Goal: Transaction & Acquisition: Book appointment/travel/reservation

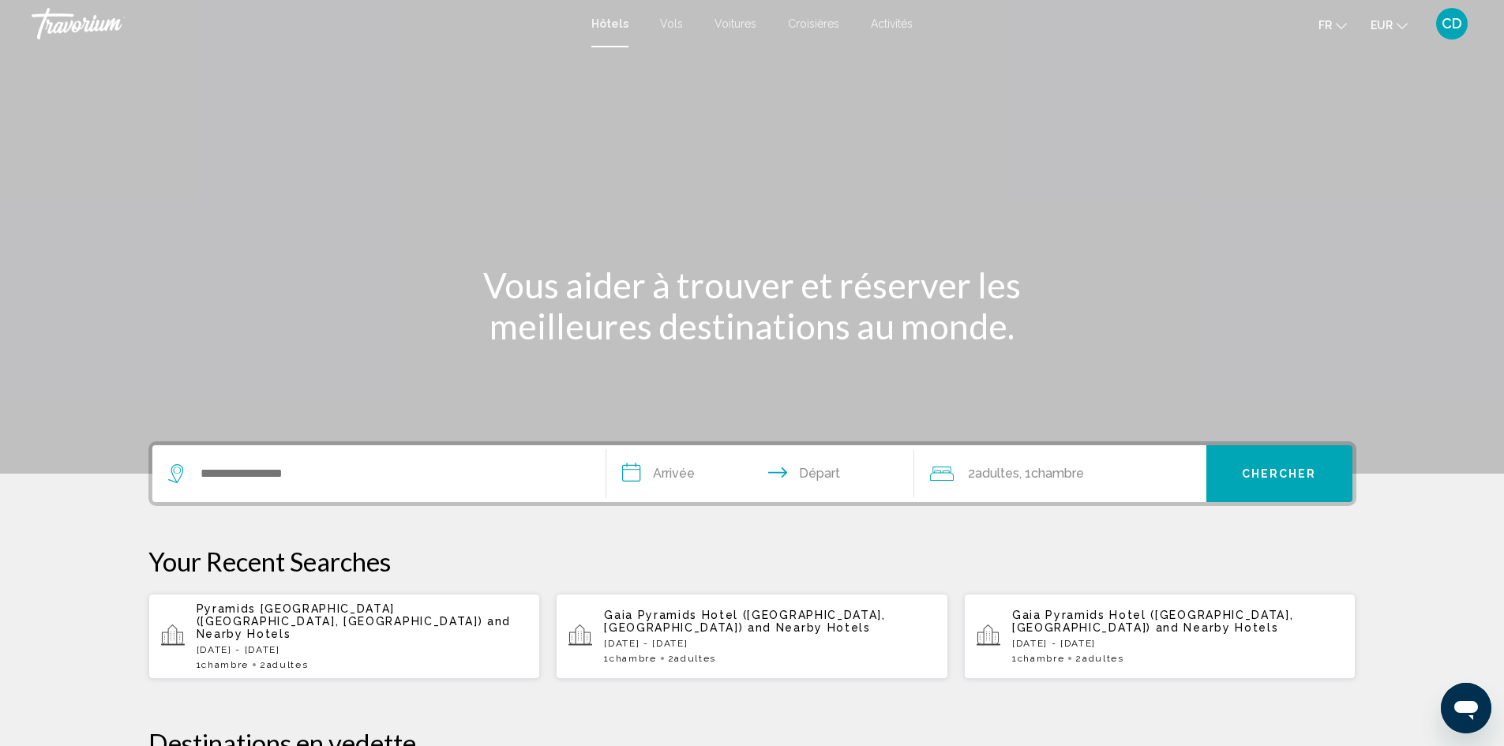
click at [311, 490] on div "Search widget" at bounding box center [379, 473] width 422 height 57
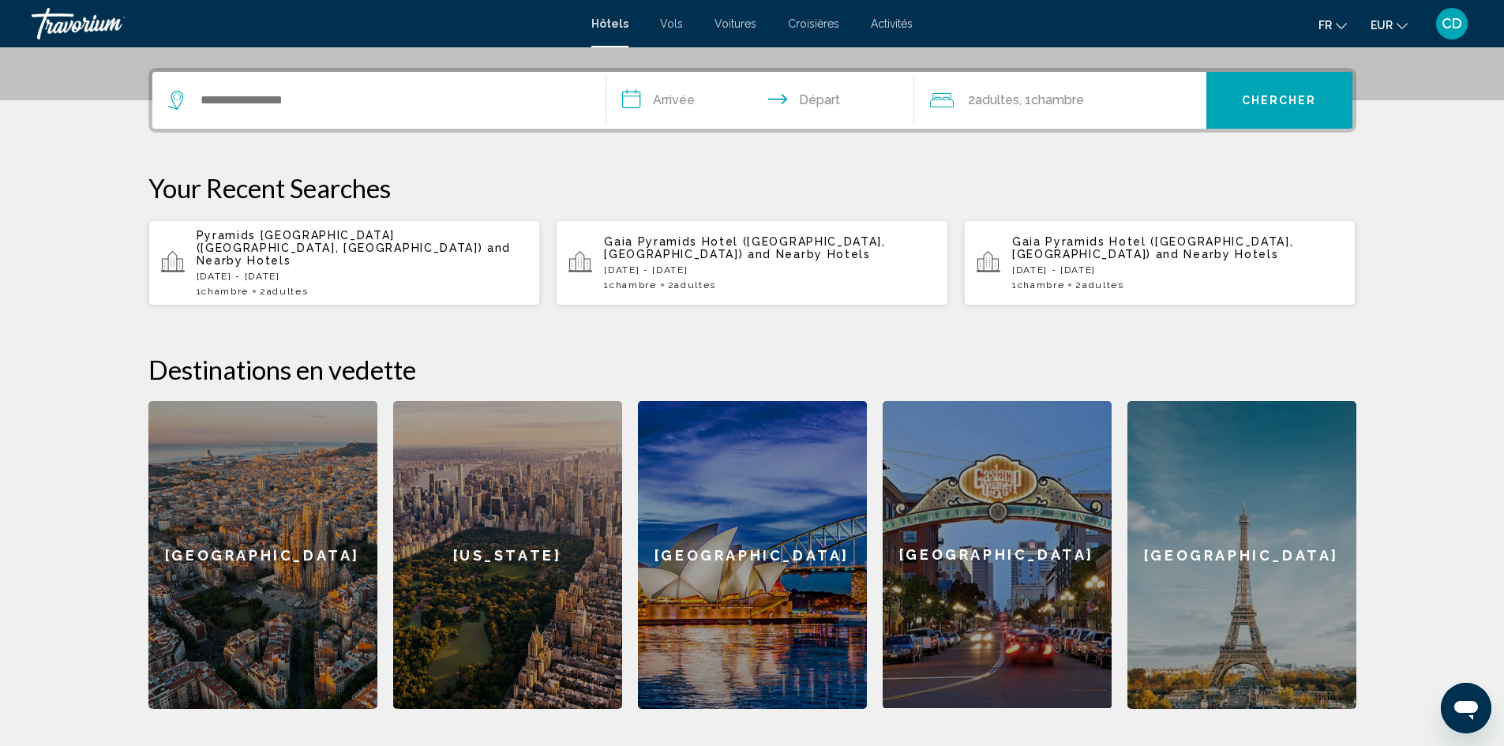
scroll to position [390, 0]
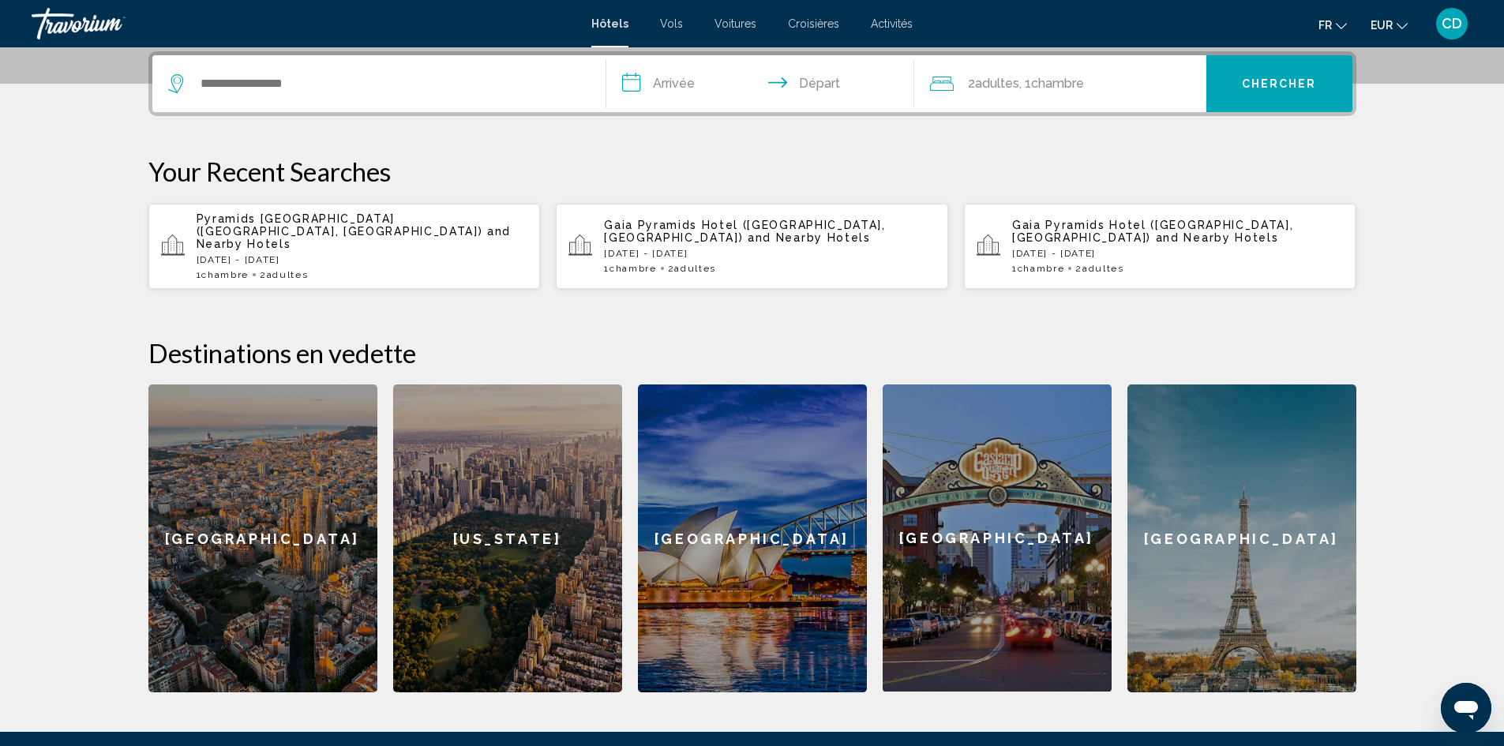
click at [111, 166] on section "**********" at bounding box center [752, 151] width 1504 height 1083
click at [97, 145] on section "**********" at bounding box center [752, 151] width 1504 height 1083
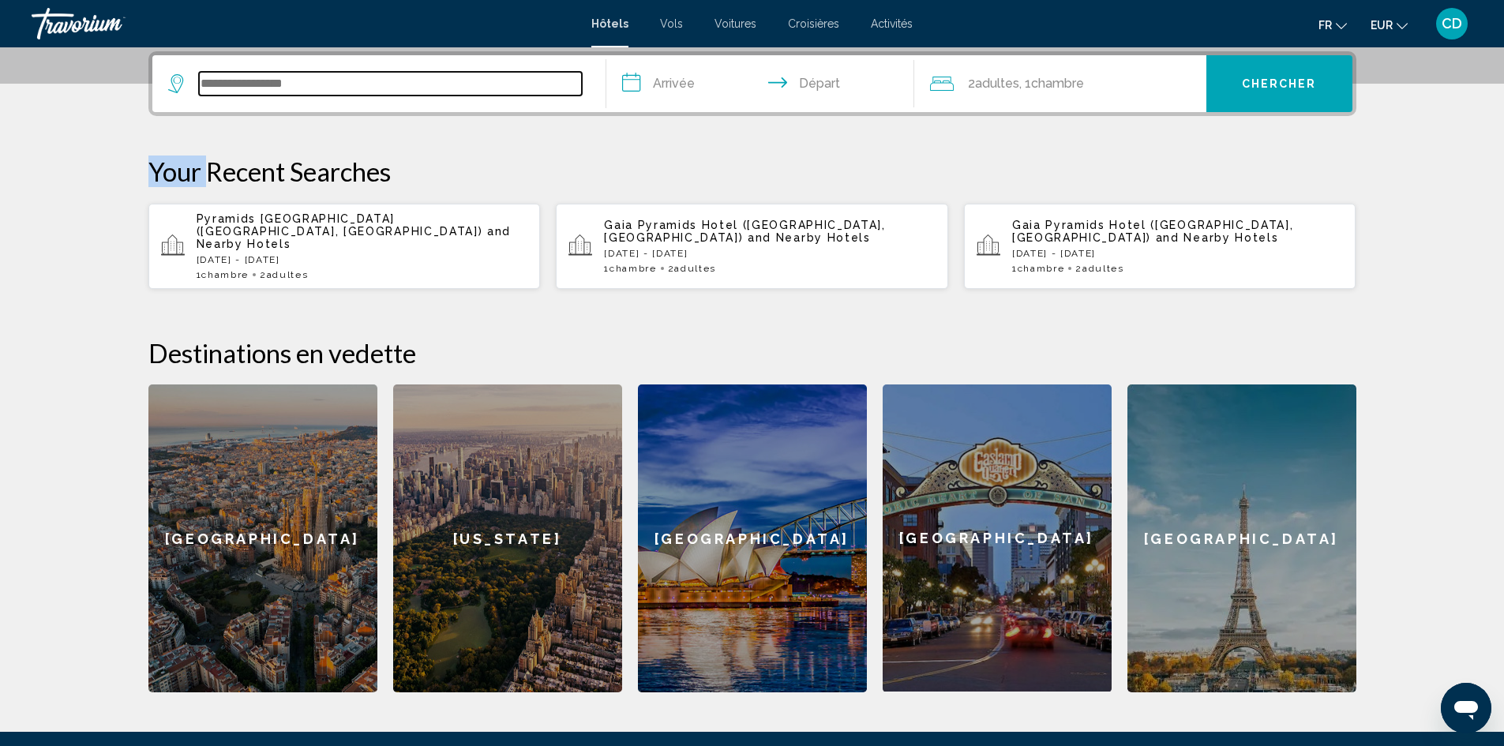
click at [287, 82] on input "Search widget" at bounding box center [390, 84] width 383 height 24
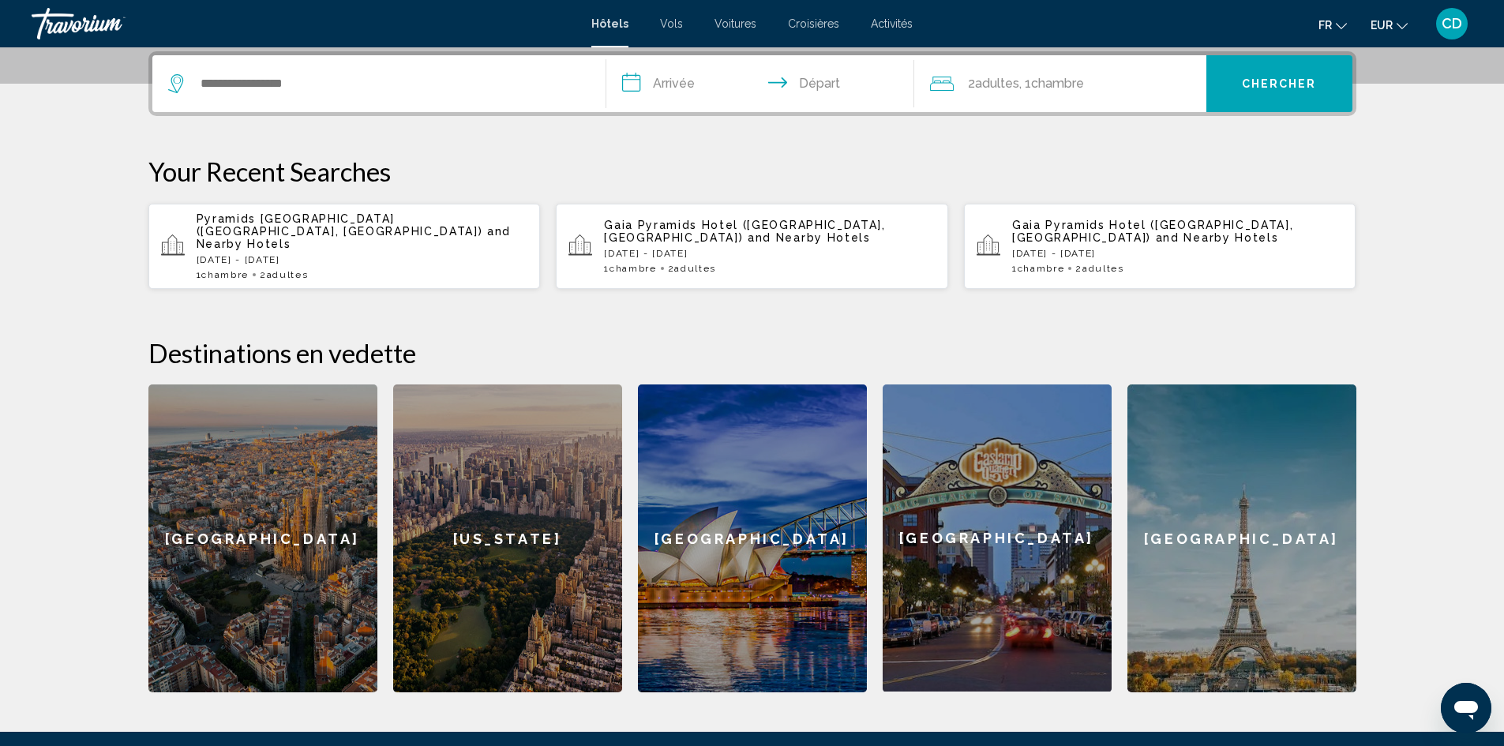
click at [473, 152] on div "**********" at bounding box center [752, 371] width 1271 height 641
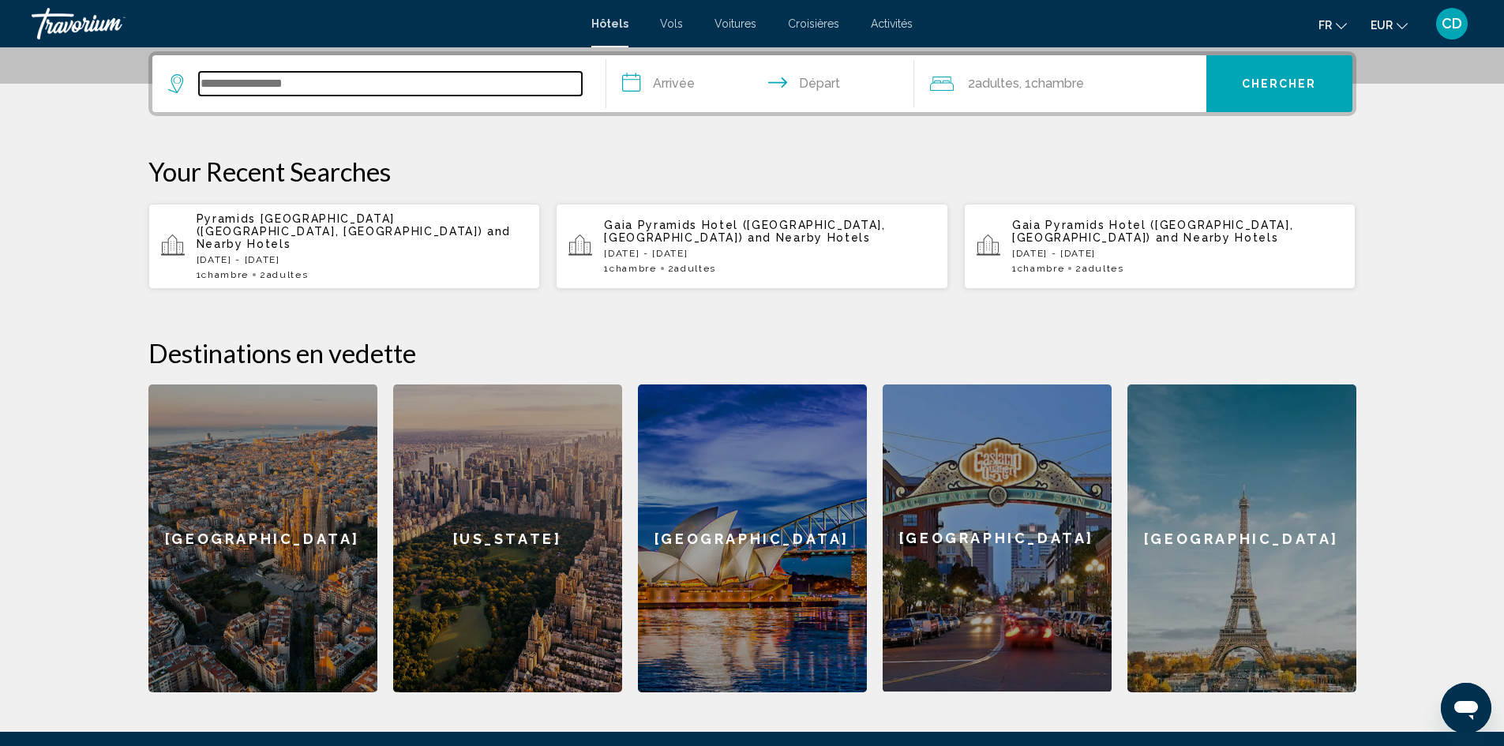
click at [411, 78] on input "Search widget" at bounding box center [390, 84] width 383 height 24
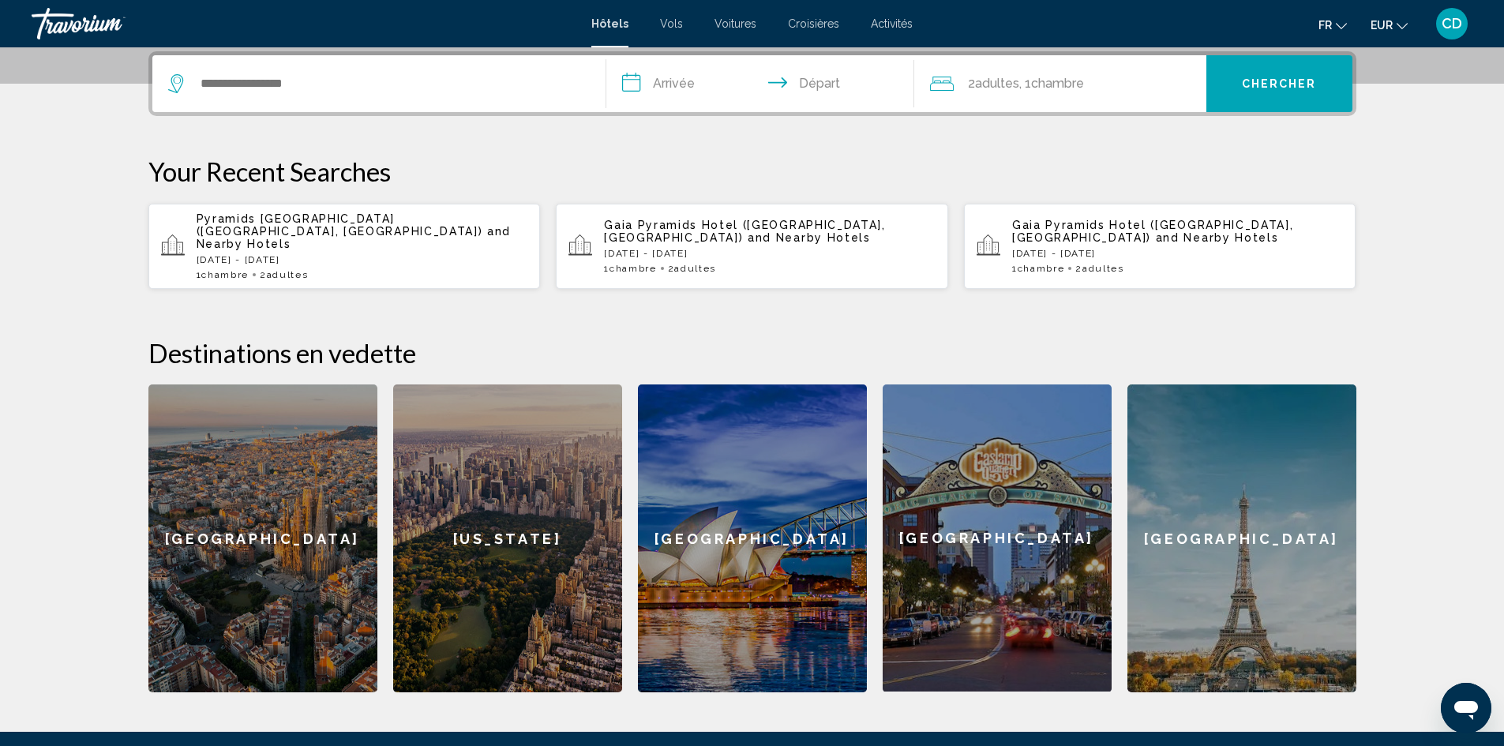
click at [71, 175] on section "**********" at bounding box center [752, 151] width 1504 height 1083
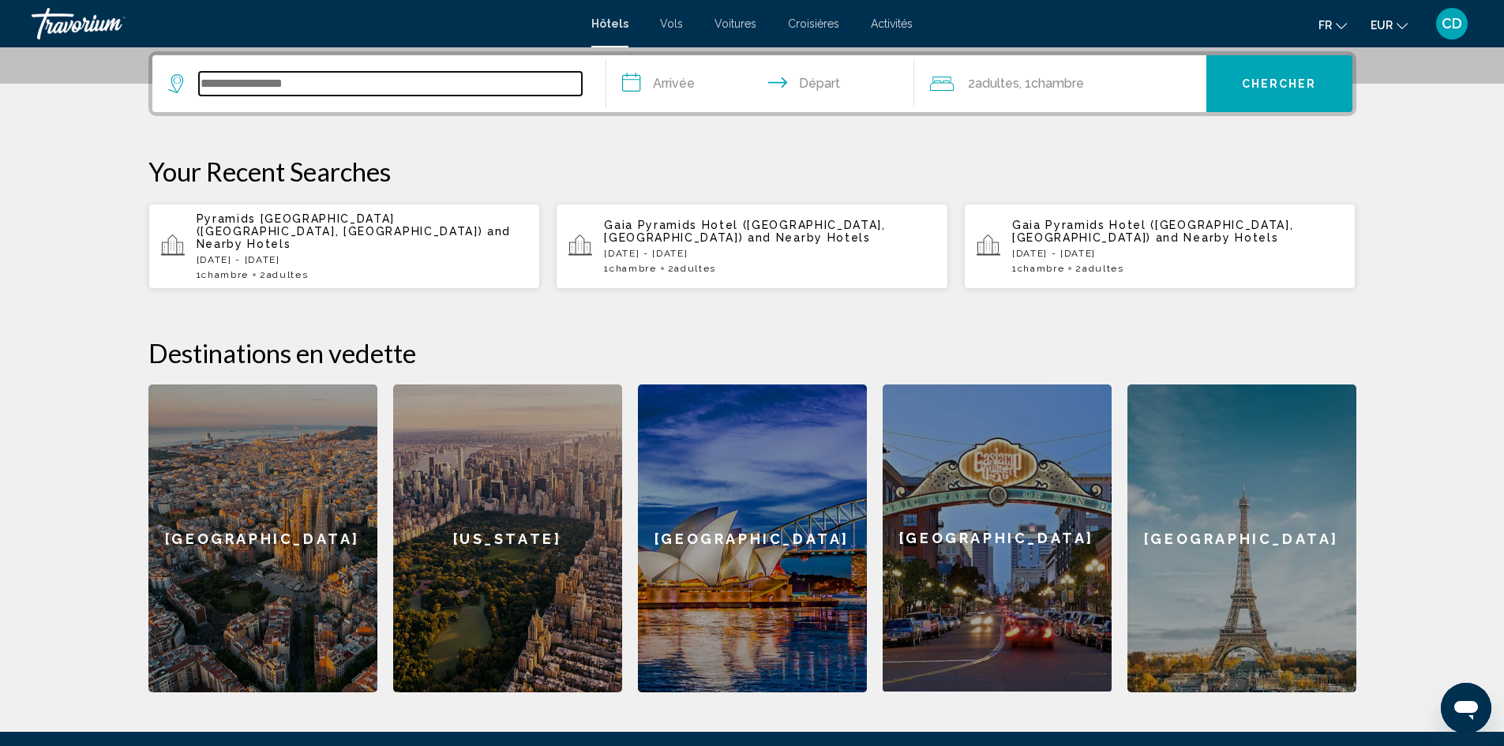
click at [254, 85] on input "Search widget" at bounding box center [390, 84] width 383 height 24
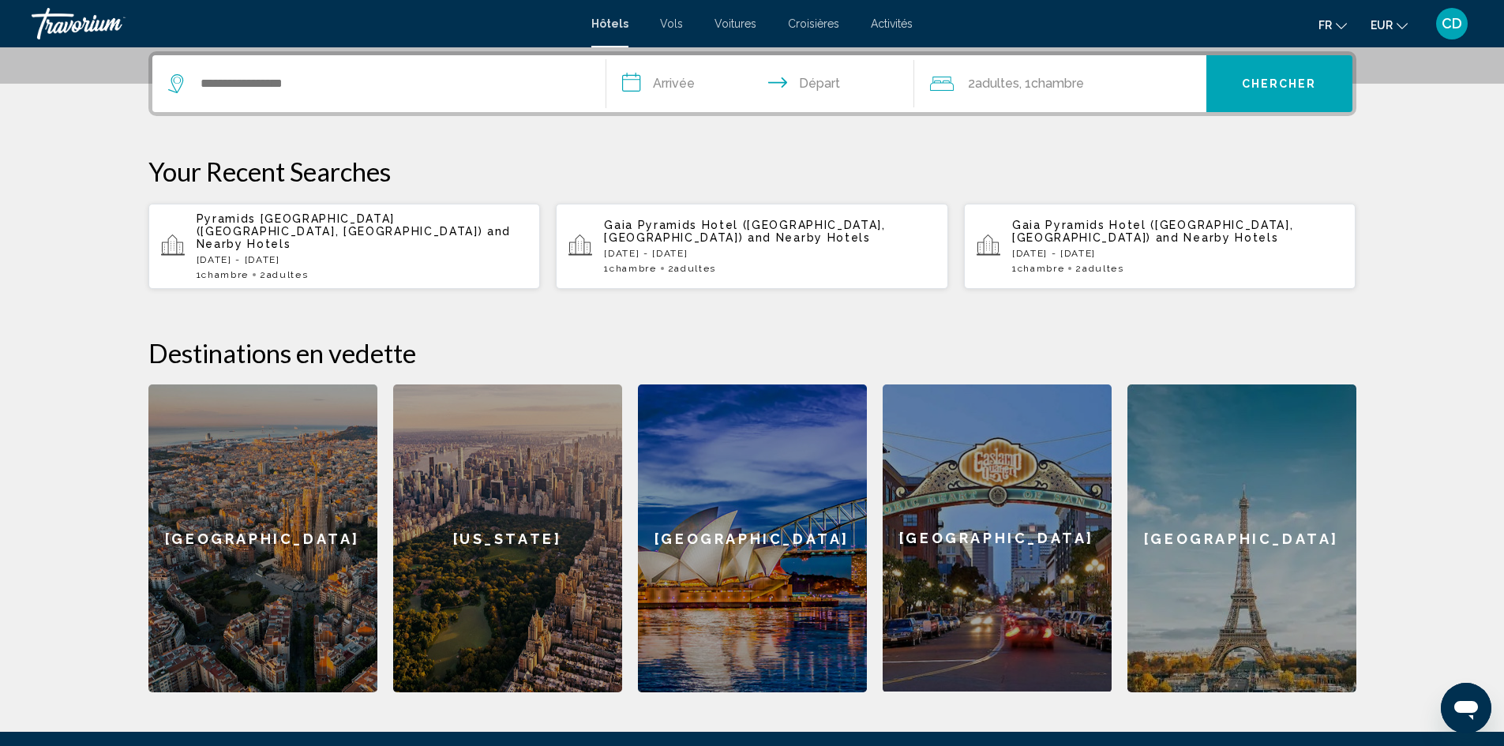
click at [678, 86] on input "**********" at bounding box center [763, 86] width 314 height 62
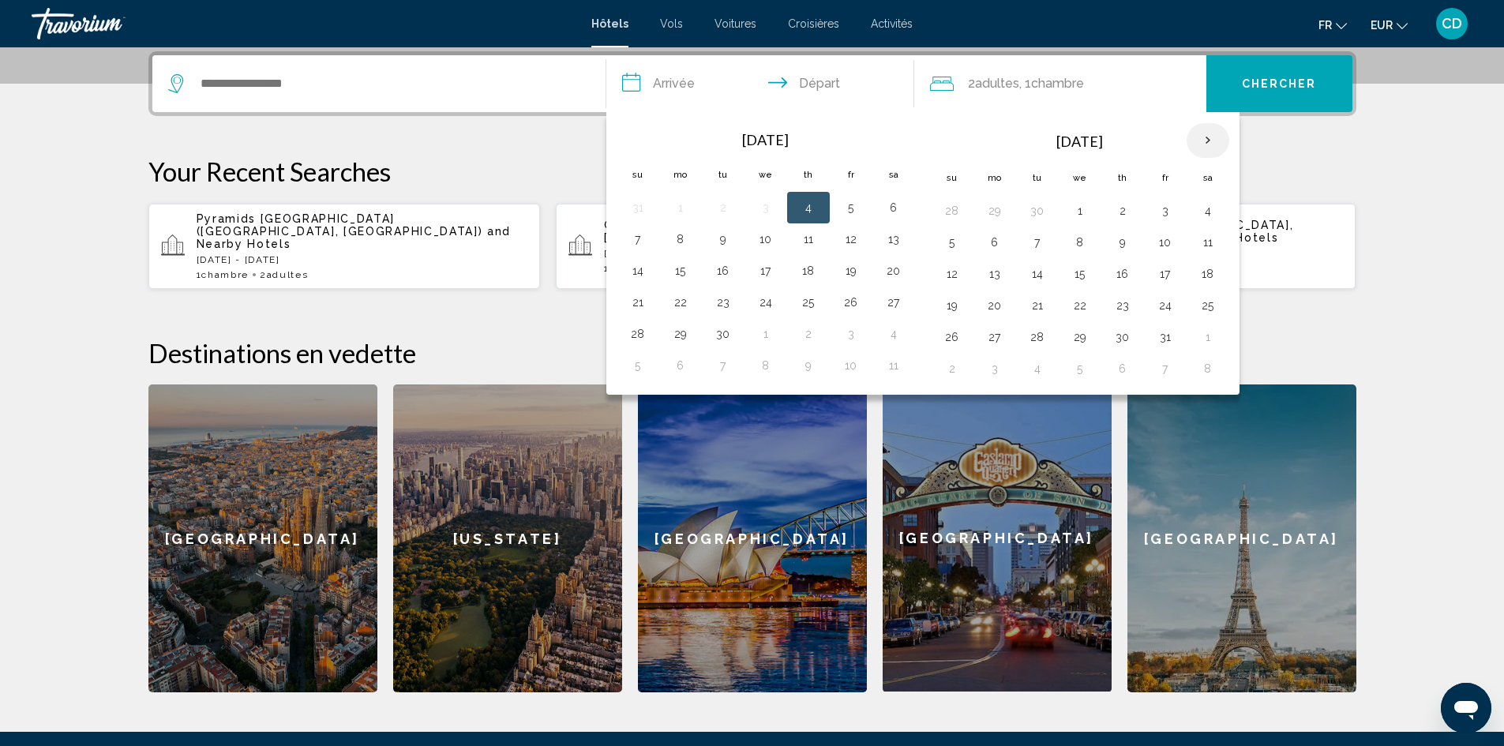
click at [1214, 141] on th "Next month" at bounding box center [1208, 140] width 43 height 35
click at [1002, 242] on button "3" at bounding box center [994, 242] width 25 height 22
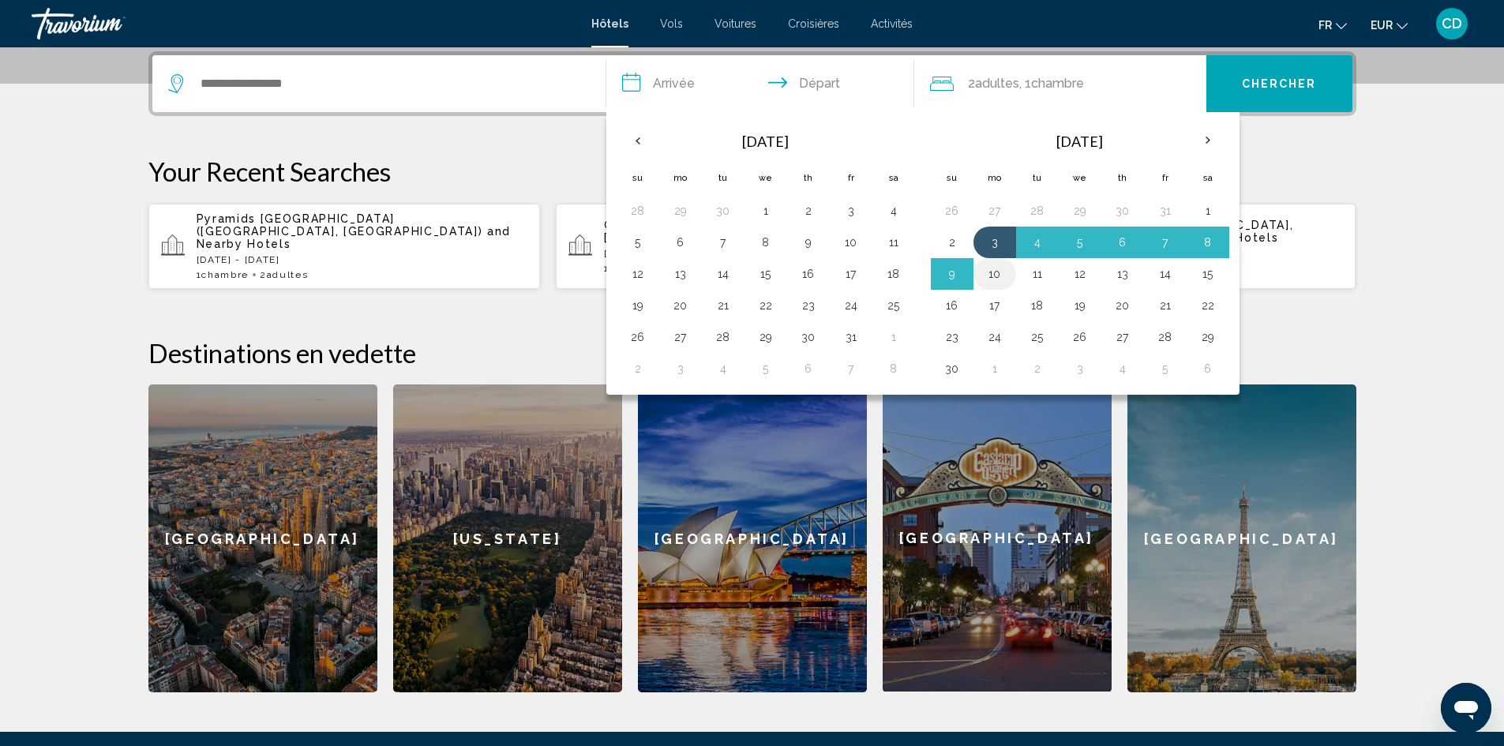
click at [998, 275] on button "10" at bounding box center [994, 274] width 25 height 22
type input "**********"
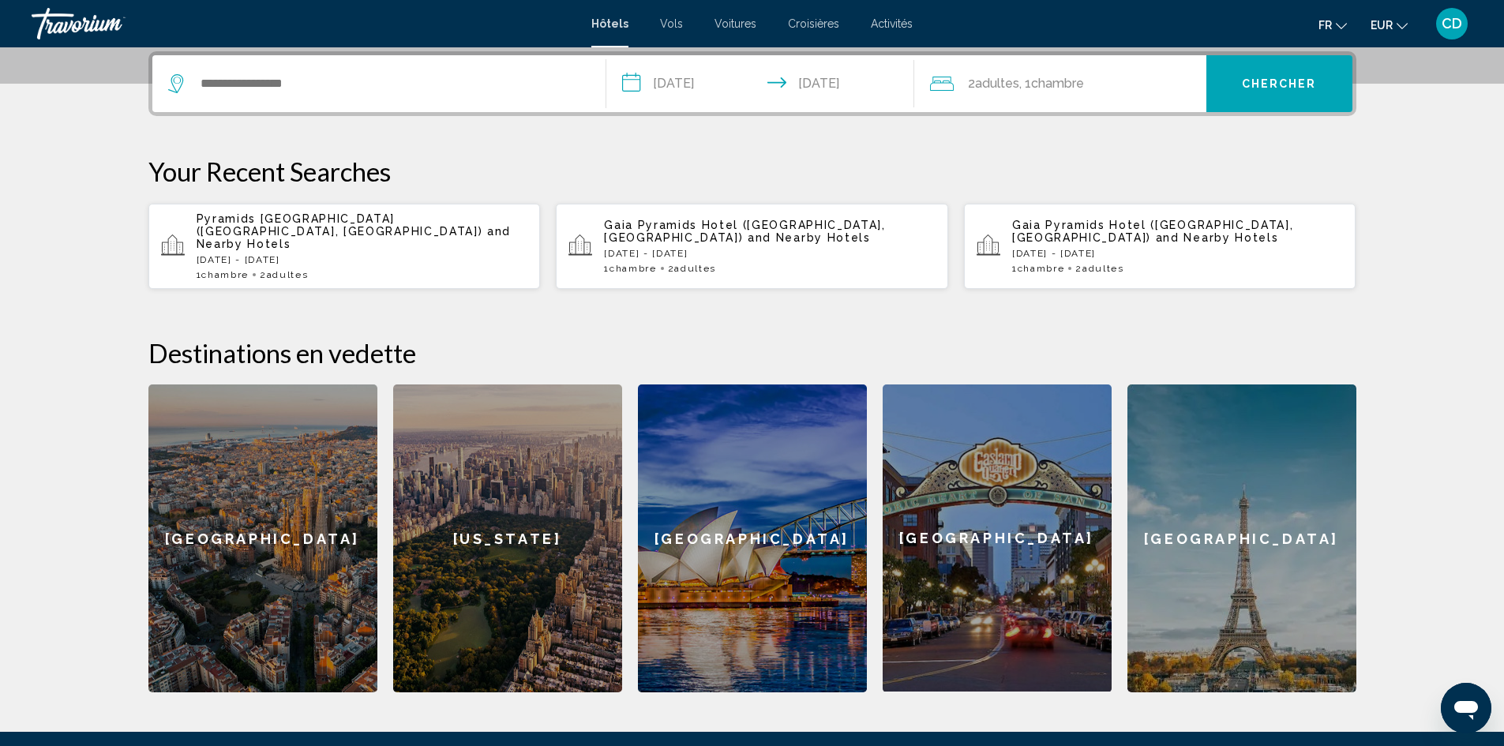
click at [1284, 90] on span "Chercher" at bounding box center [1279, 84] width 75 height 13
click at [500, 96] on div "Search widget" at bounding box center [379, 83] width 422 height 57
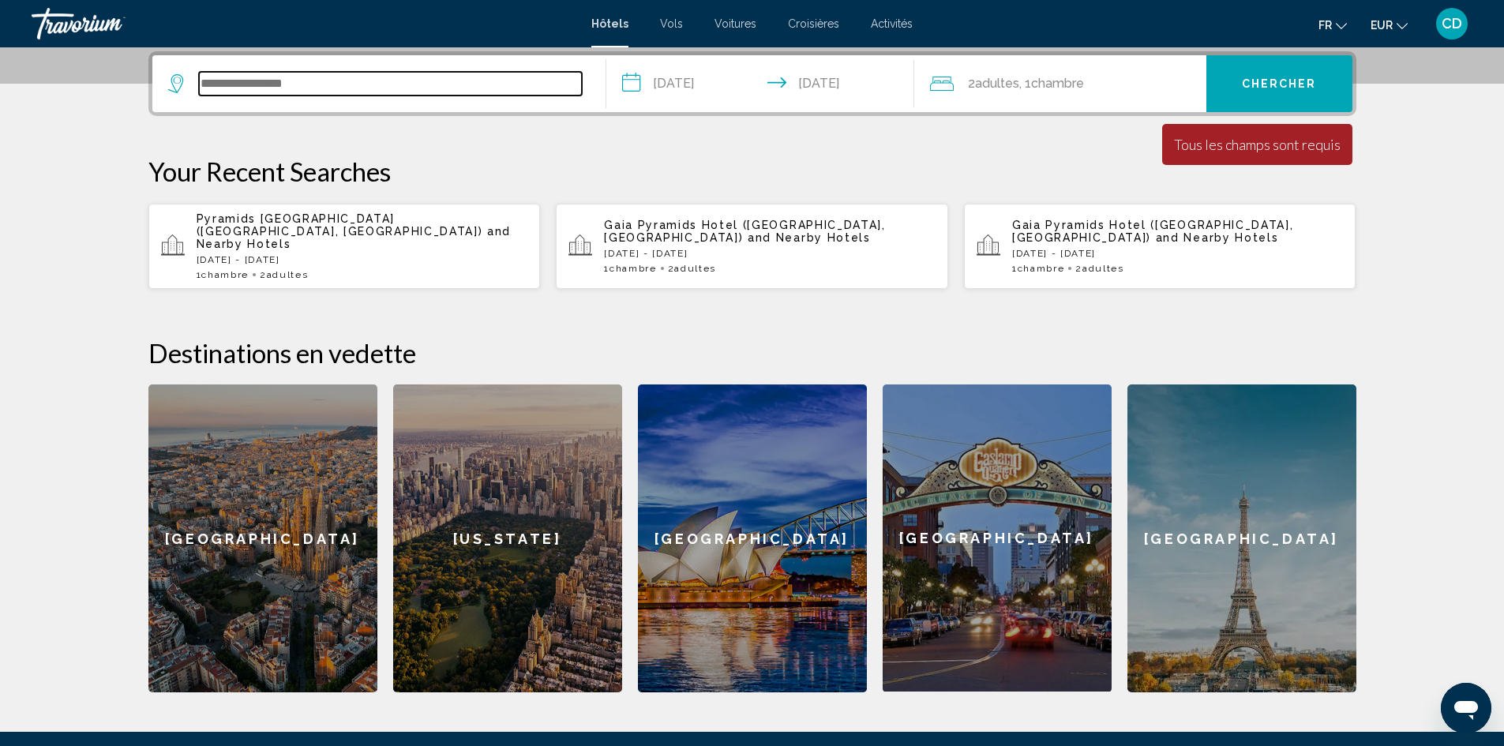
click at [438, 83] on input "Search widget" at bounding box center [390, 84] width 383 height 24
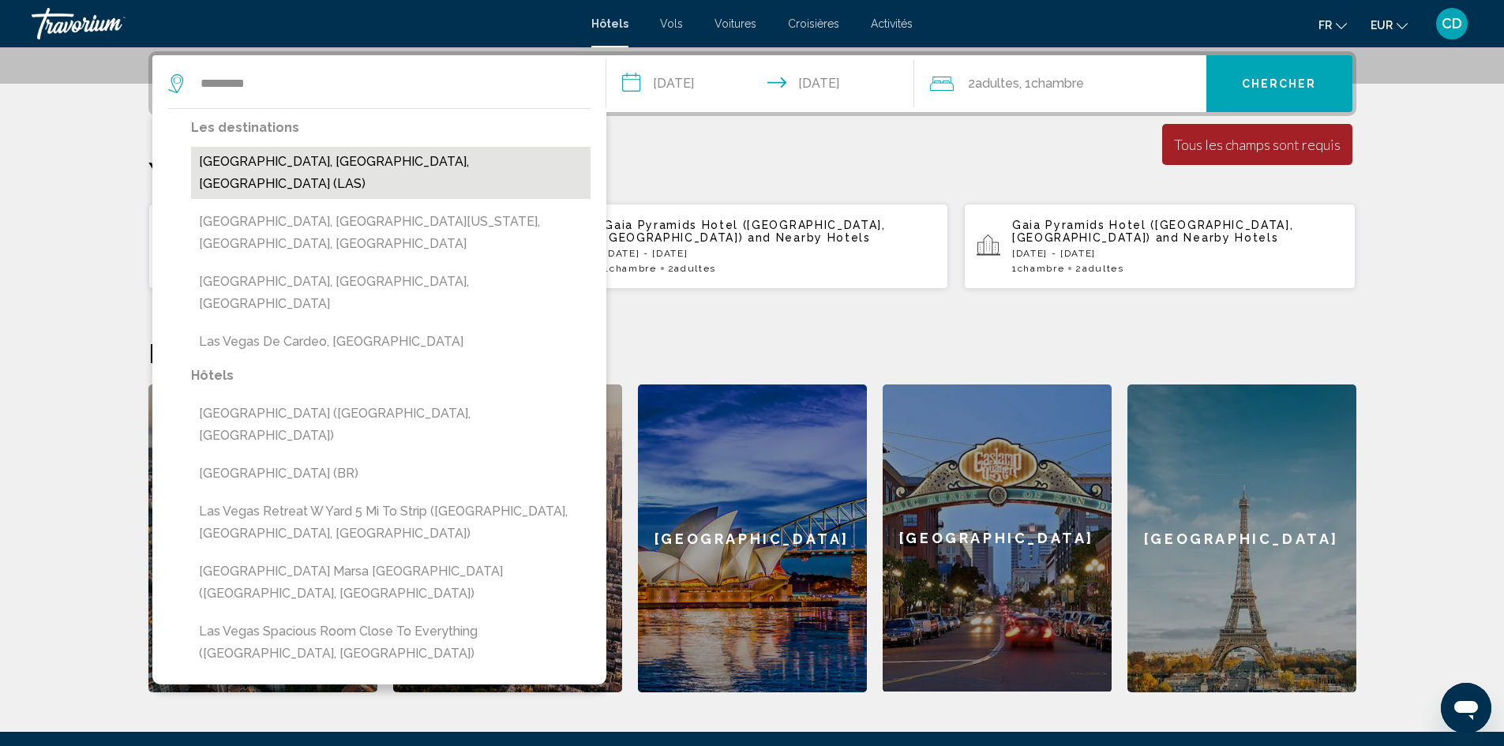
click at [325, 163] on button "[GEOGRAPHIC_DATA], [GEOGRAPHIC_DATA], [GEOGRAPHIC_DATA] (LAS)" at bounding box center [391, 173] width 400 height 52
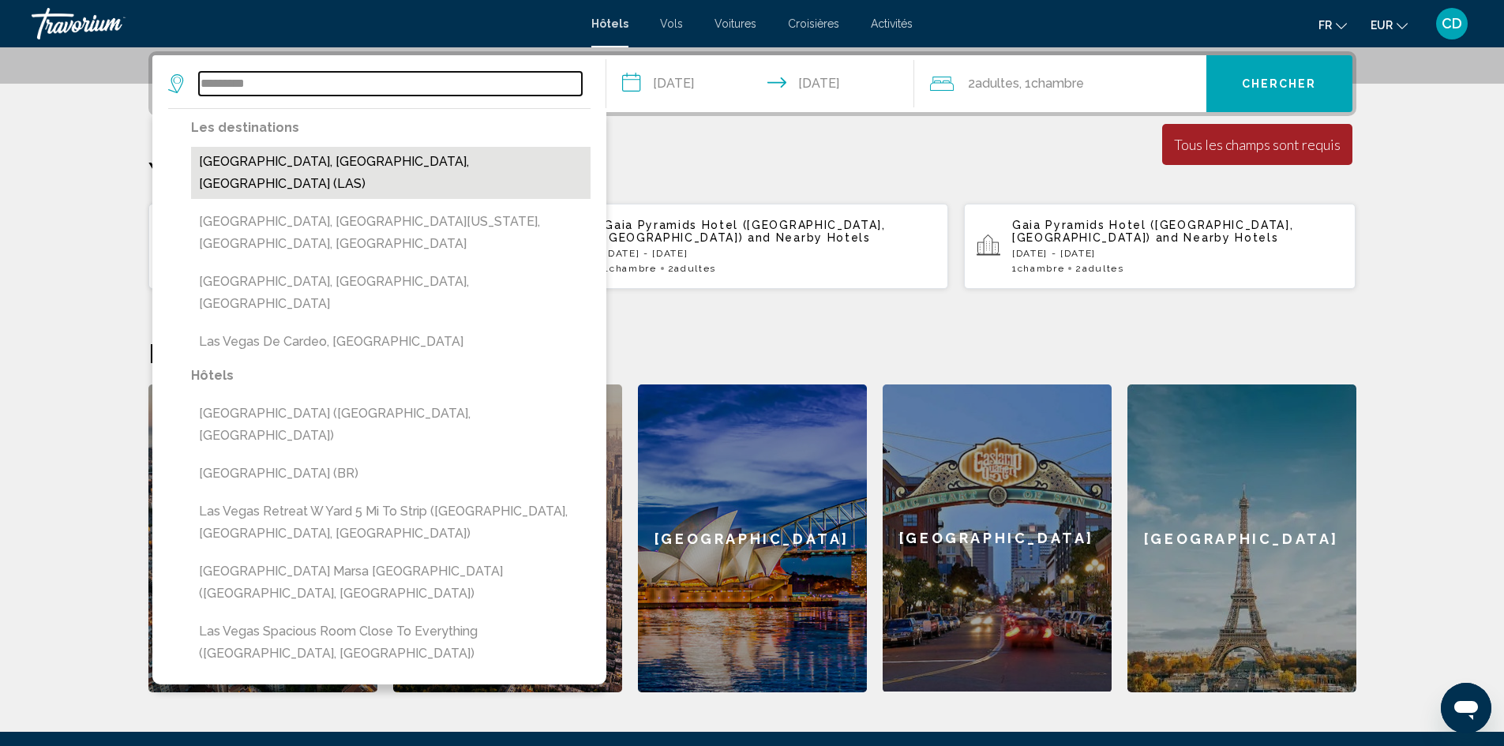
type input "**********"
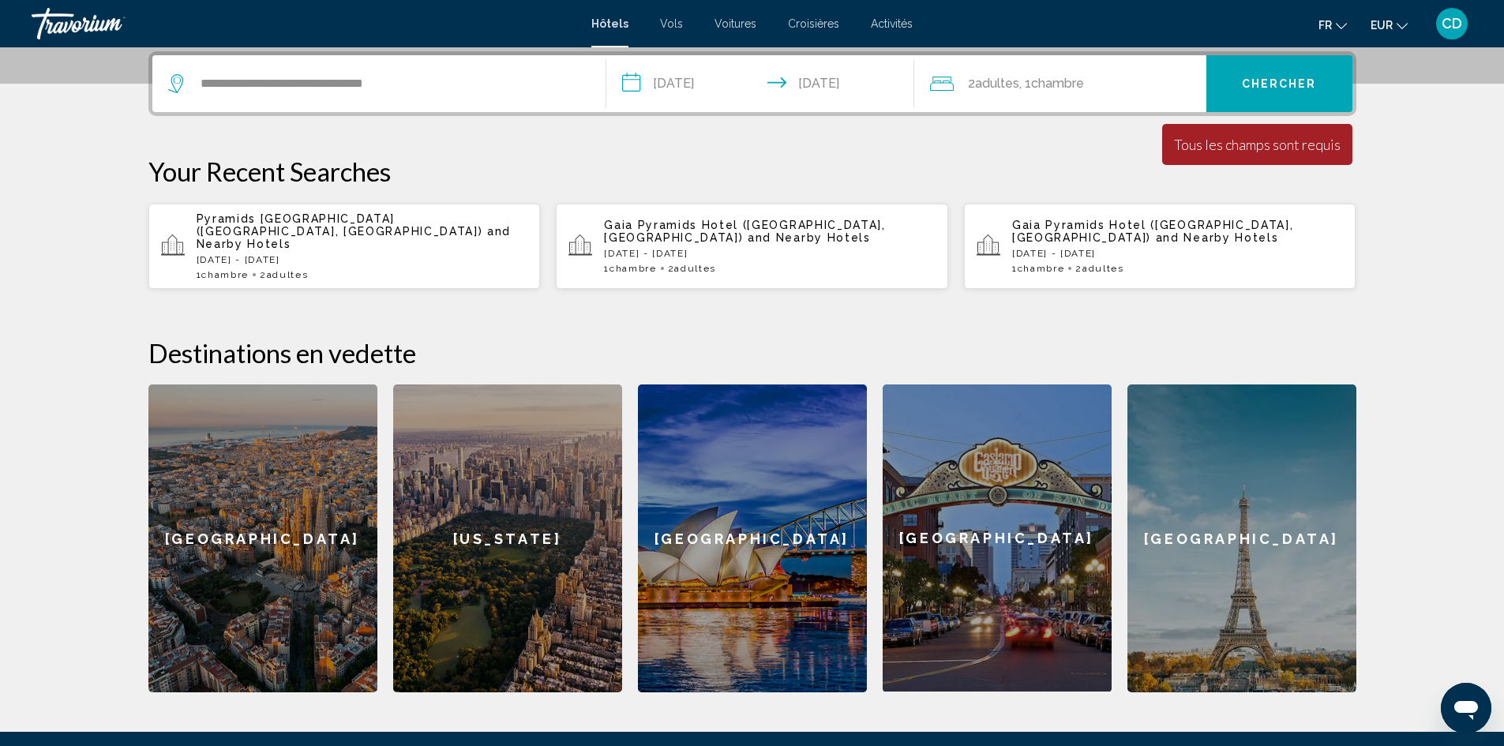
click at [1265, 87] on span "Chercher" at bounding box center [1279, 84] width 75 height 13
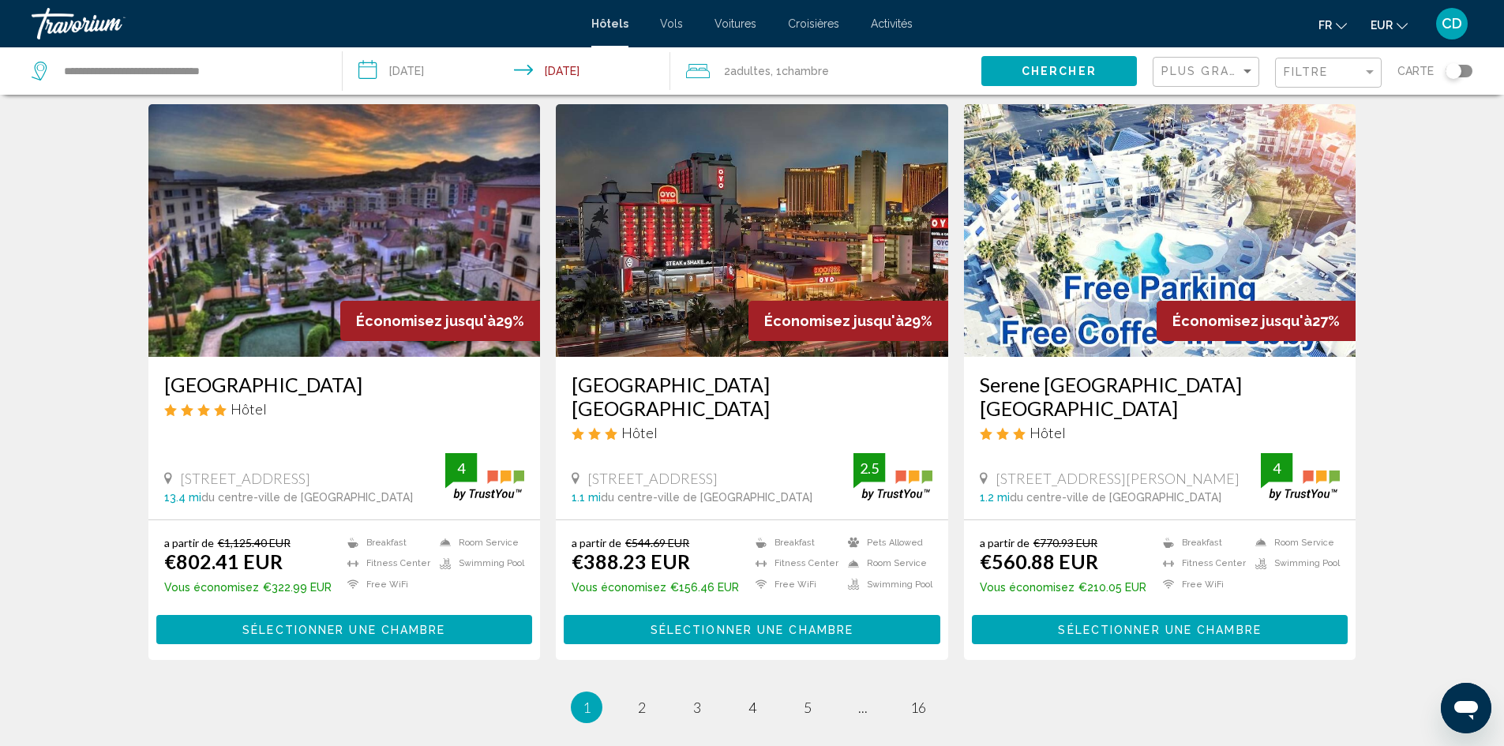
scroll to position [1962, 0]
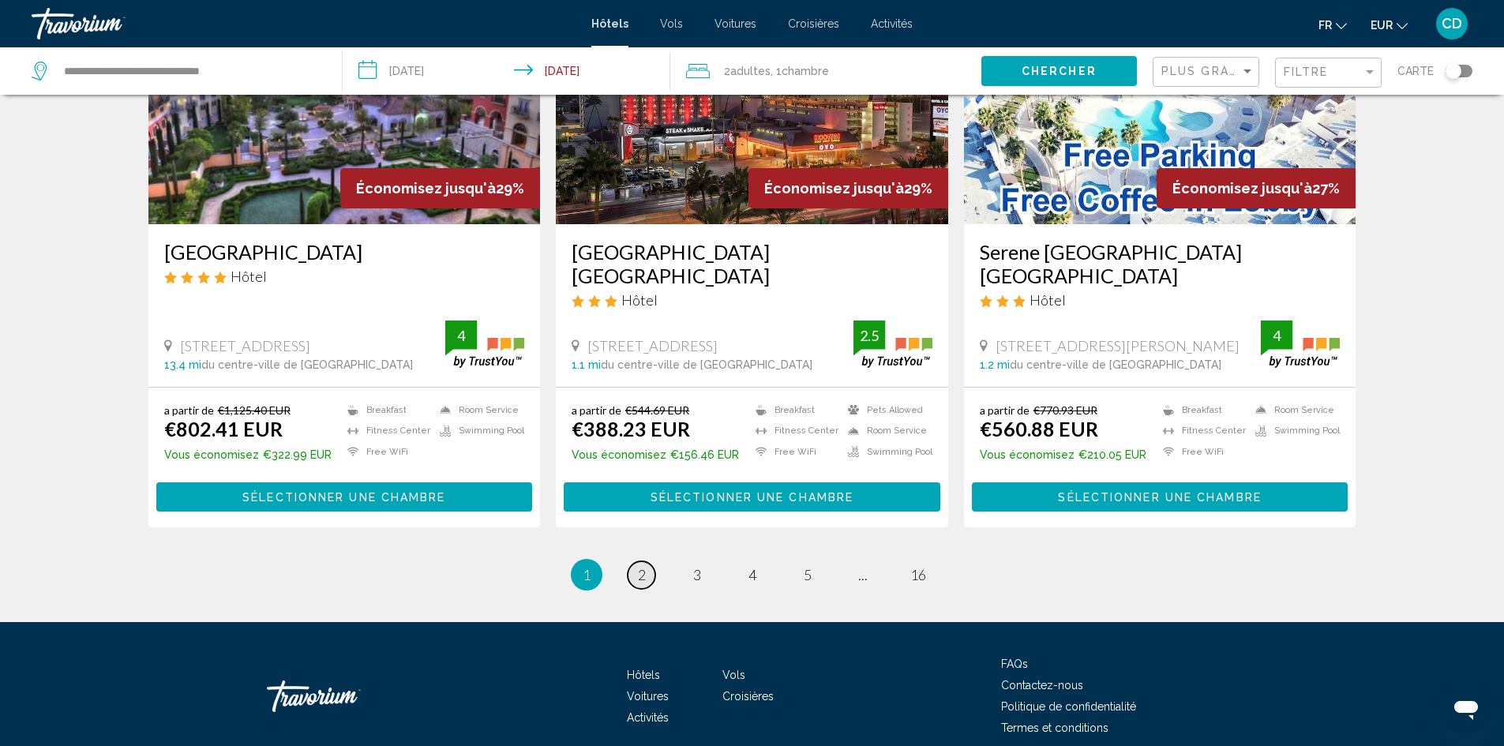
click at [642, 566] on span "2" at bounding box center [642, 574] width 8 height 17
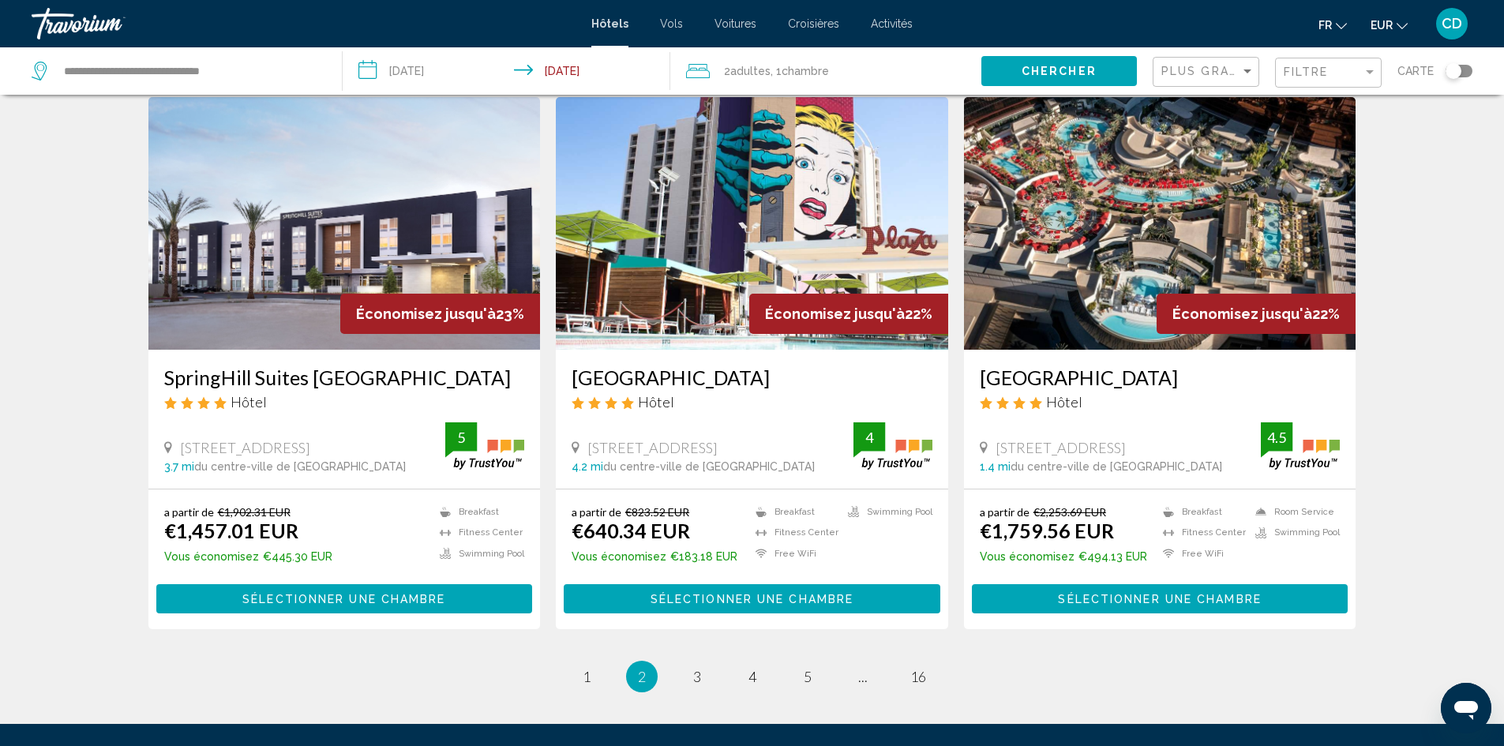
scroll to position [1915, 0]
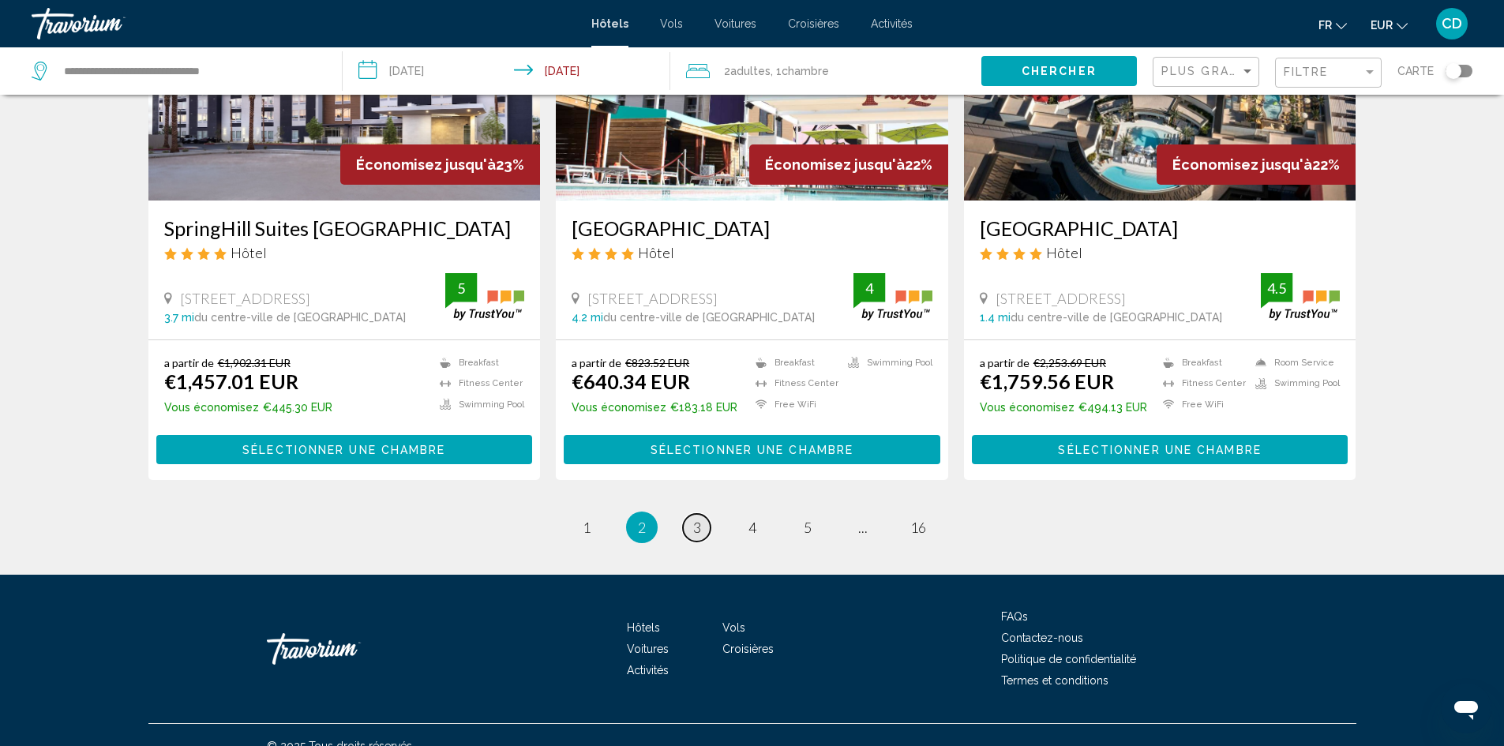
click at [697, 519] on span "3" at bounding box center [697, 527] width 8 height 17
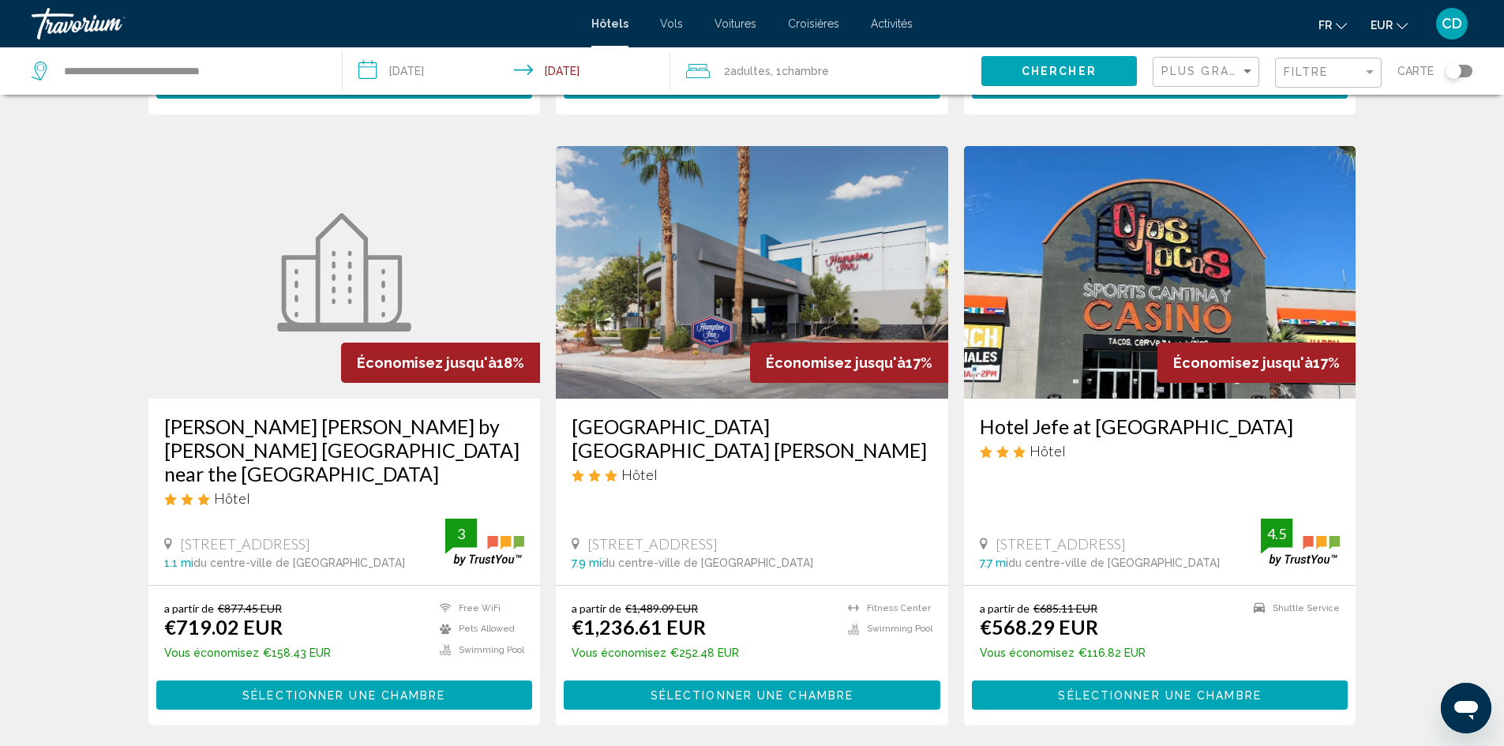
scroll to position [1970, 0]
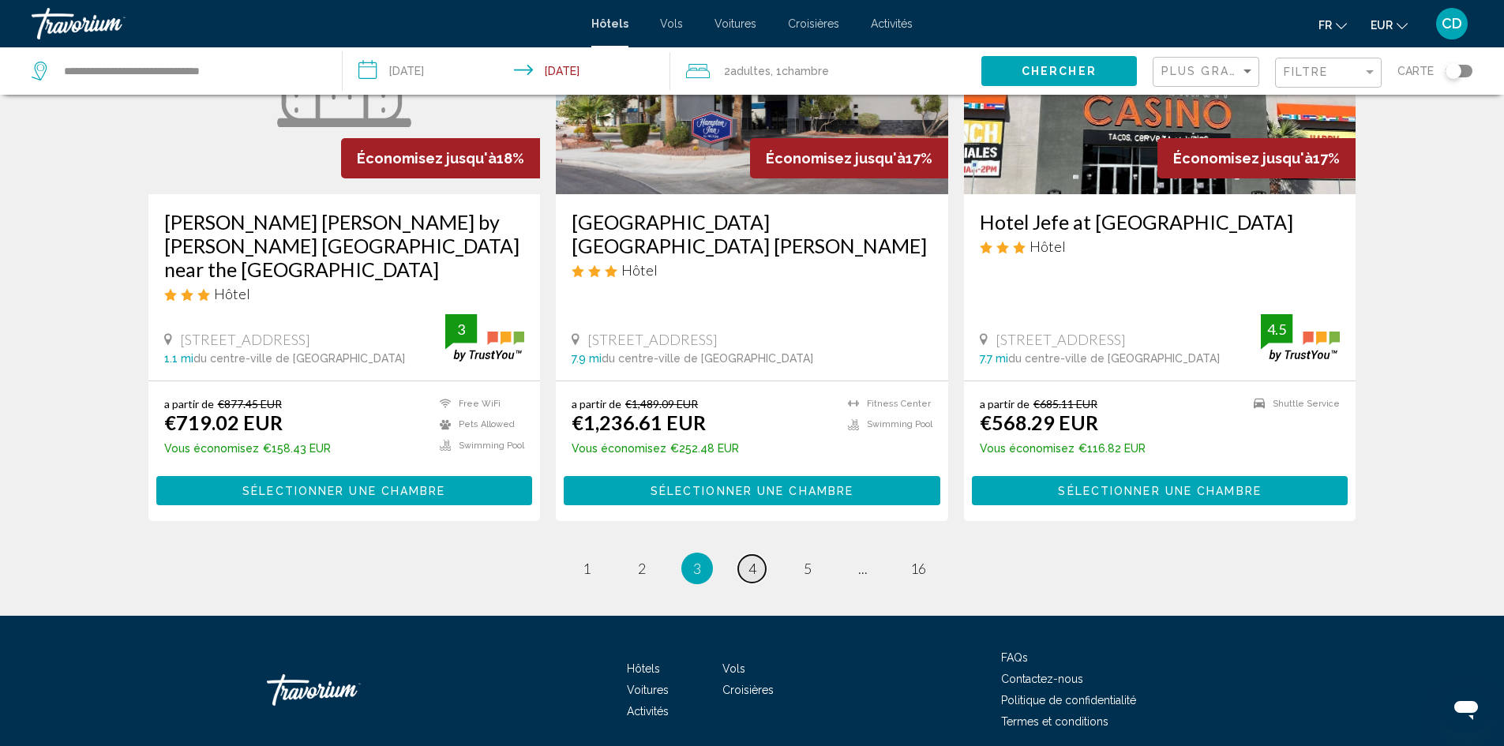
click at [752, 560] on span "4" at bounding box center [753, 568] width 8 height 17
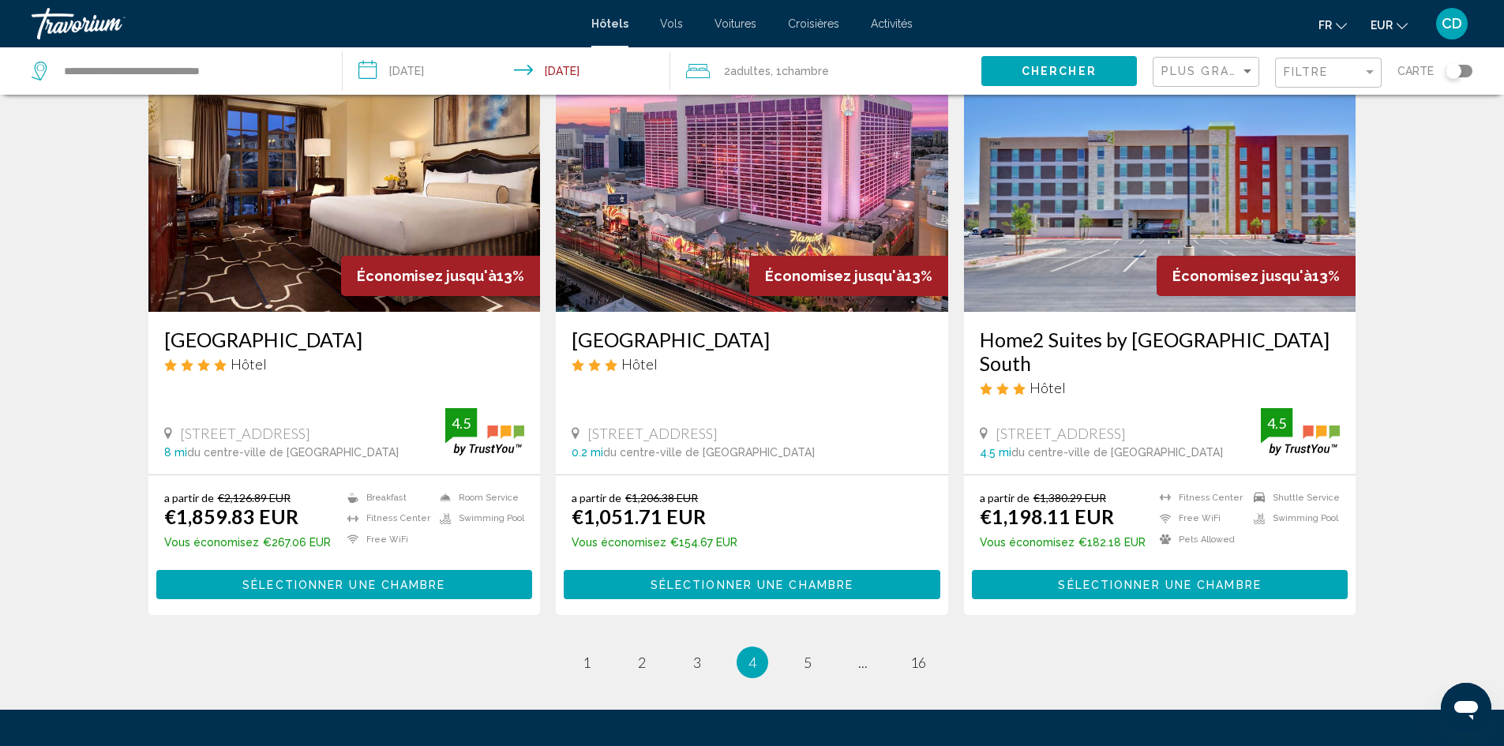
scroll to position [1962, 0]
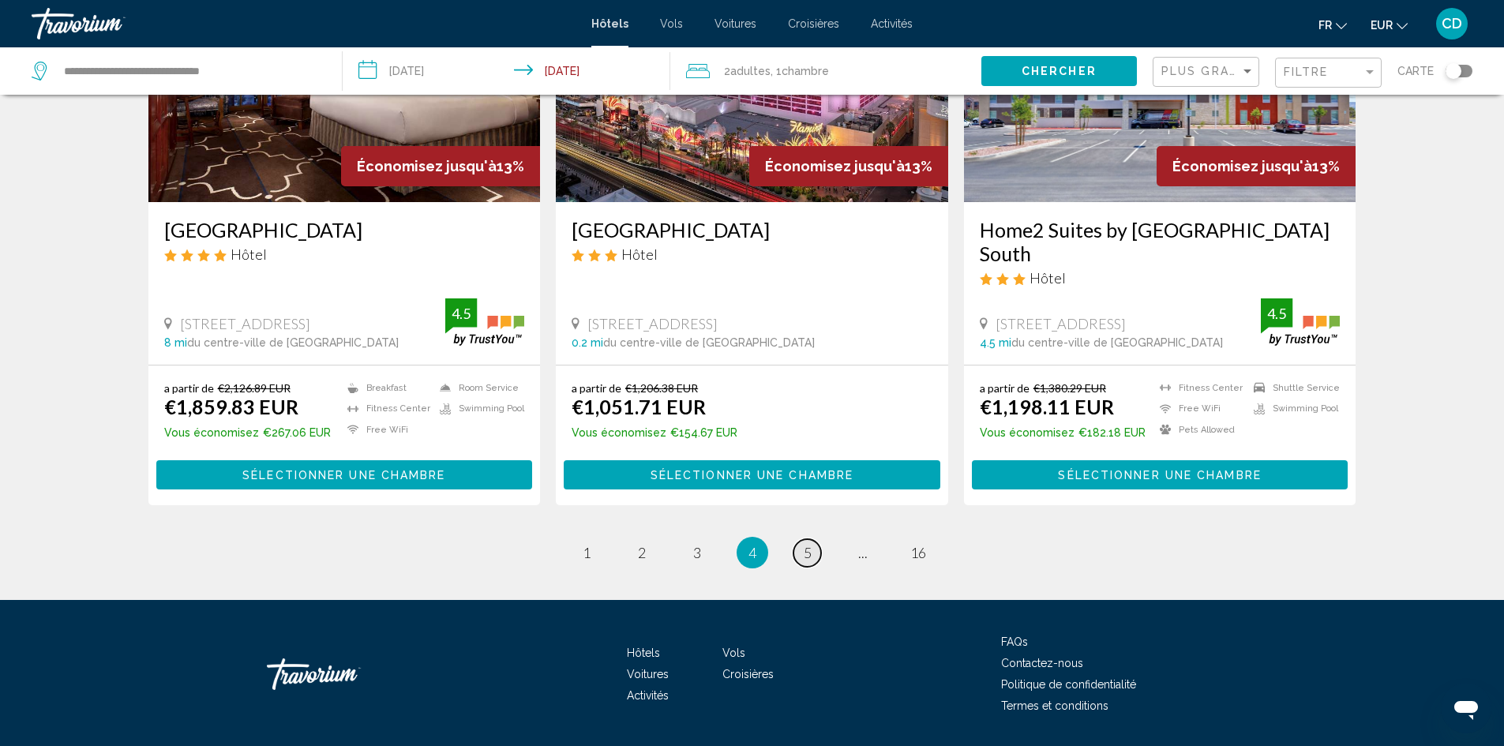
click at [804, 544] on span "5" at bounding box center [808, 552] width 8 height 17
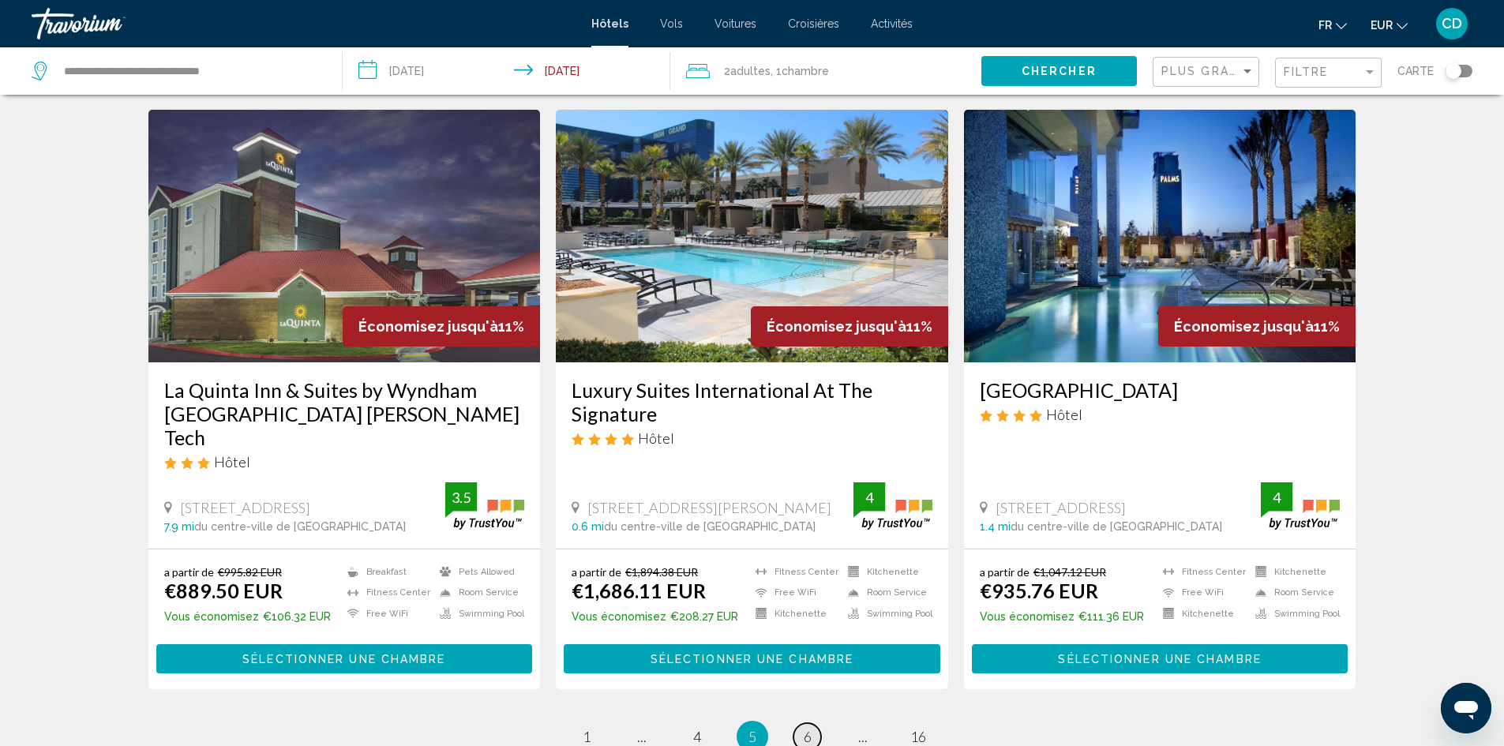
scroll to position [1994, 0]
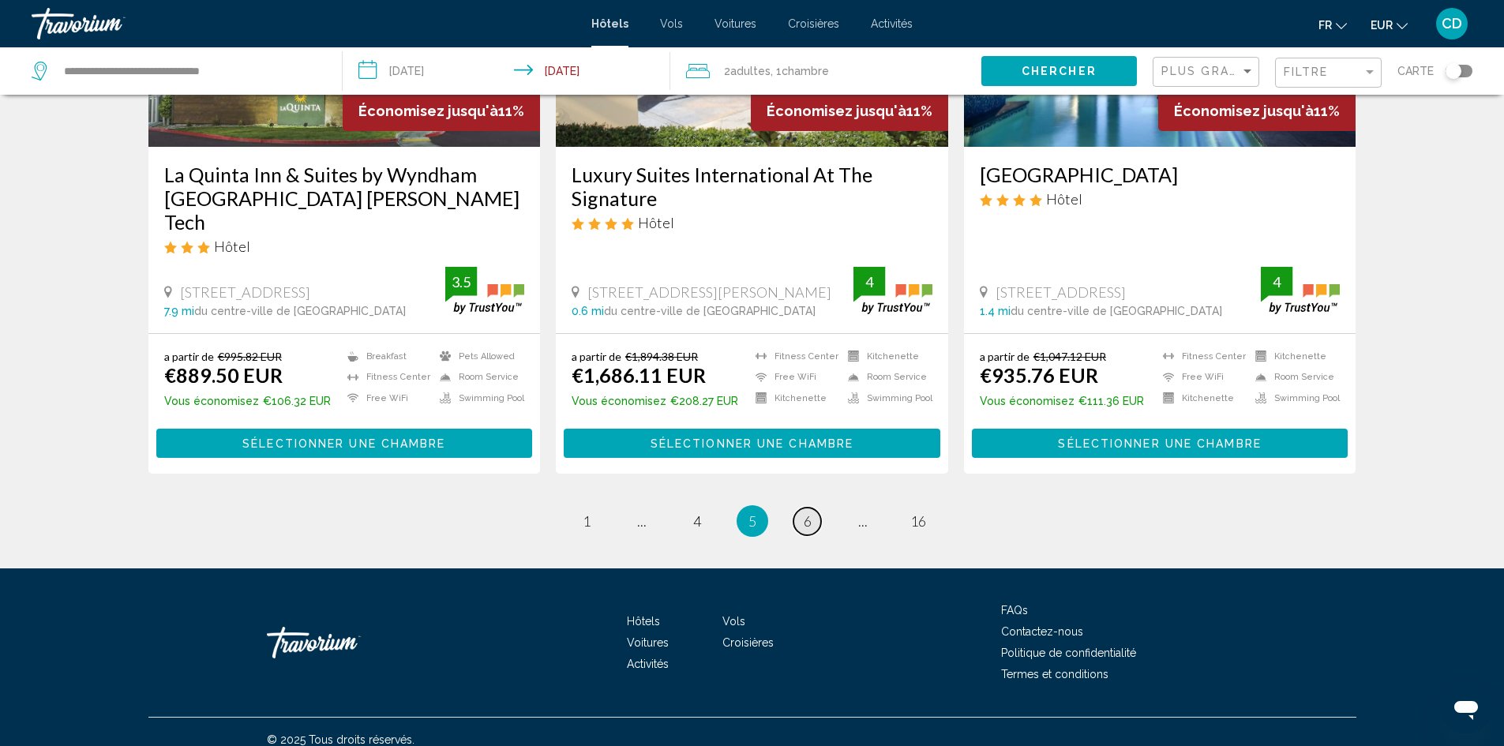
click at [805, 513] on span "6" at bounding box center [808, 521] width 8 height 17
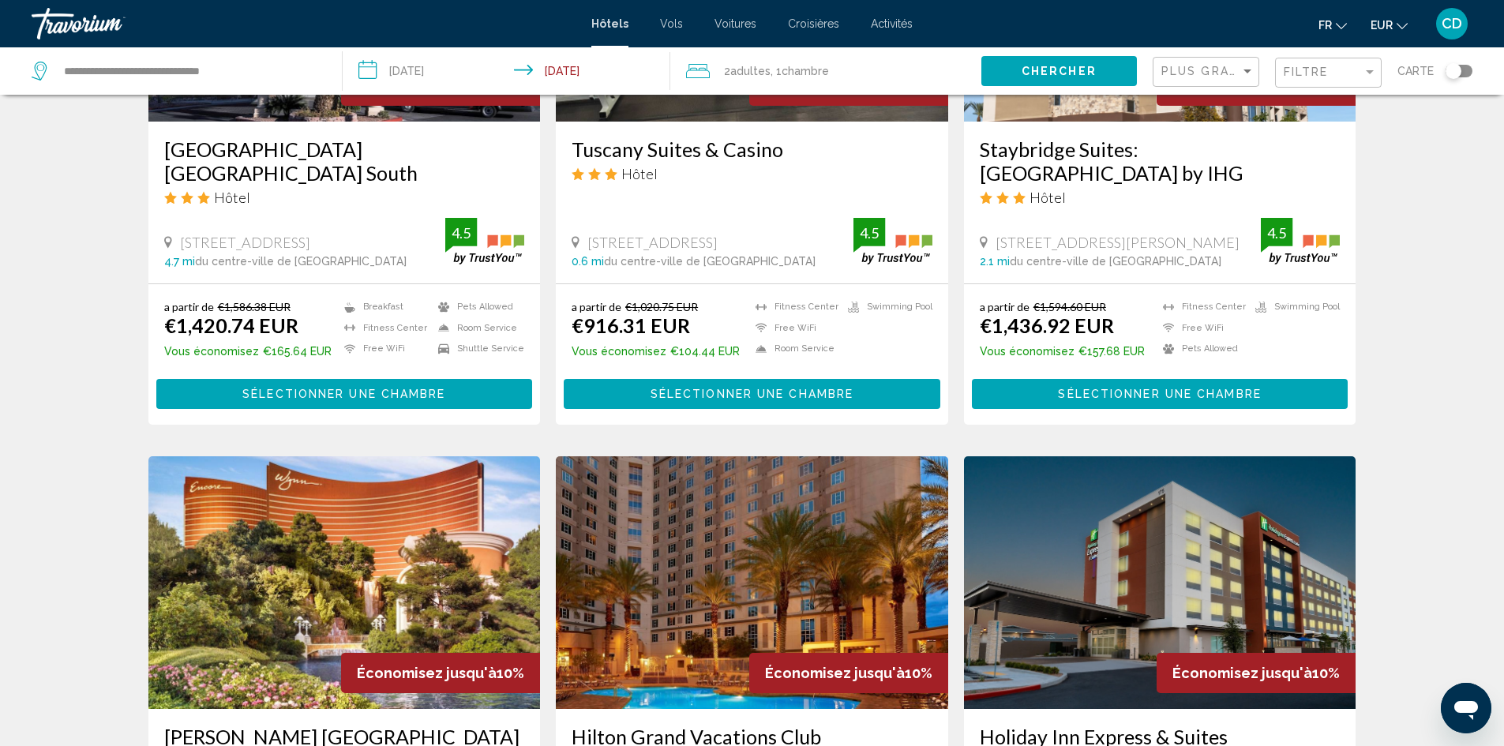
scroll to position [1342, 0]
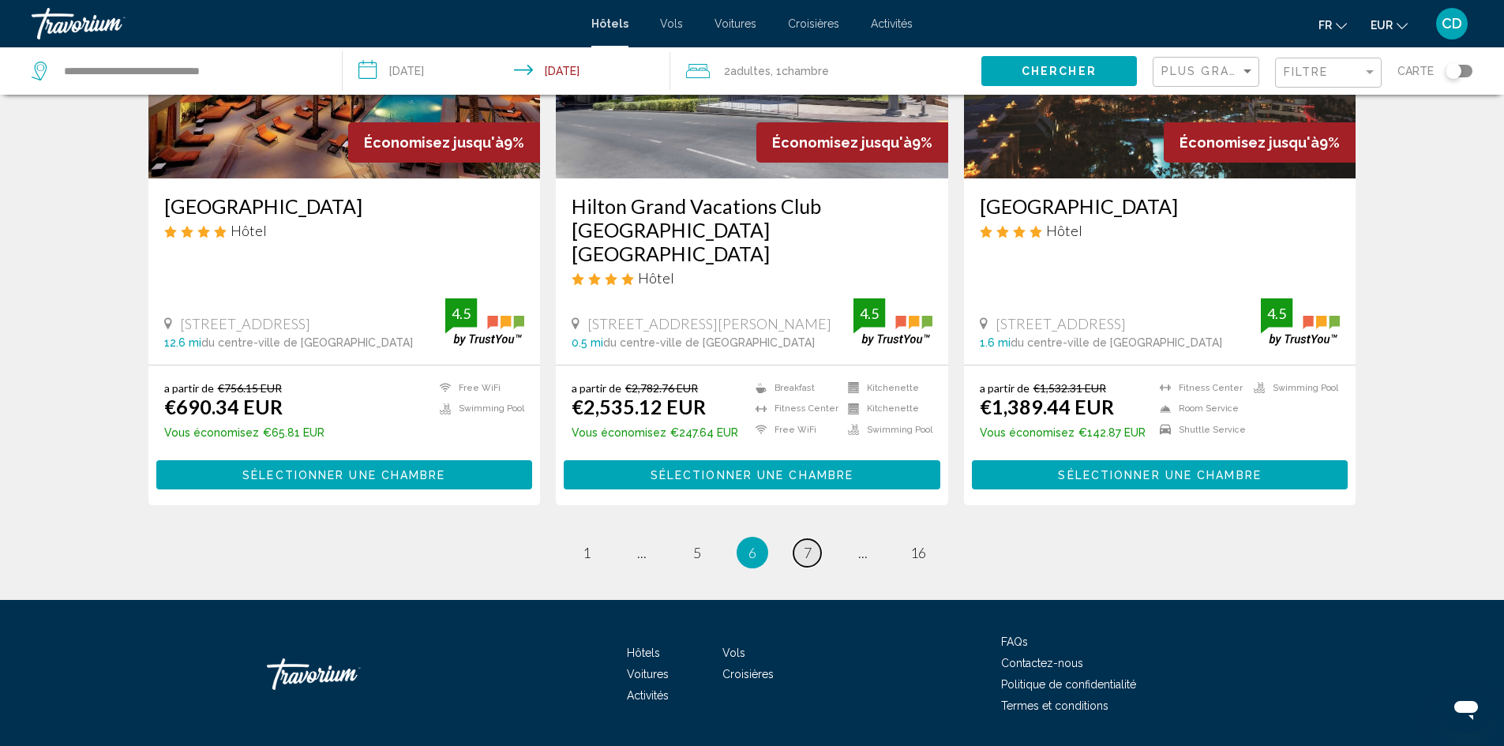
click at [806, 544] on span "7" at bounding box center [808, 552] width 8 height 17
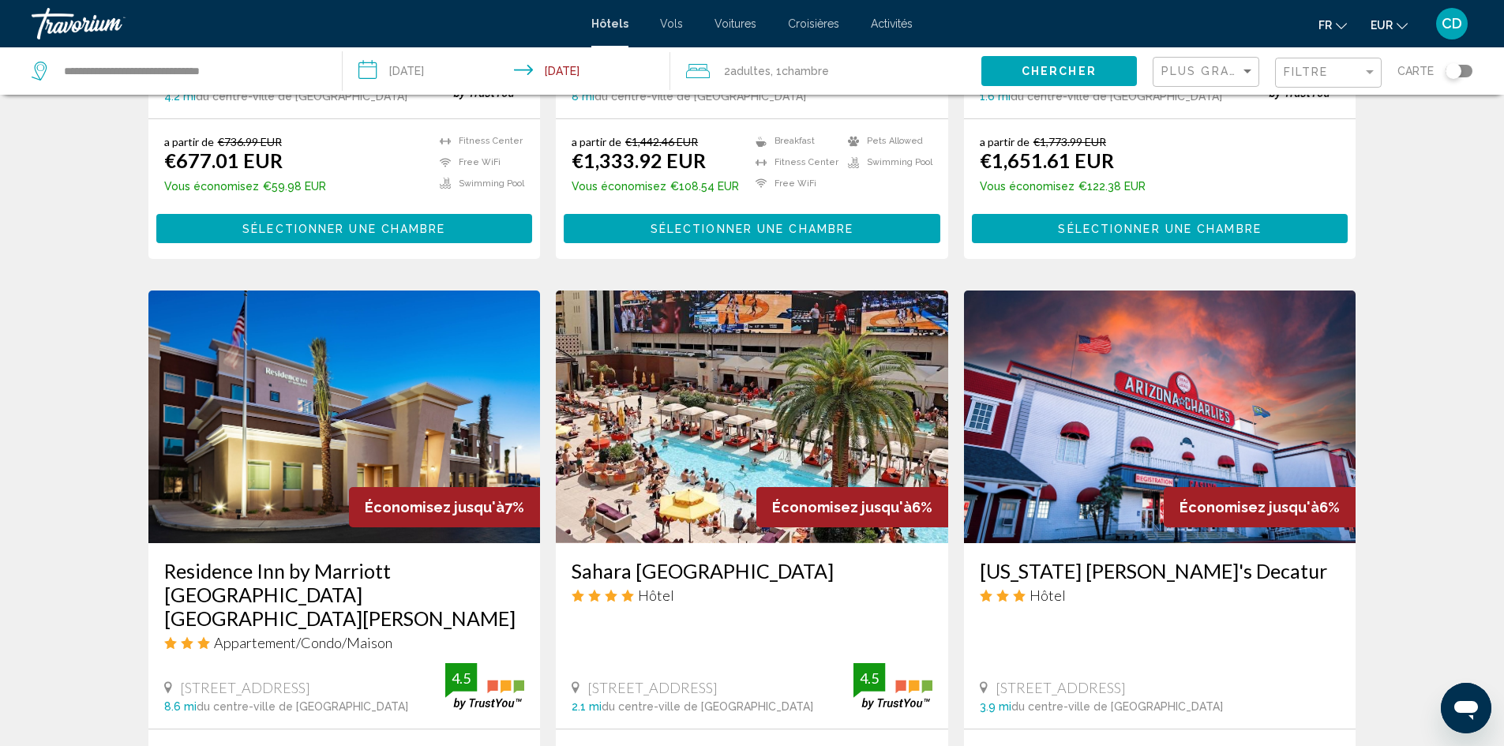
scroll to position [1962, 0]
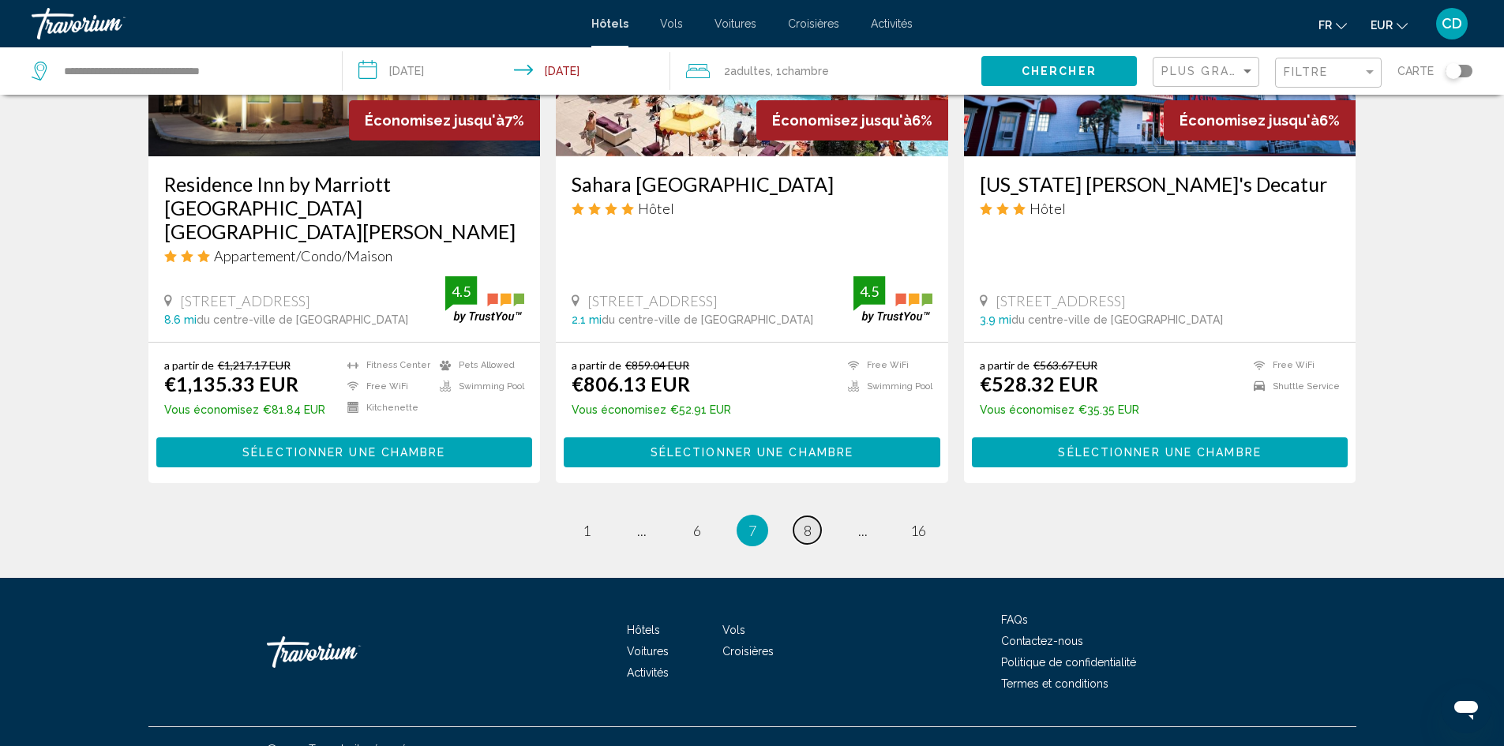
click at [807, 522] on span "8" at bounding box center [808, 530] width 8 height 17
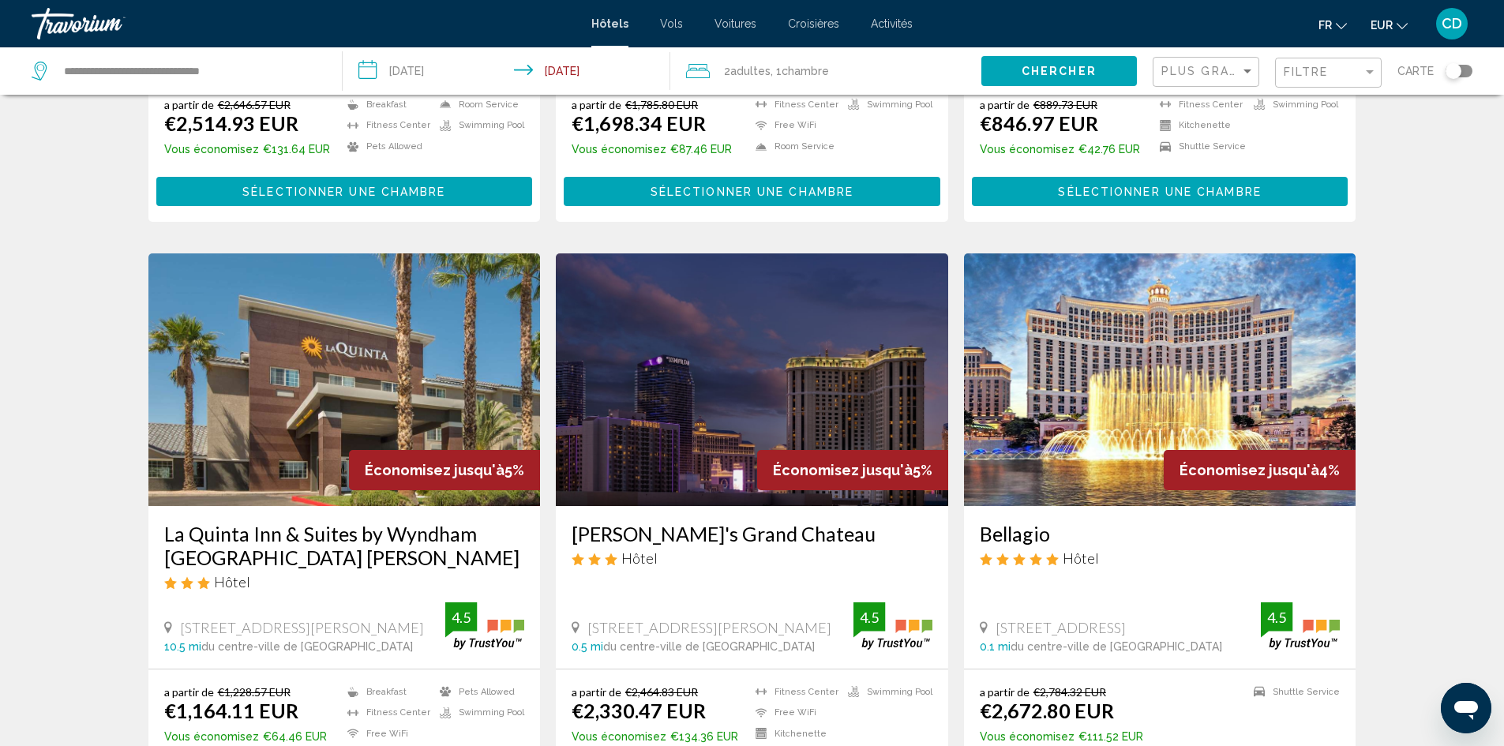
scroll to position [1962, 0]
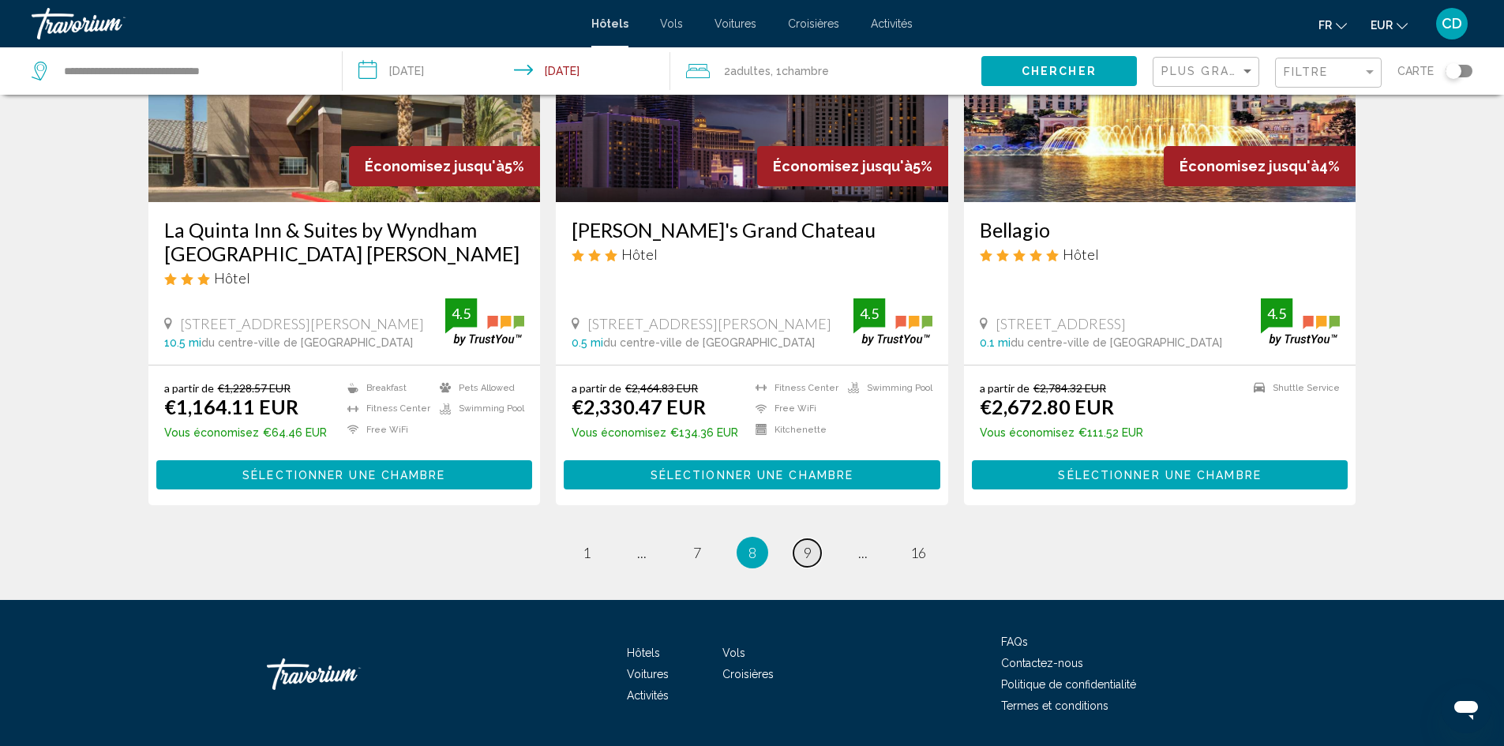
click at [814, 539] on link "page 9" at bounding box center [808, 553] width 28 height 28
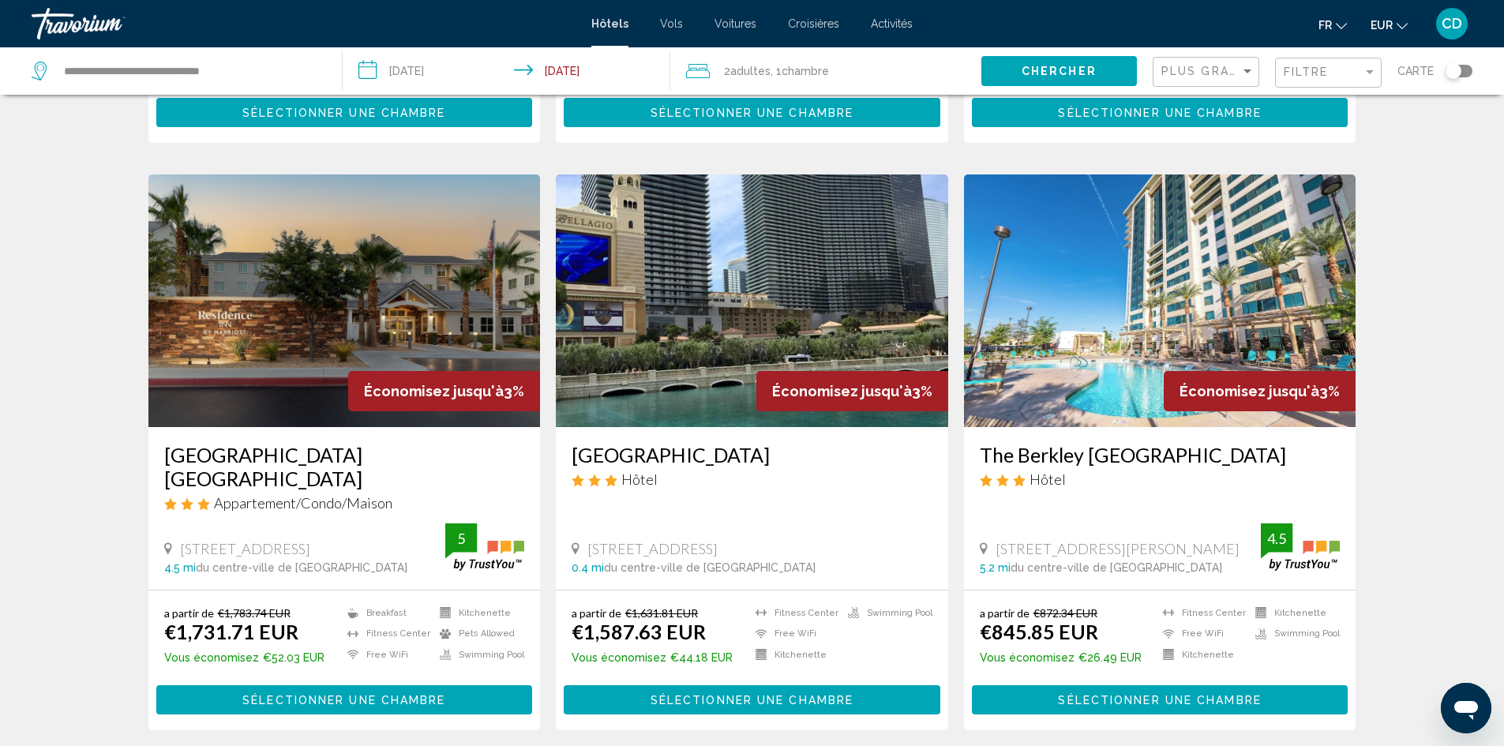
scroll to position [1939, 0]
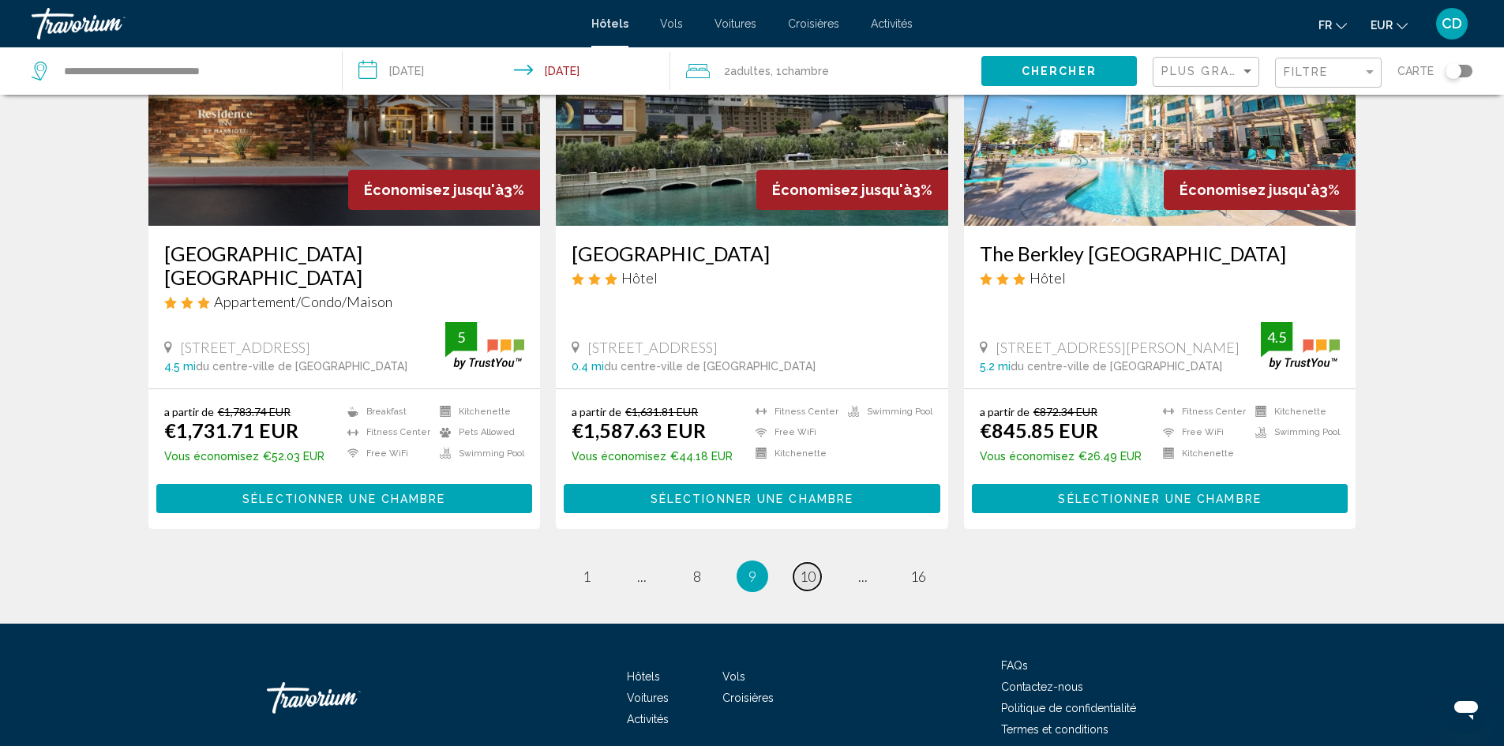
click at [811, 568] on span "10" at bounding box center [808, 576] width 16 height 17
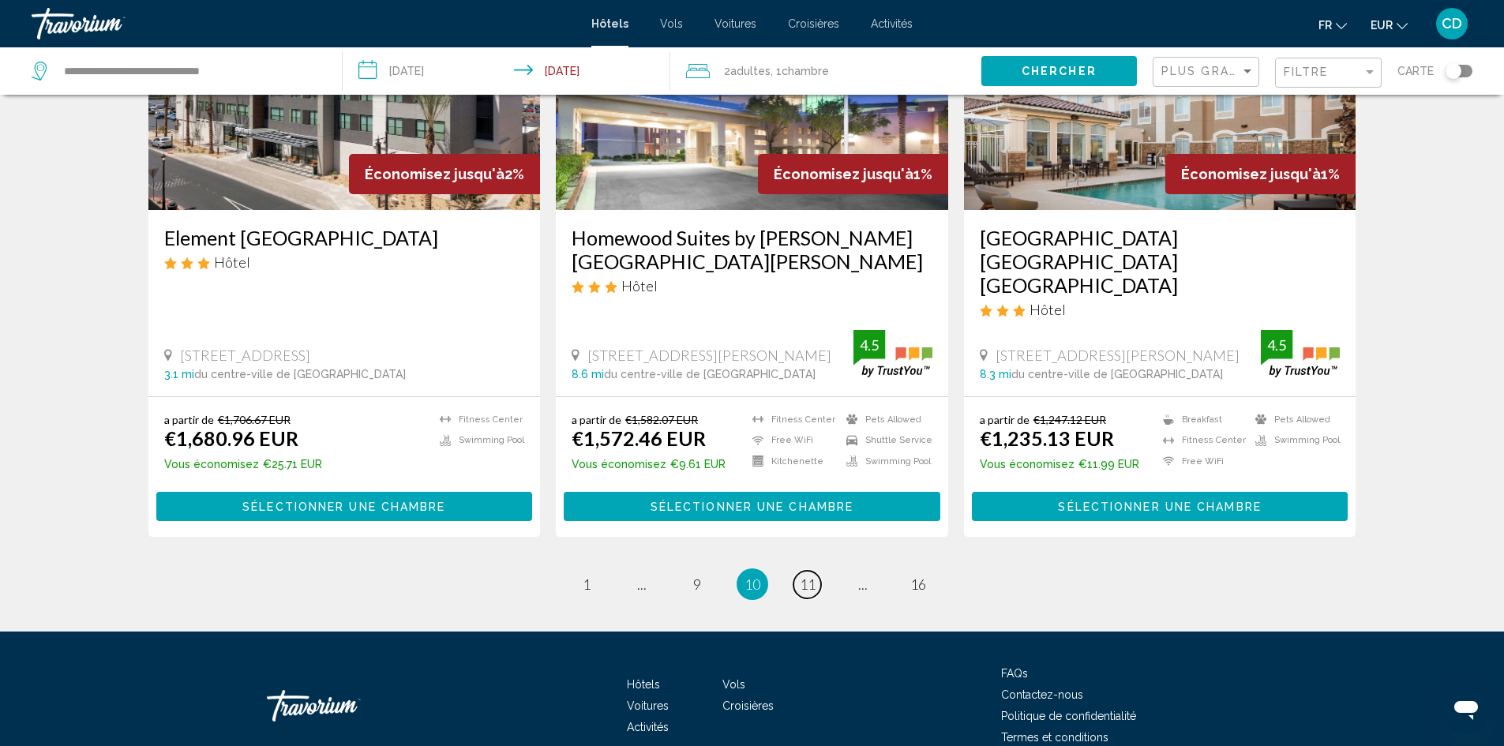
scroll to position [1986, 0]
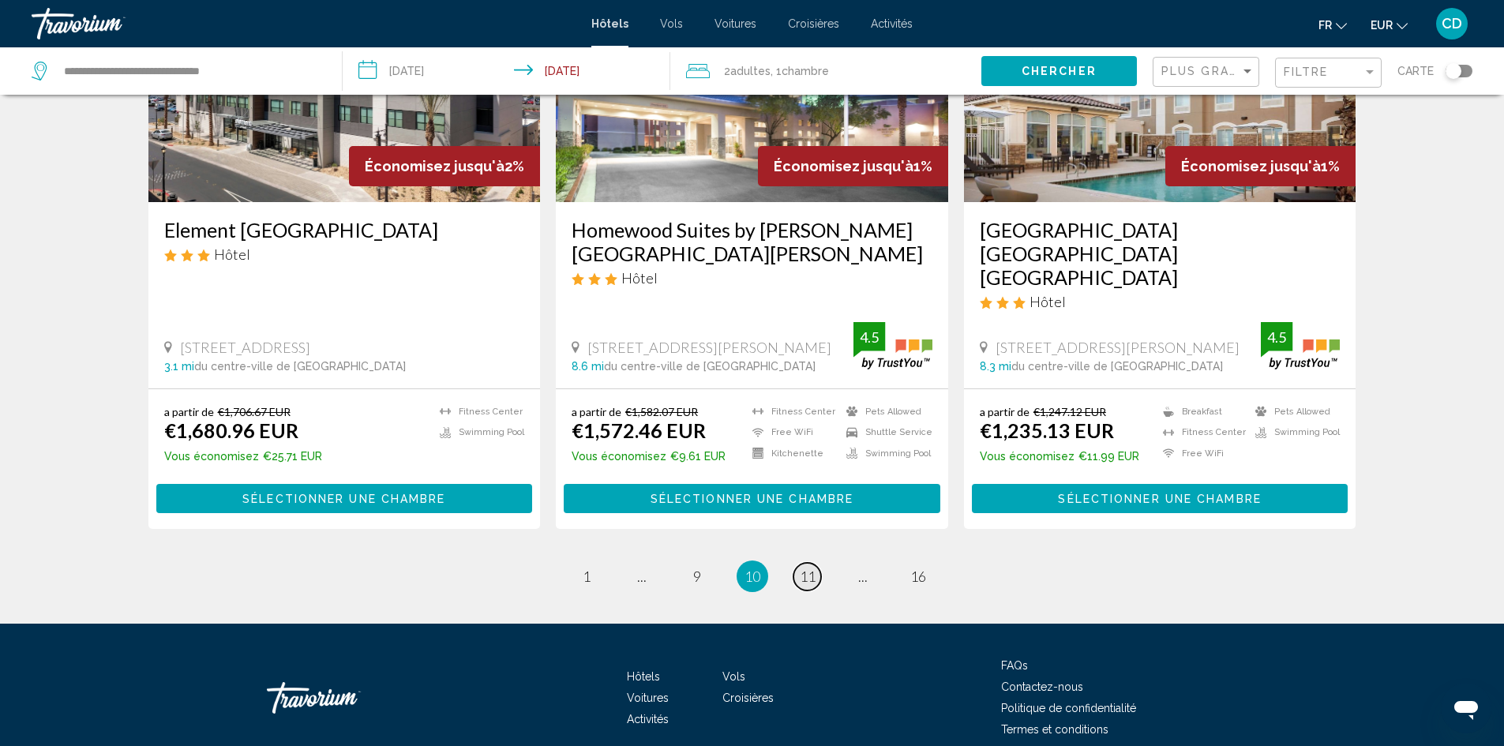
click at [804, 568] on span "11" at bounding box center [808, 576] width 16 height 17
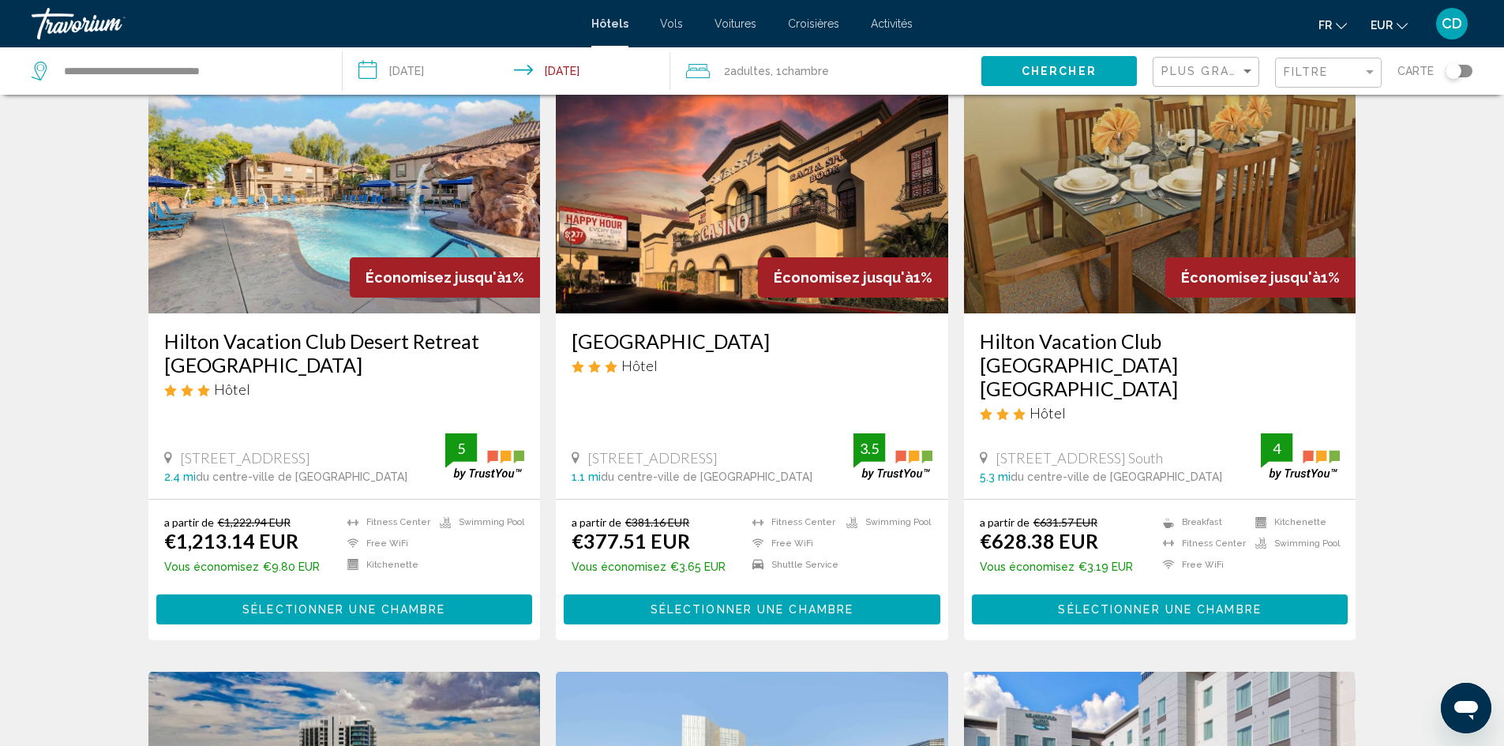
scroll to position [79, 0]
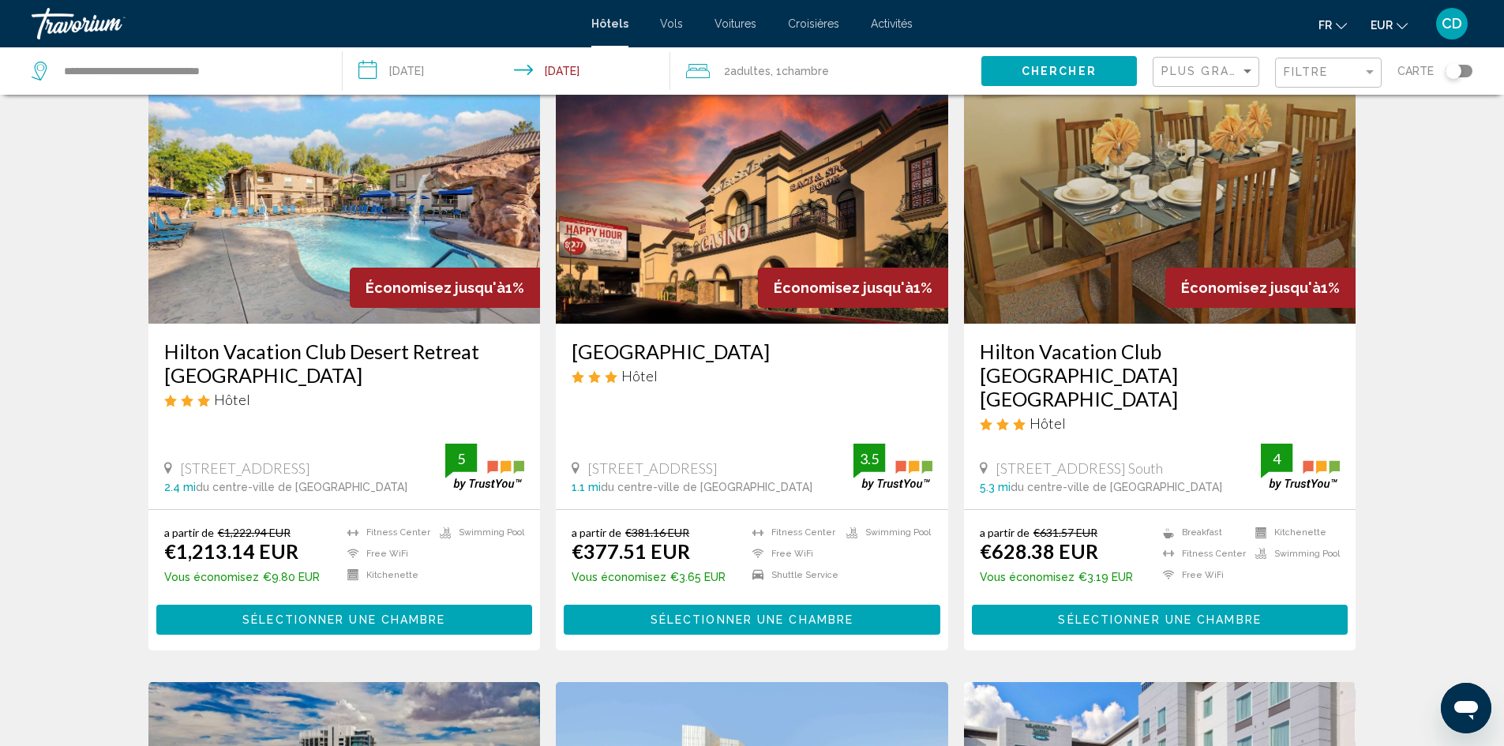
click at [1194, 227] on img "Main content" at bounding box center [1160, 197] width 392 height 253
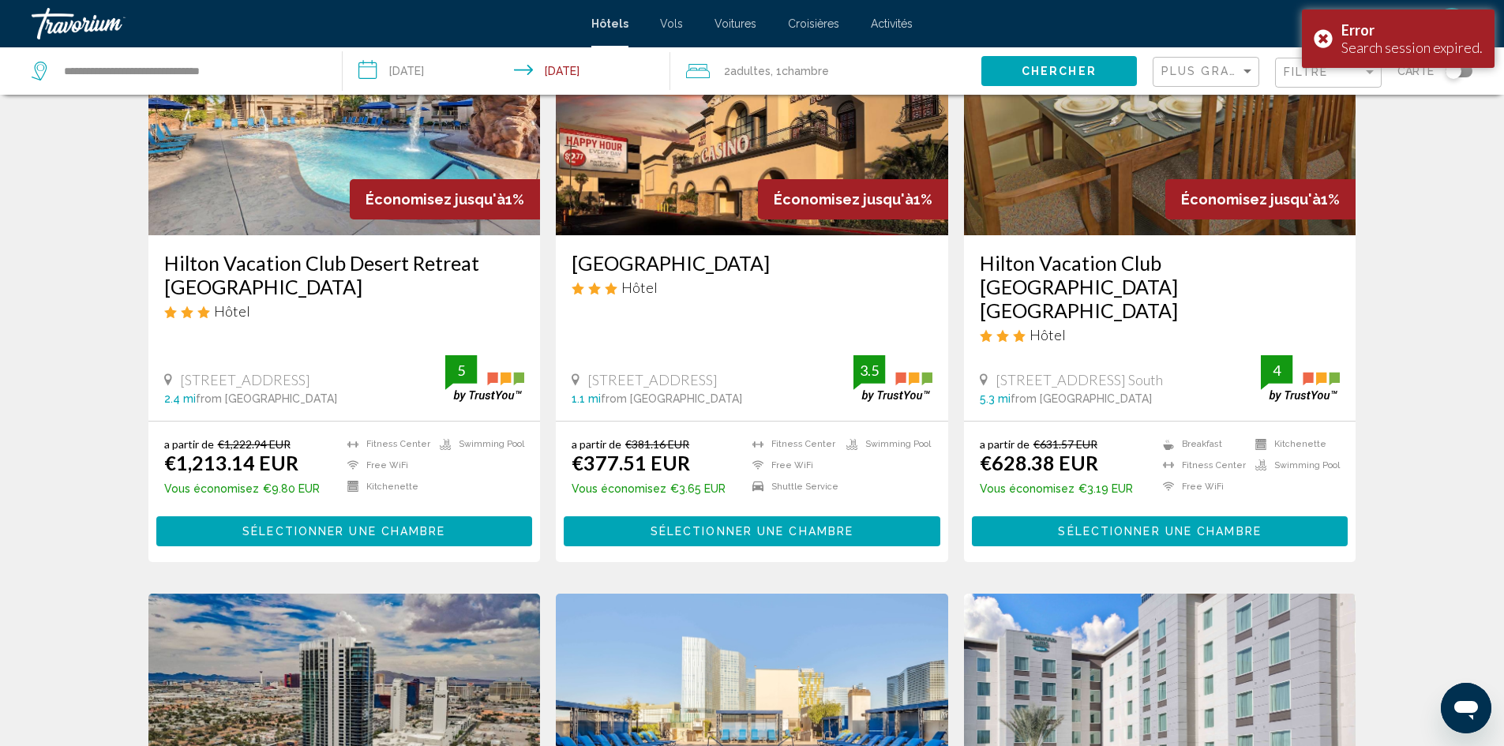
scroll to position [237, 0]
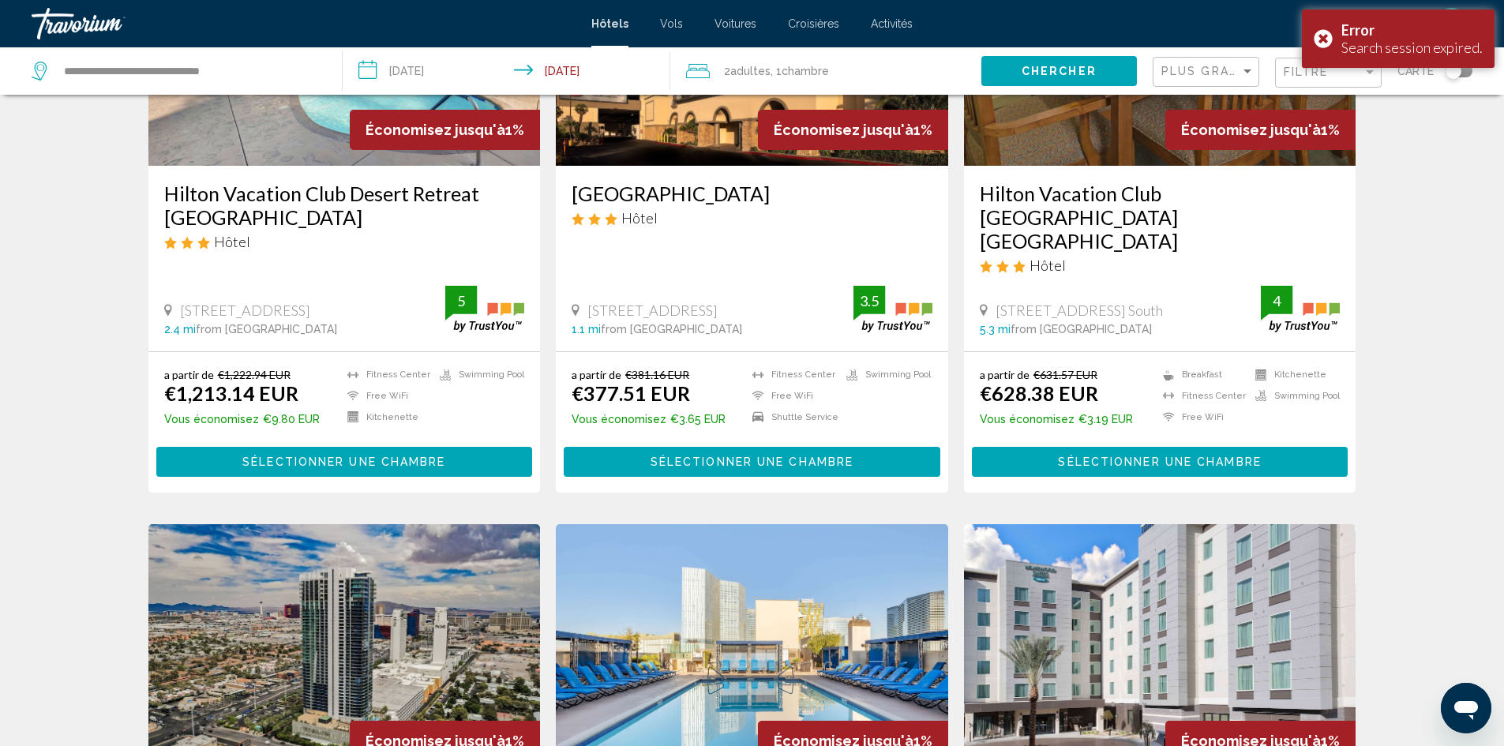
click at [1100, 456] on span "Sélectionner une chambre" at bounding box center [1159, 462] width 203 height 13
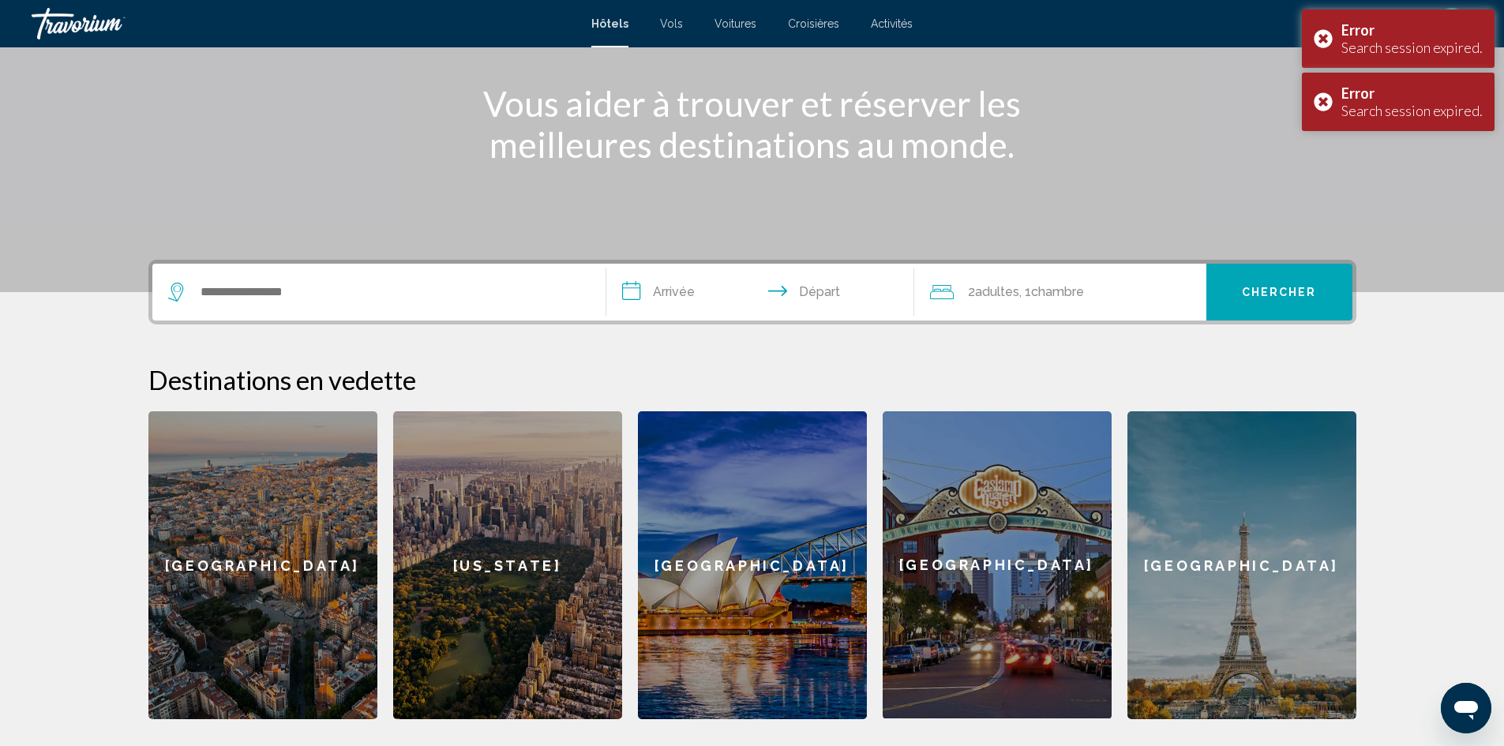
scroll to position [388, 0]
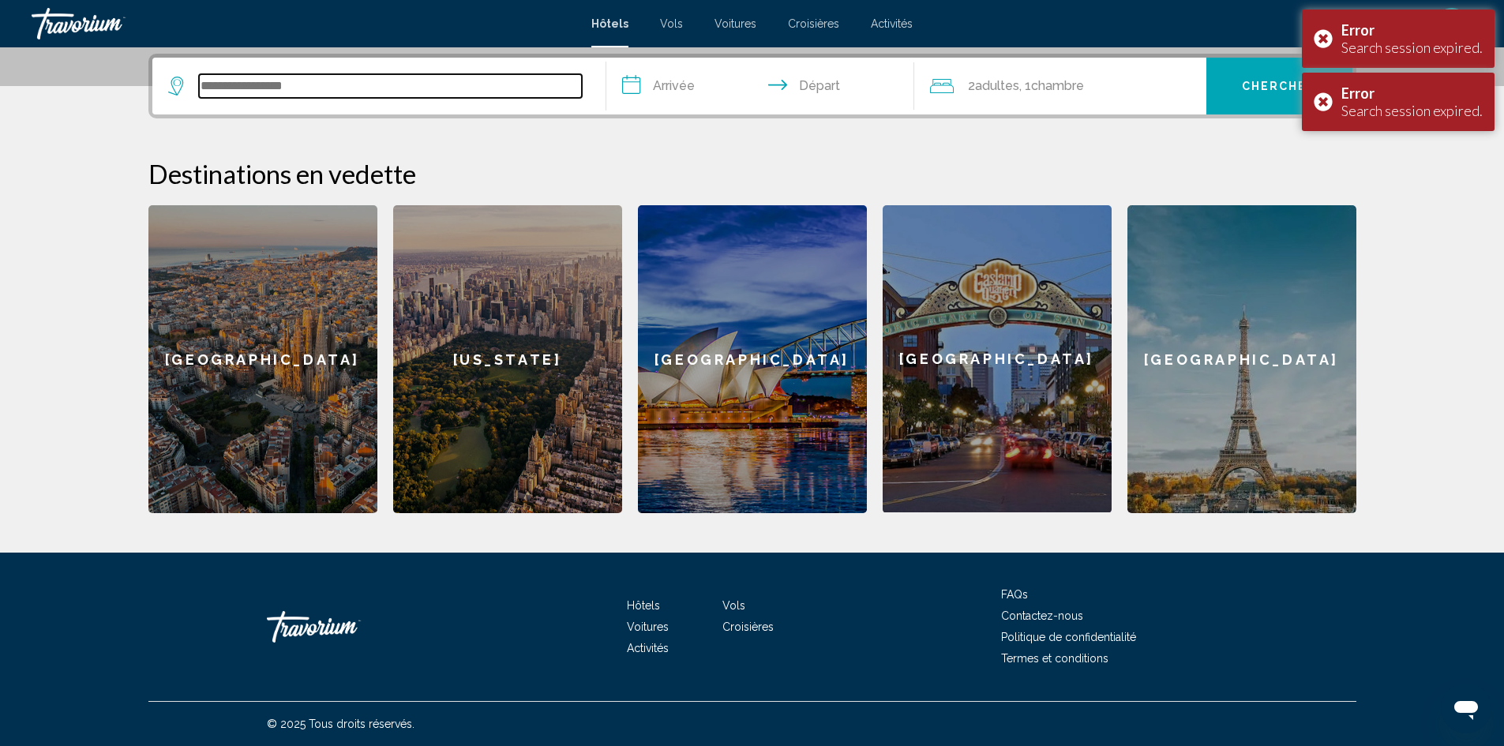
click at [426, 97] on input "Search widget" at bounding box center [390, 86] width 383 height 24
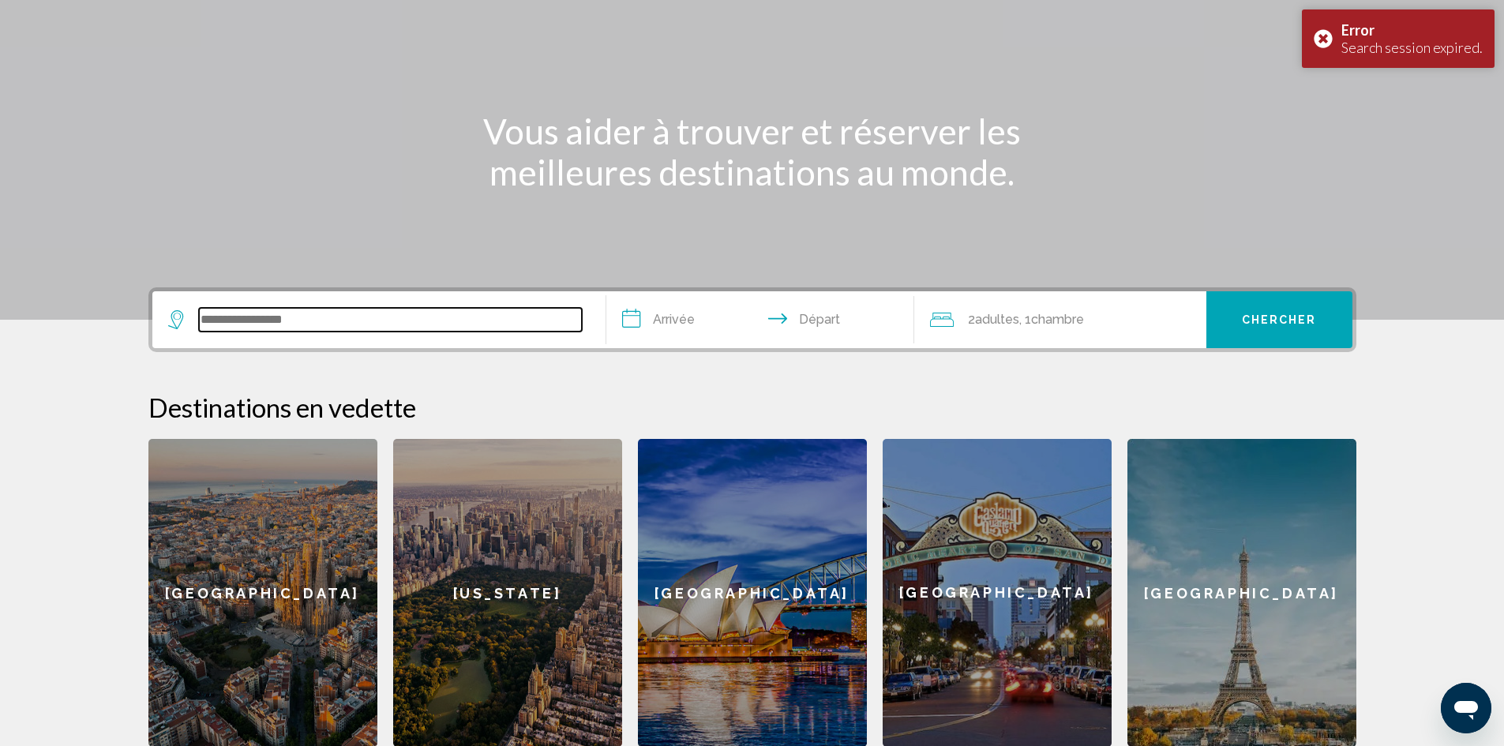
scroll to position [0, 0]
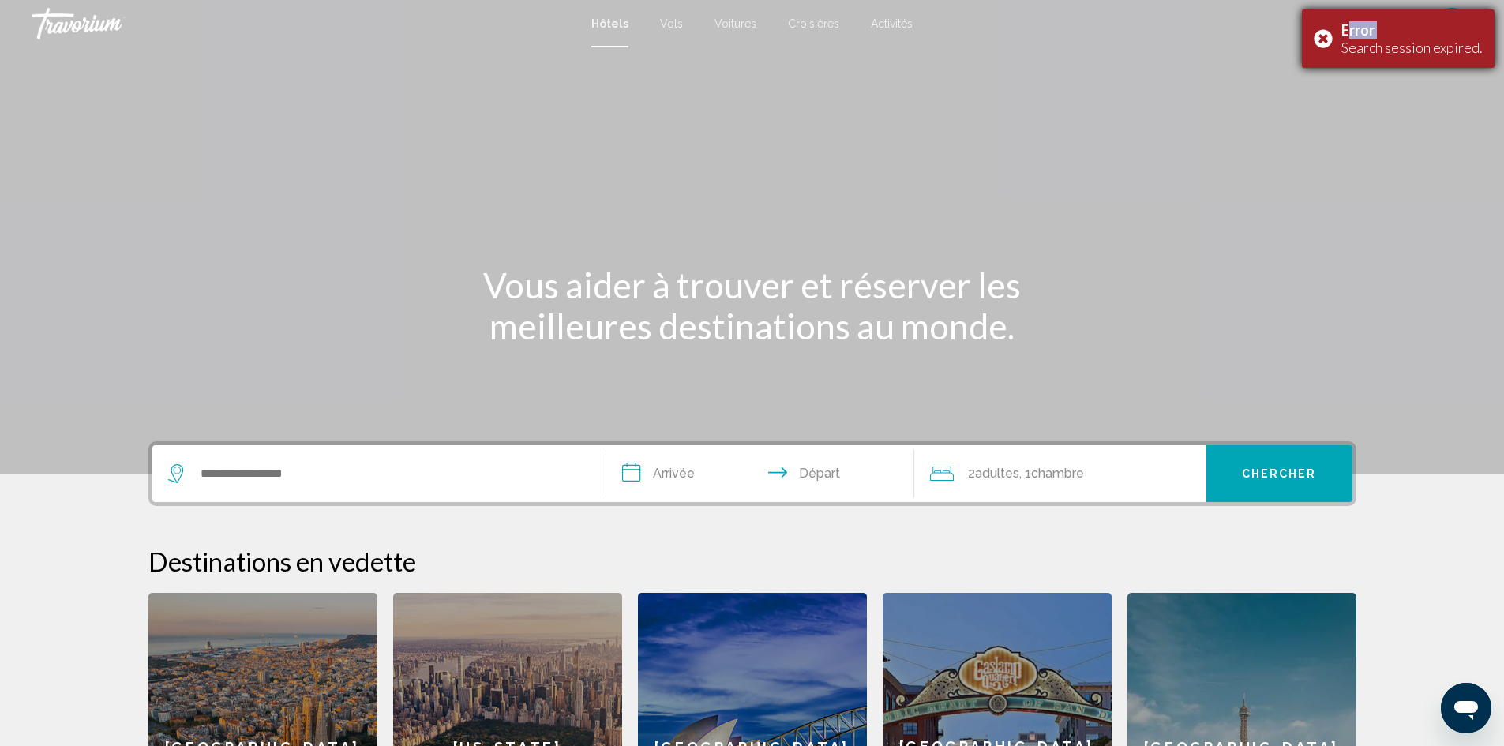
click at [1328, 38] on div "Error Search session expired." at bounding box center [1398, 38] width 193 height 58
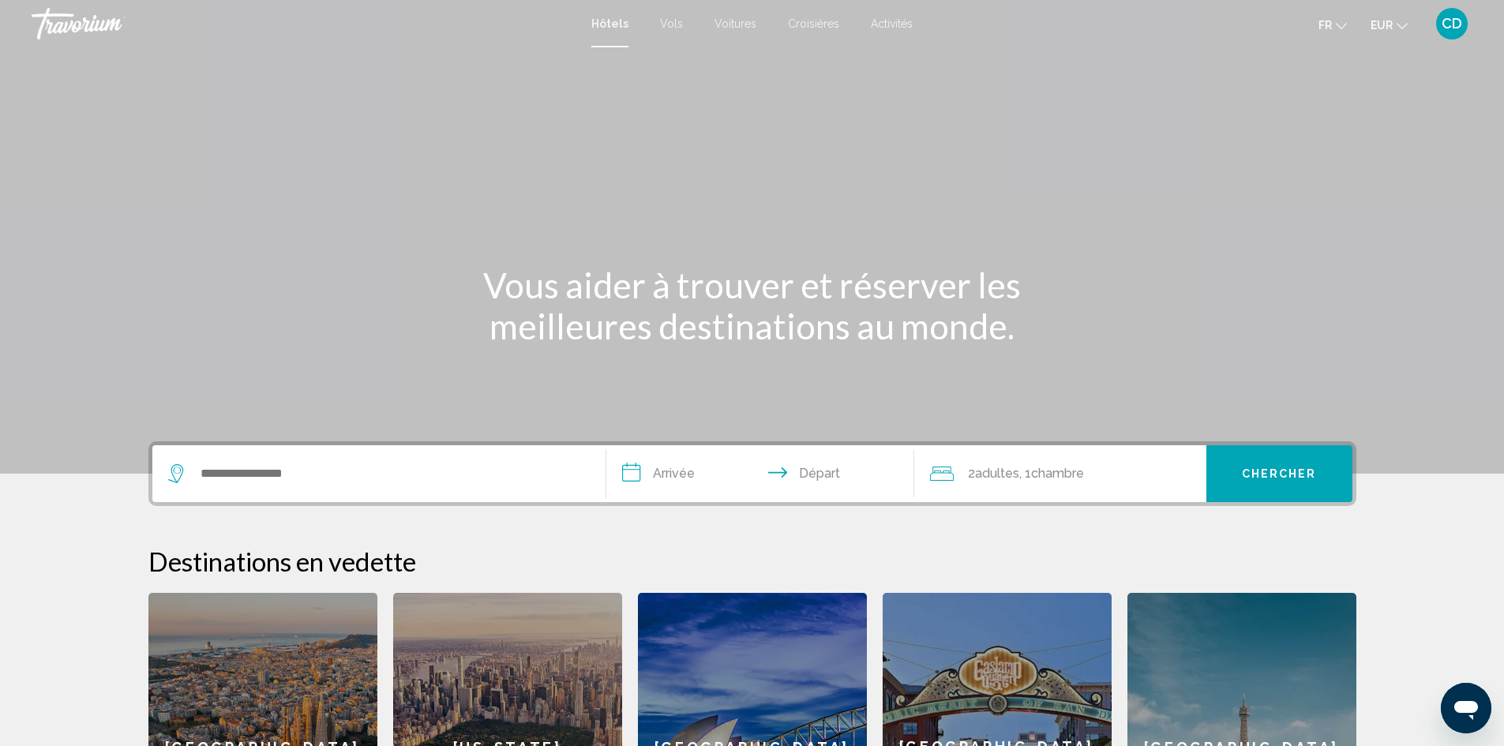
click at [1328, 38] on div "Error Search session expired." at bounding box center [1398, 38] width 193 height 58
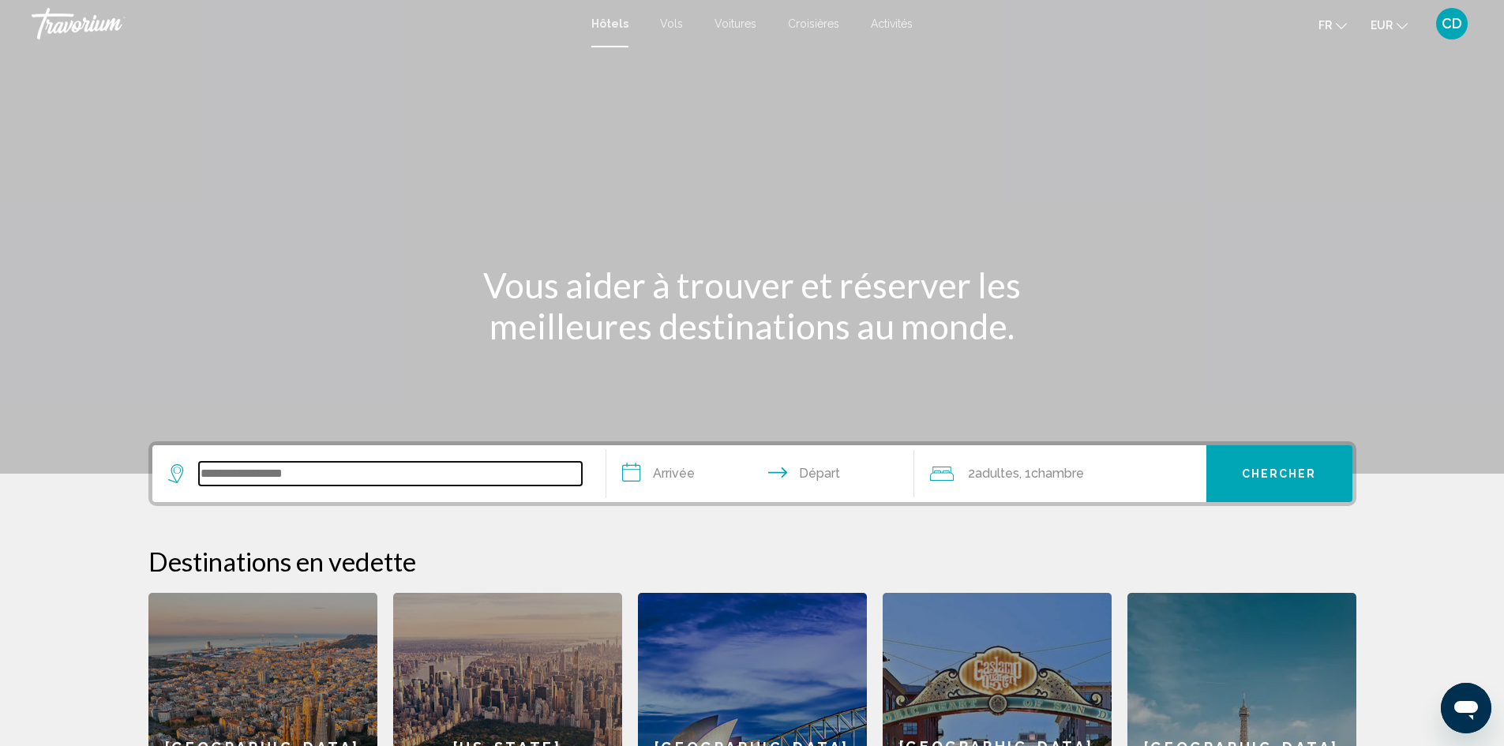
click at [377, 476] on input "Search widget" at bounding box center [390, 474] width 383 height 24
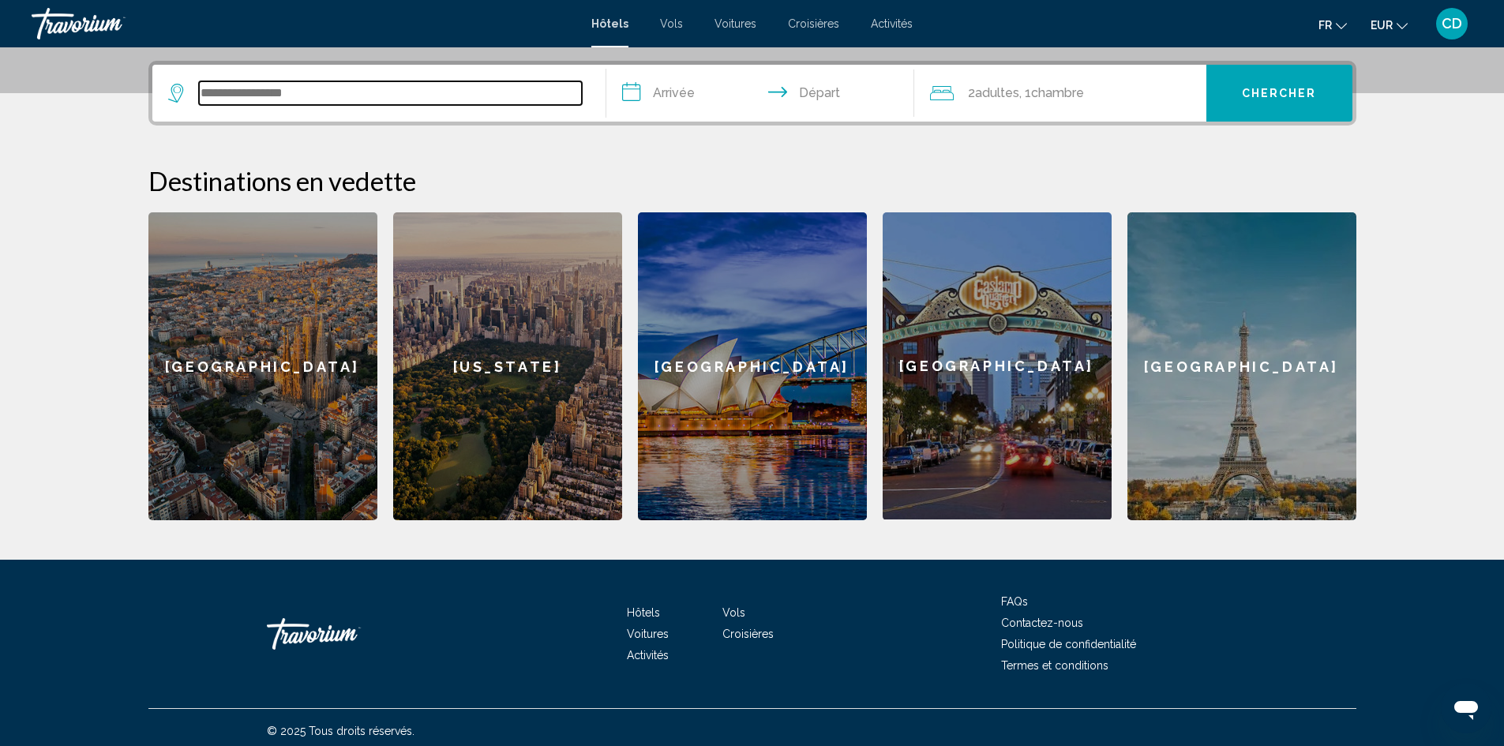
scroll to position [388, 0]
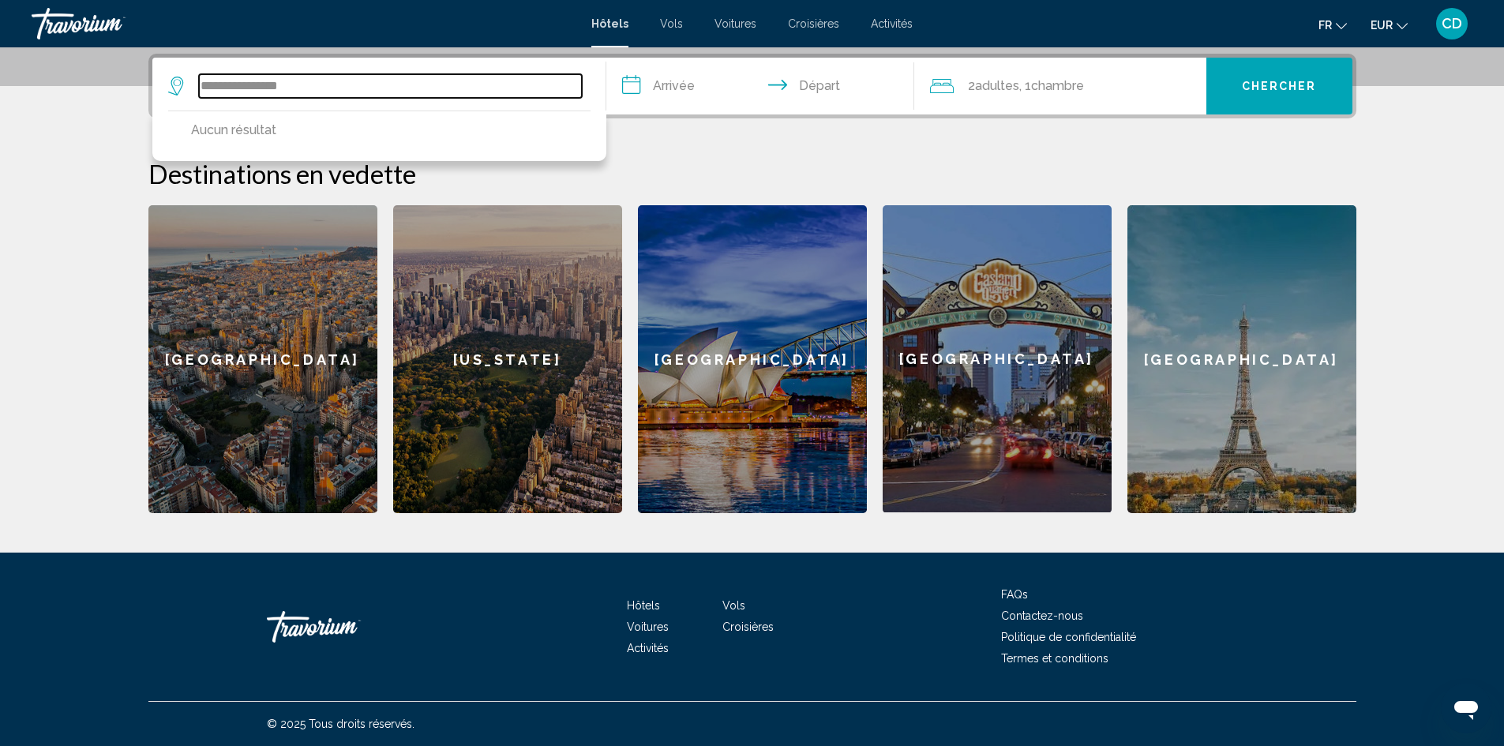
click at [244, 81] on input "**********" at bounding box center [390, 86] width 383 height 24
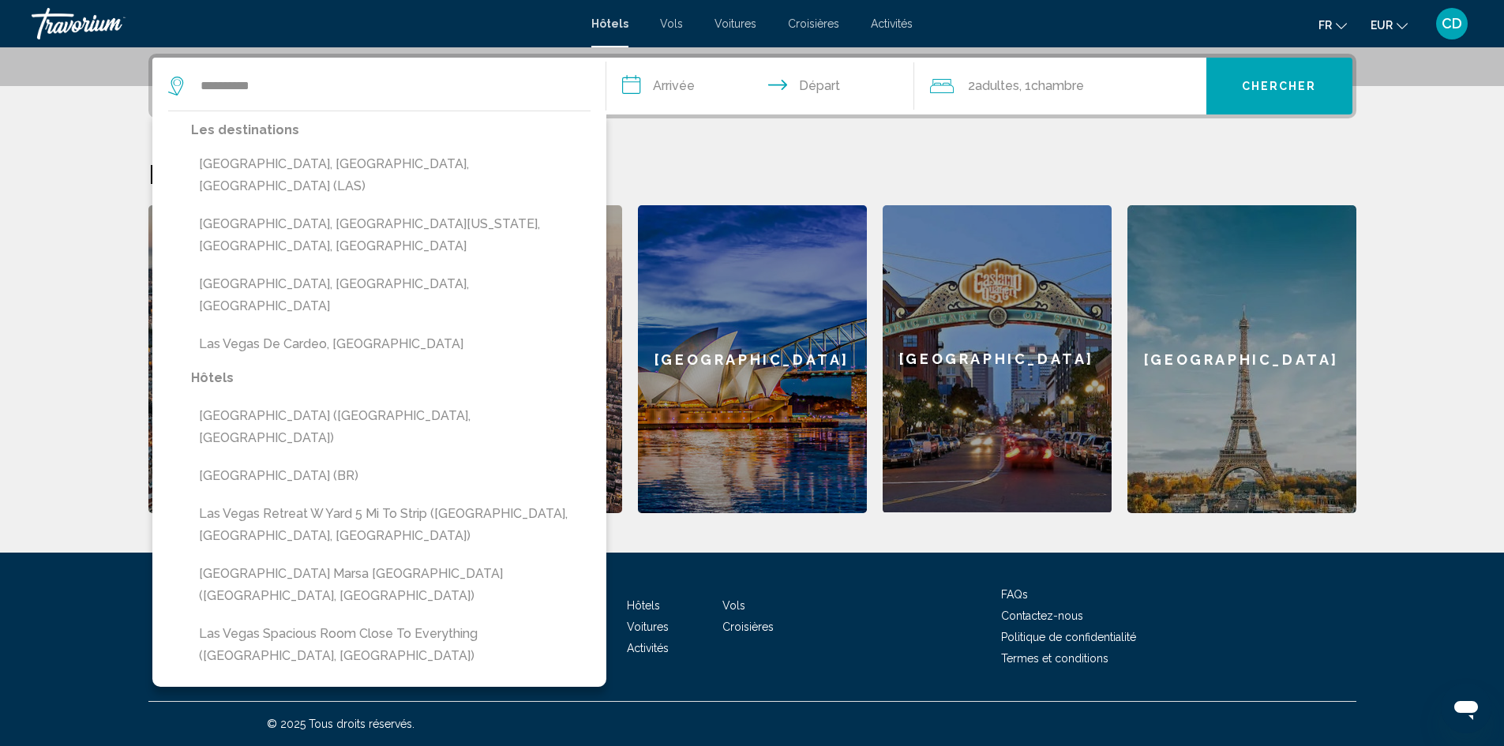
click at [655, 85] on input "**********" at bounding box center [763, 89] width 314 height 62
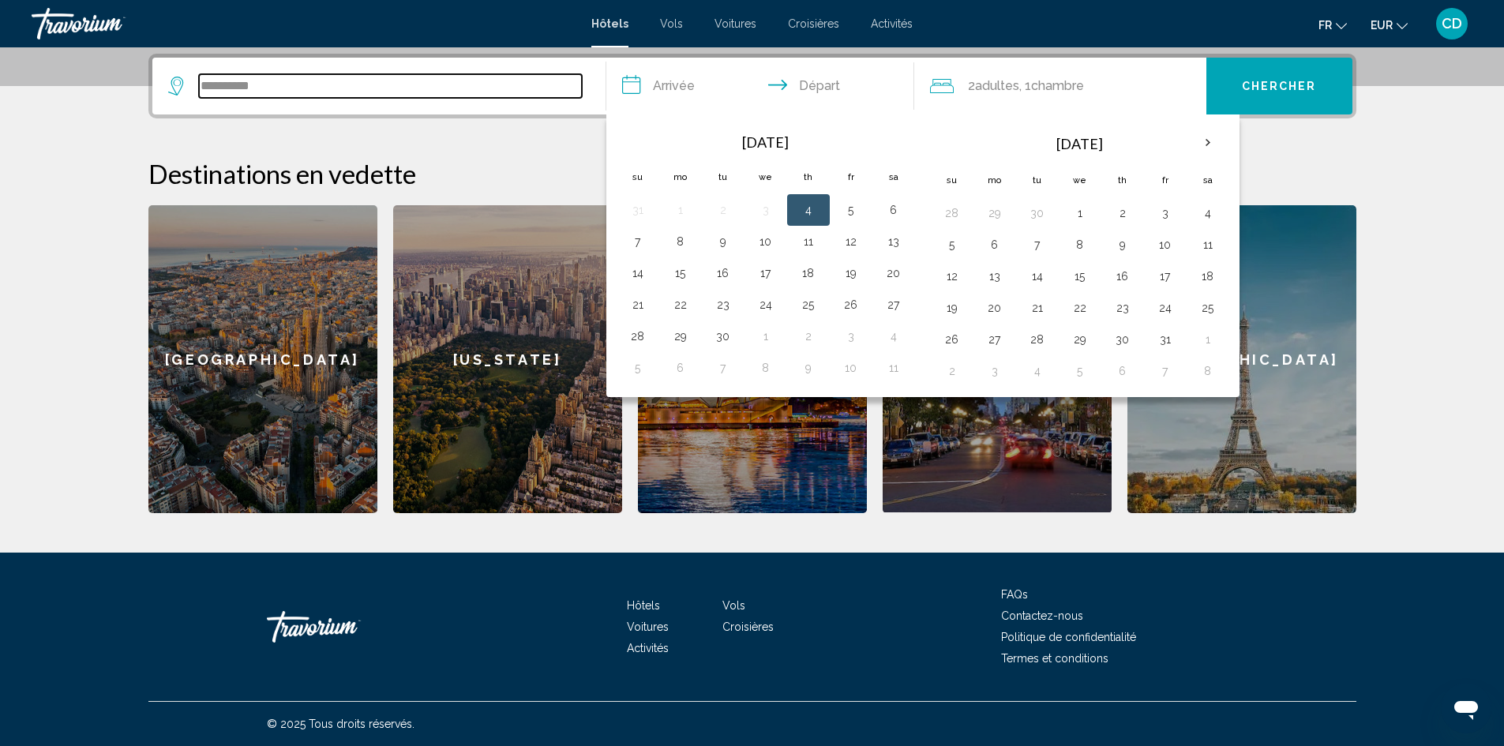
click at [339, 77] on input "*********" at bounding box center [390, 86] width 383 height 24
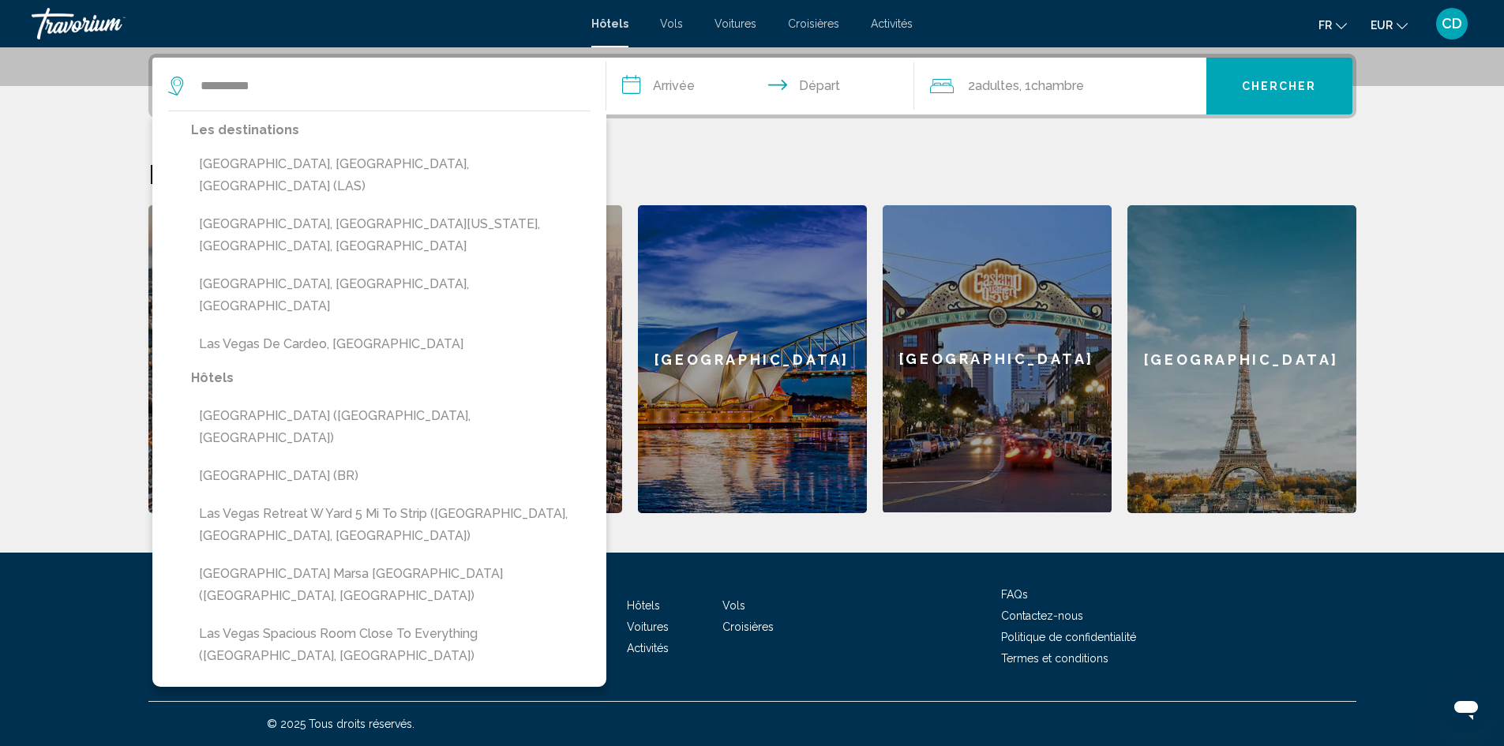
click at [352, 156] on button "[GEOGRAPHIC_DATA], [GEOGRAPHIC_DATA], [GEOGRAPHIC_DATA] (LAS)" at bounding box center [391, 175] width 400 height 52
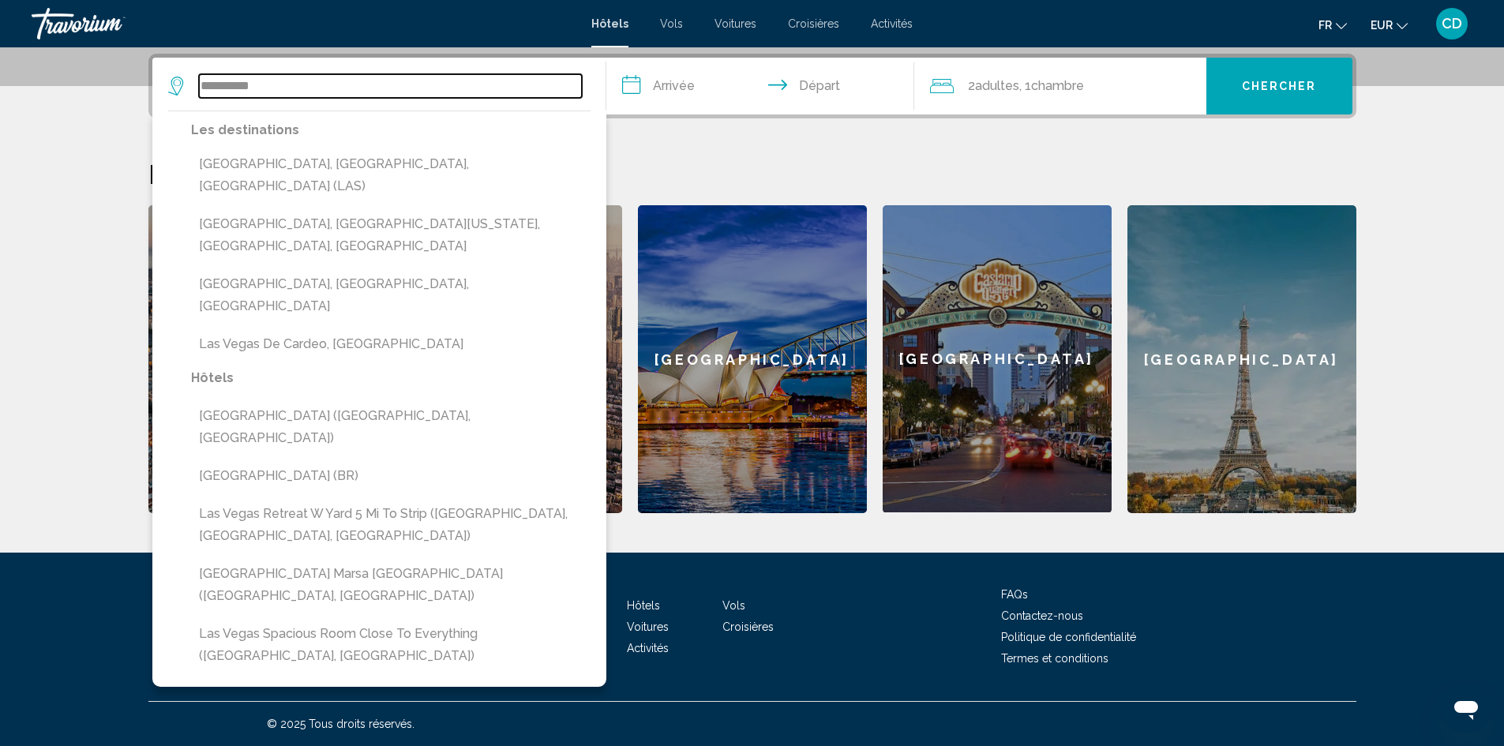
type input "**********"
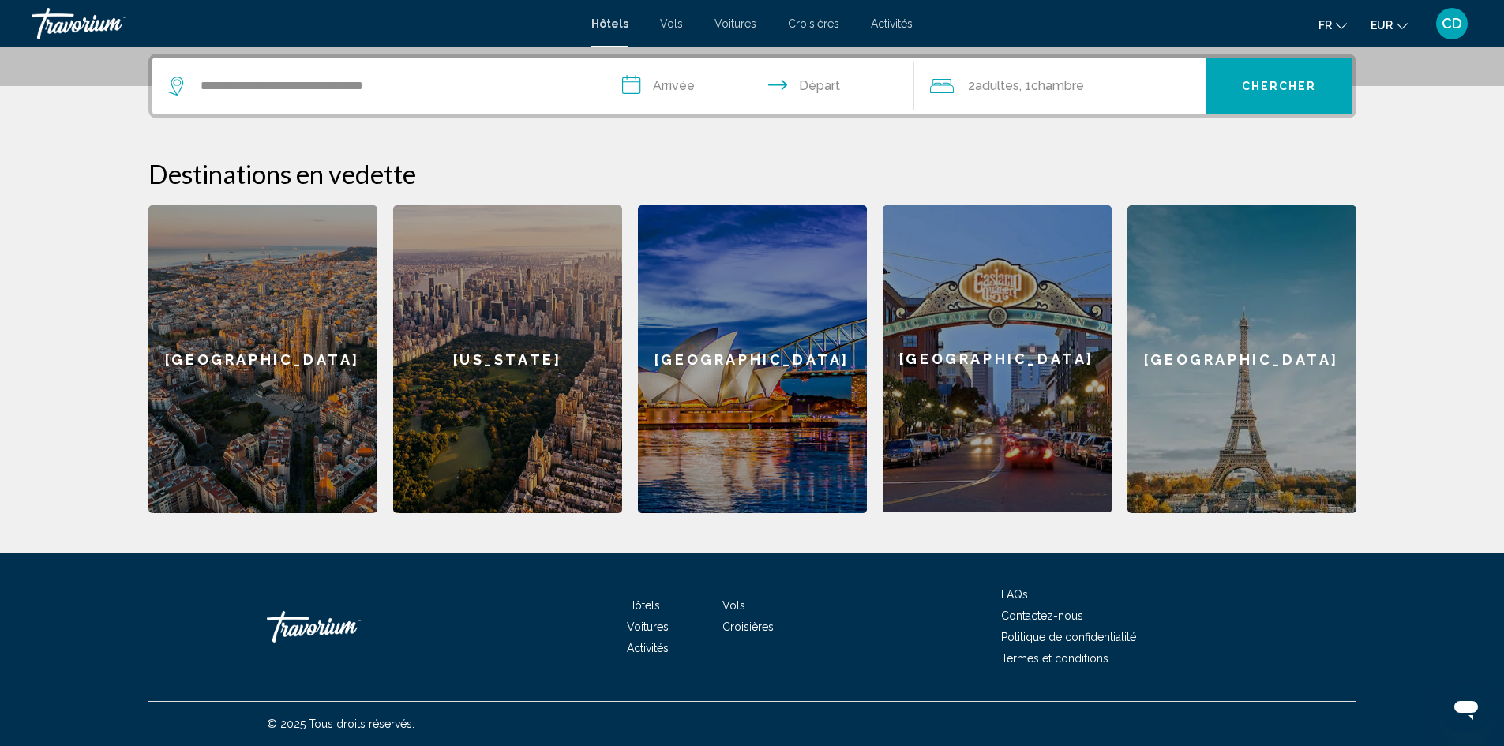
click at [708, 75] on input "**********" at bounding box center [763, 89] width 314 height 62
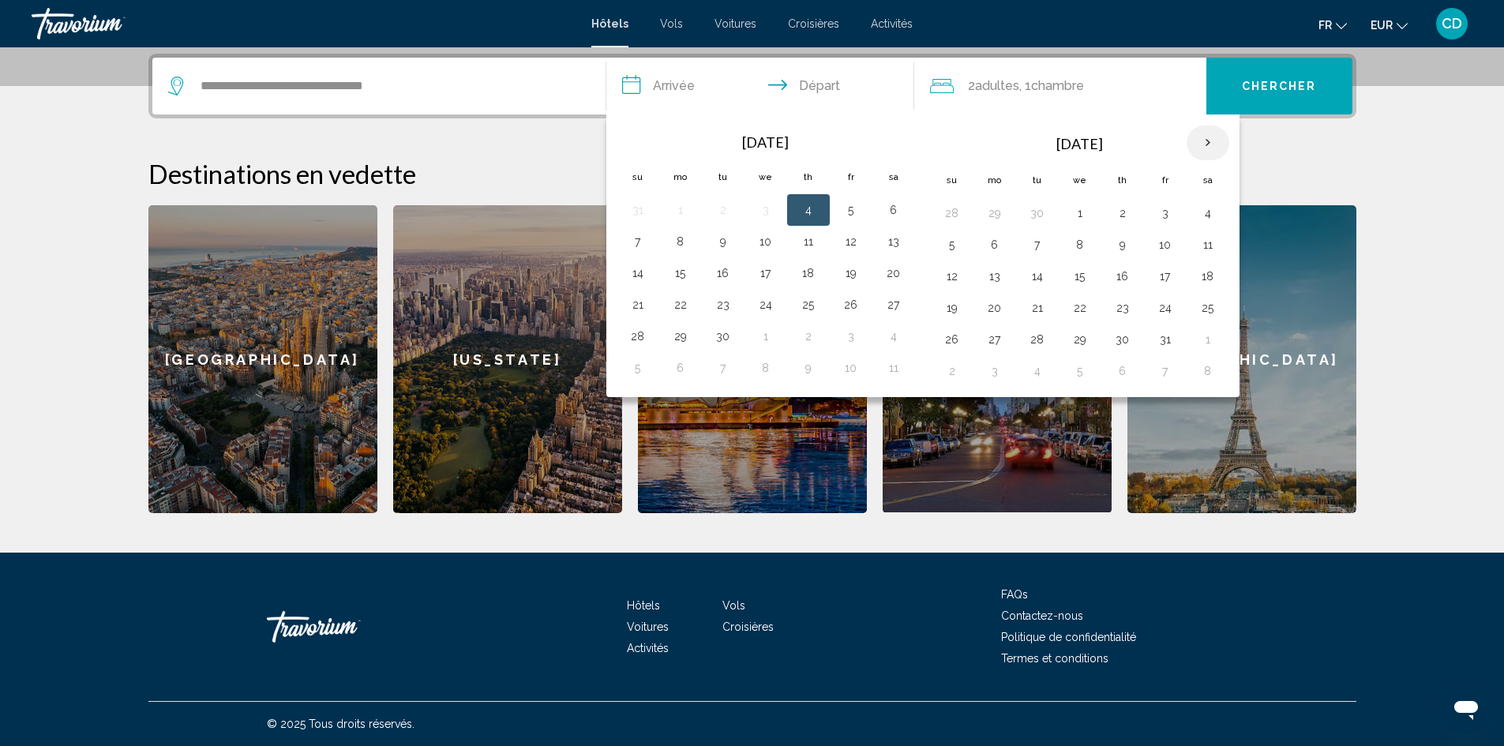
click at [1198, 136] on th "Next month" at bounding box center [1208, 143] width 43 height 35
click at [993, 247] on button "3" at bounding box center [994, 245] width 25 height 22
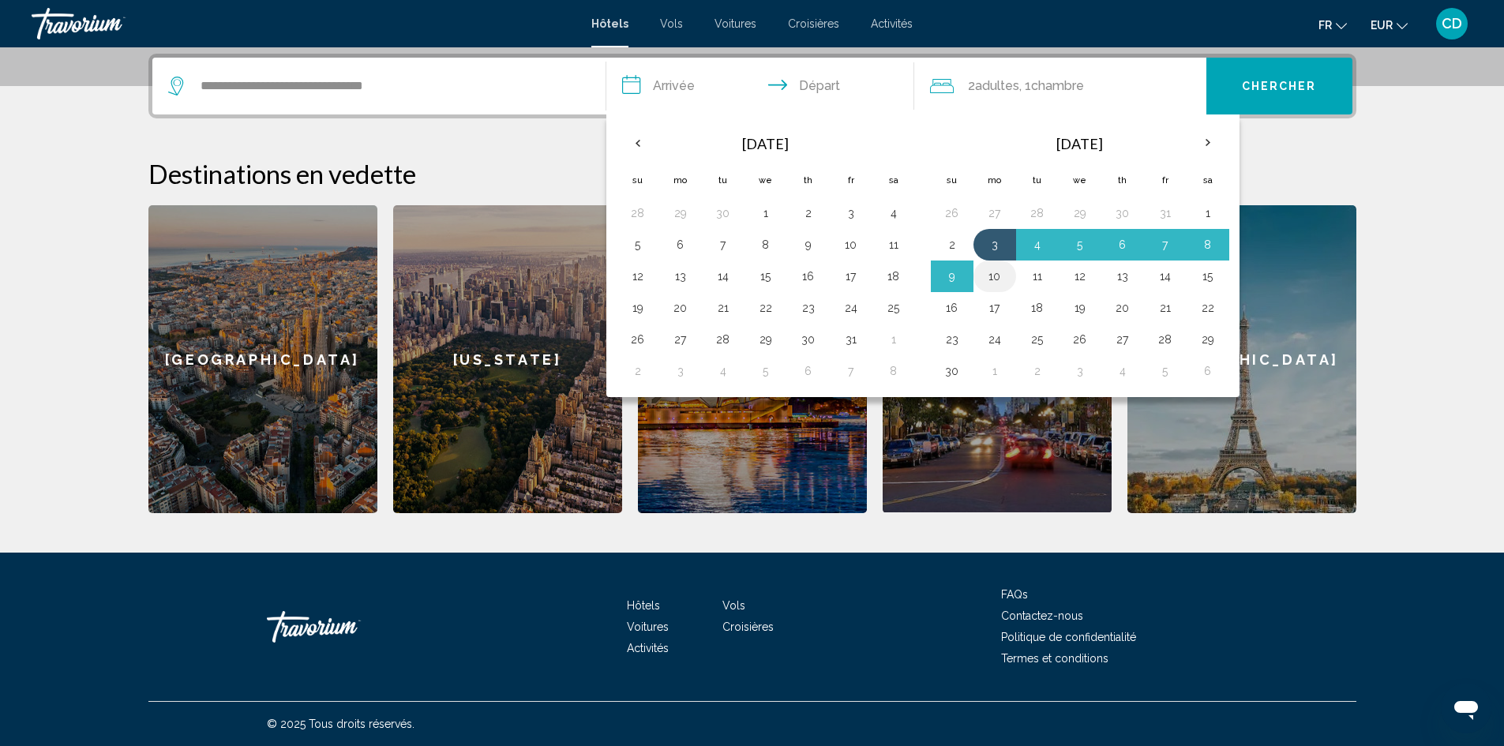
click at [1005, 277] on button "10" at bounding box center [994, 276] width 25 height 22
type input "**********"
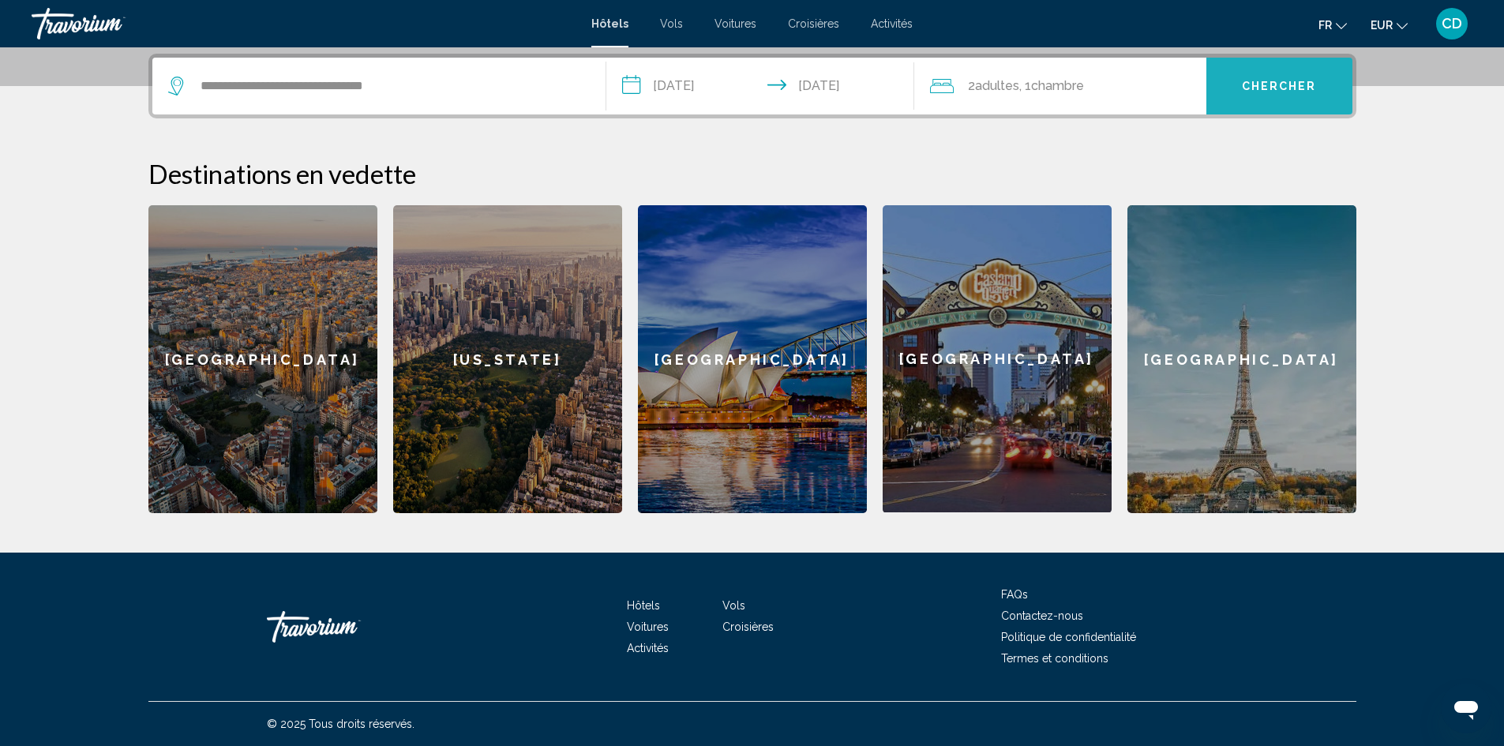
click at [1270, 85] on span "Chercher" at bounding box center [1279, 87] width 75 height 13
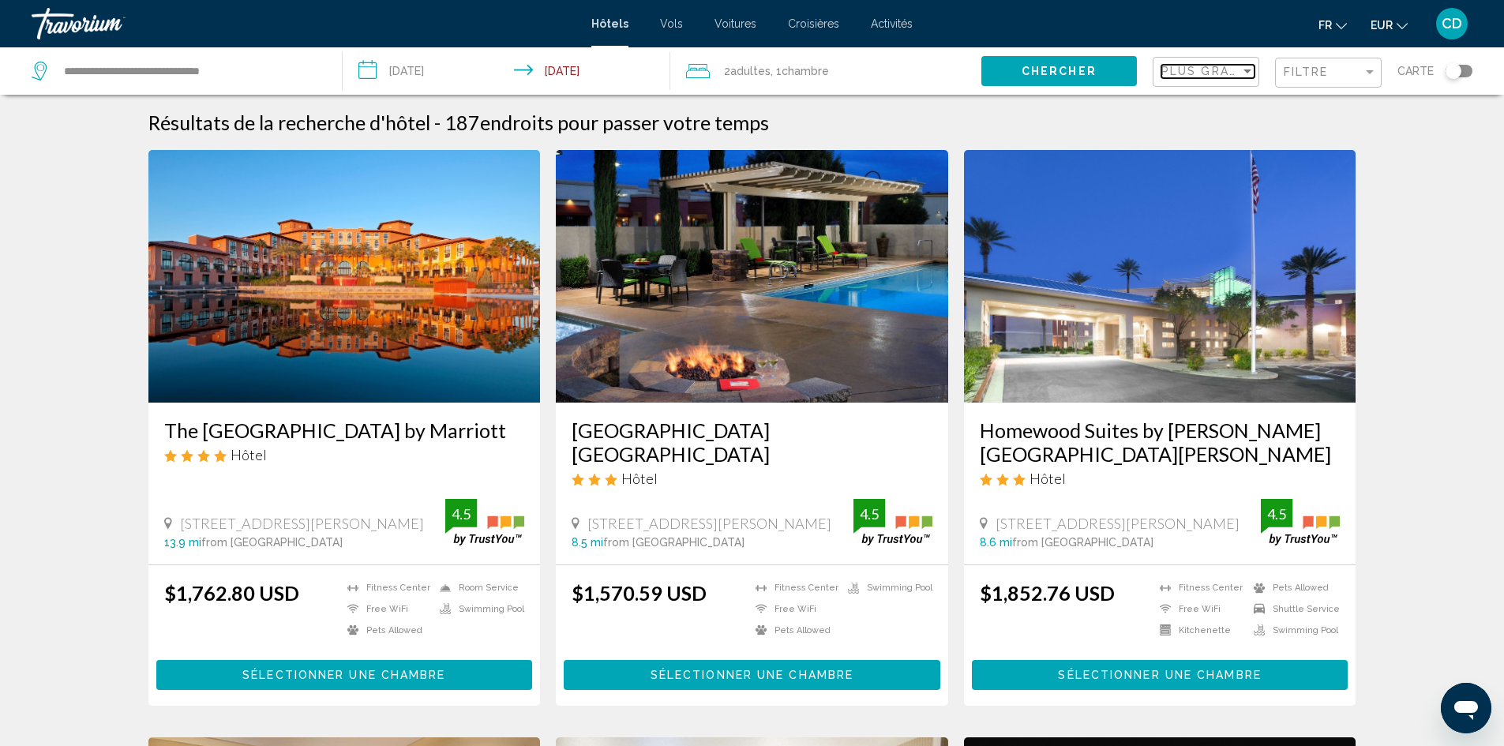
click at [1230, 71] on span "Plus grandes économies" at bounding box center [1256, 71] width 188 height 13
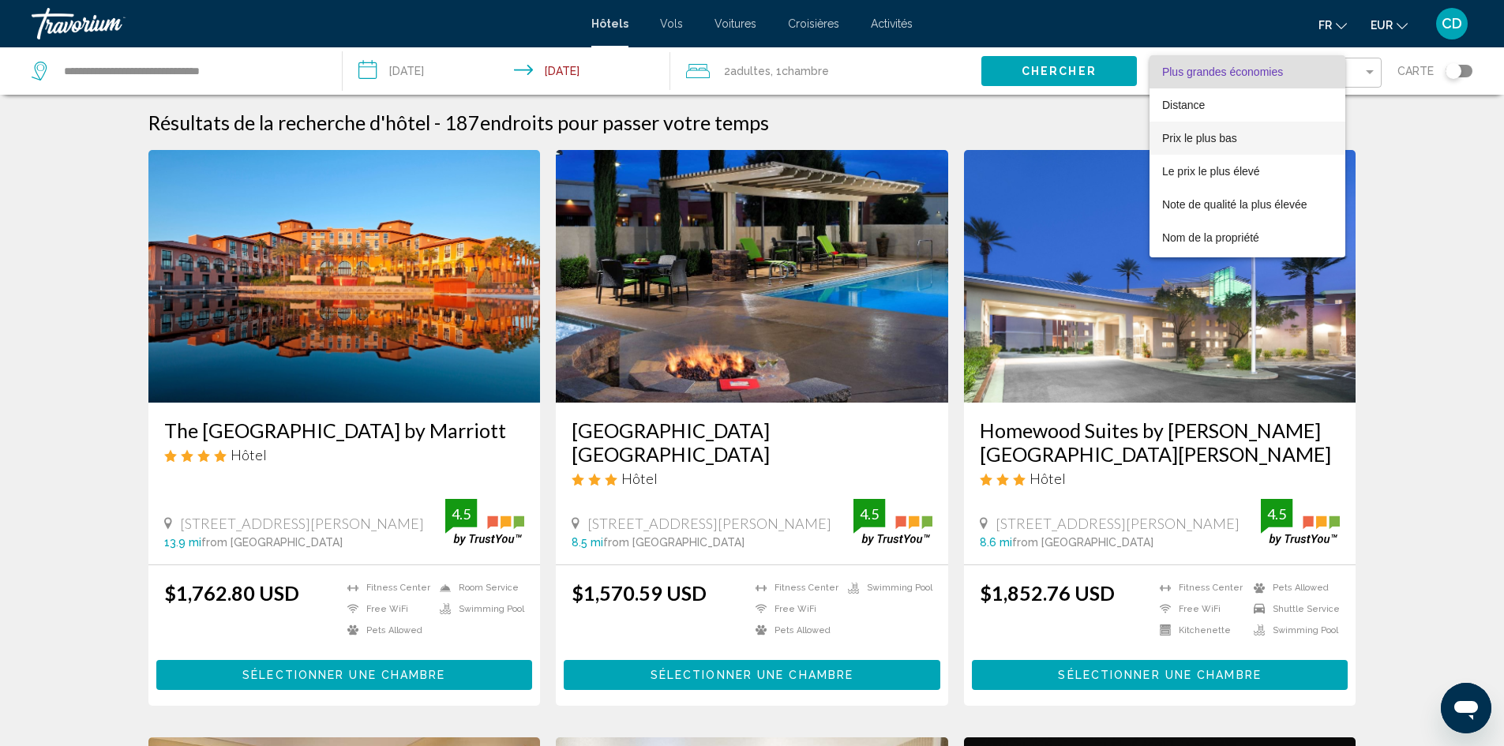
click at [1212, 140] on span "Prix le plus bas" at bounding box center [1199, 138] width 75 height 13
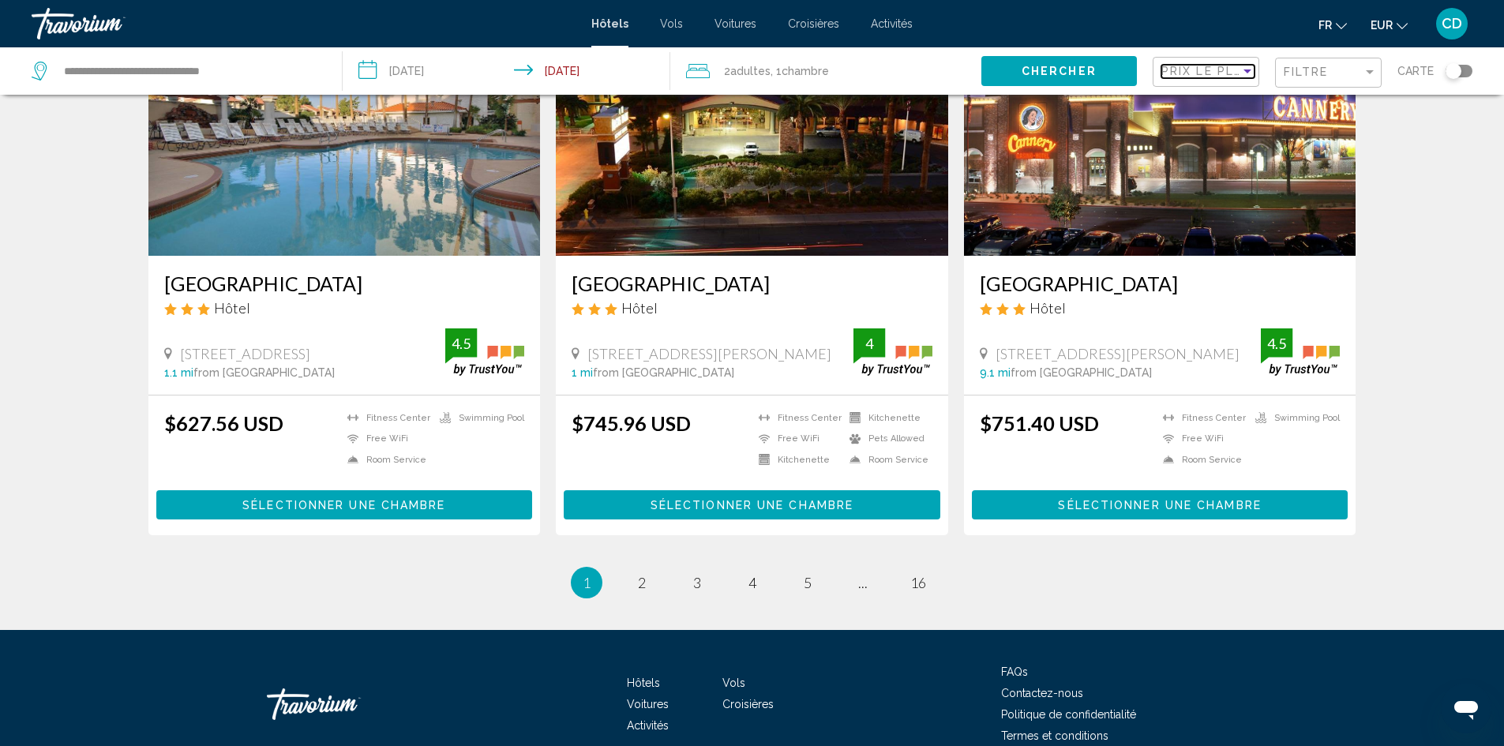
scroll to position [1939, 0]
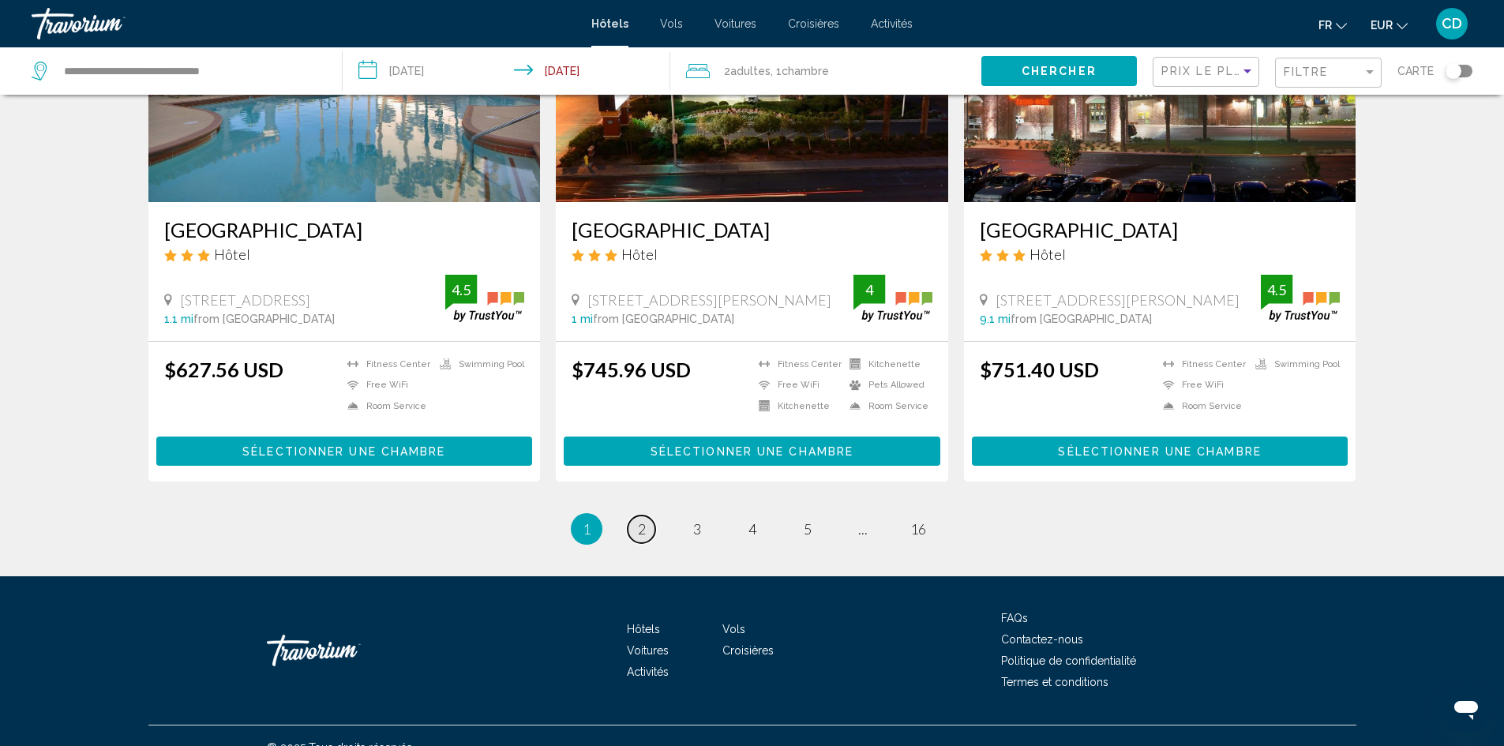
click at [634, 516] on link "page 2" at bounding box center [642, 530] width 28 height 28
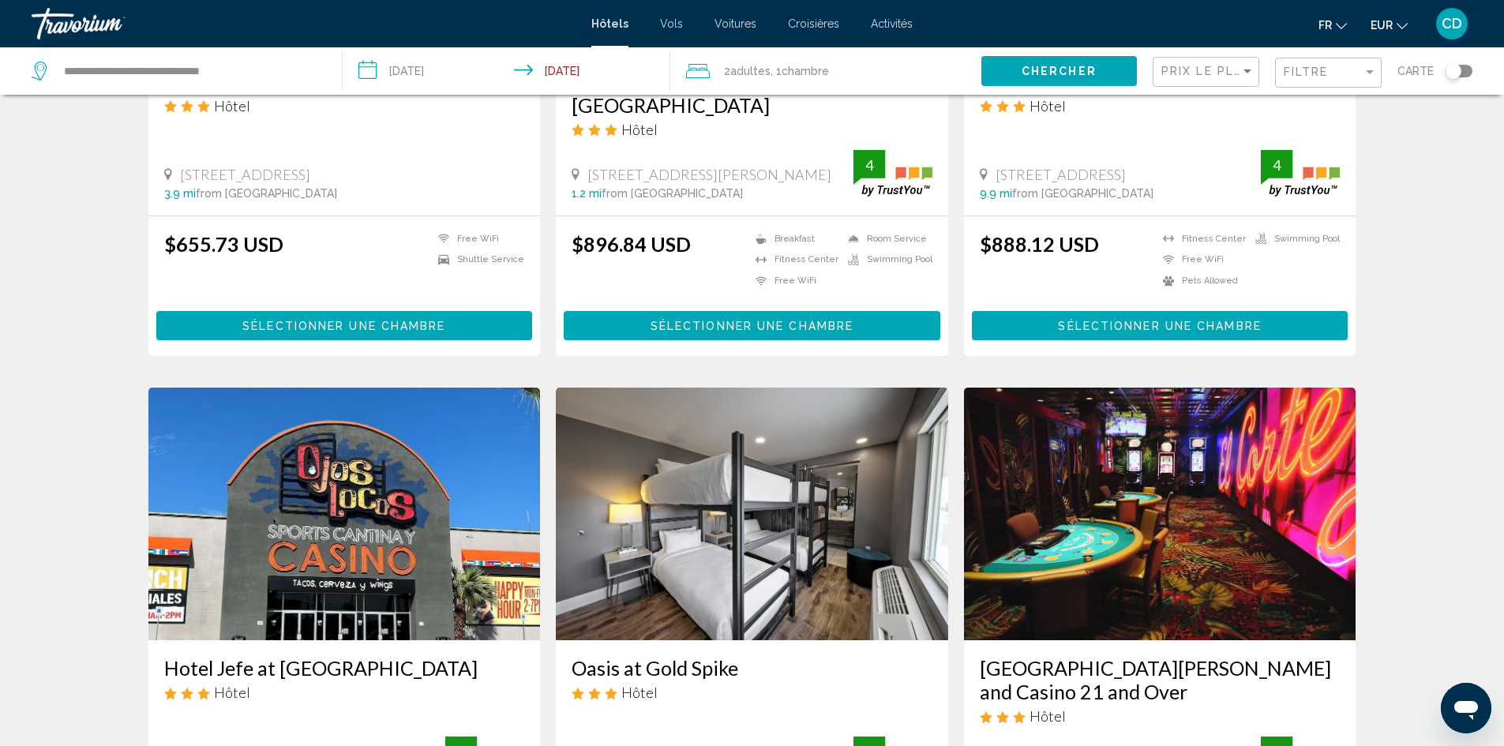
scroll to position [1895, 0]
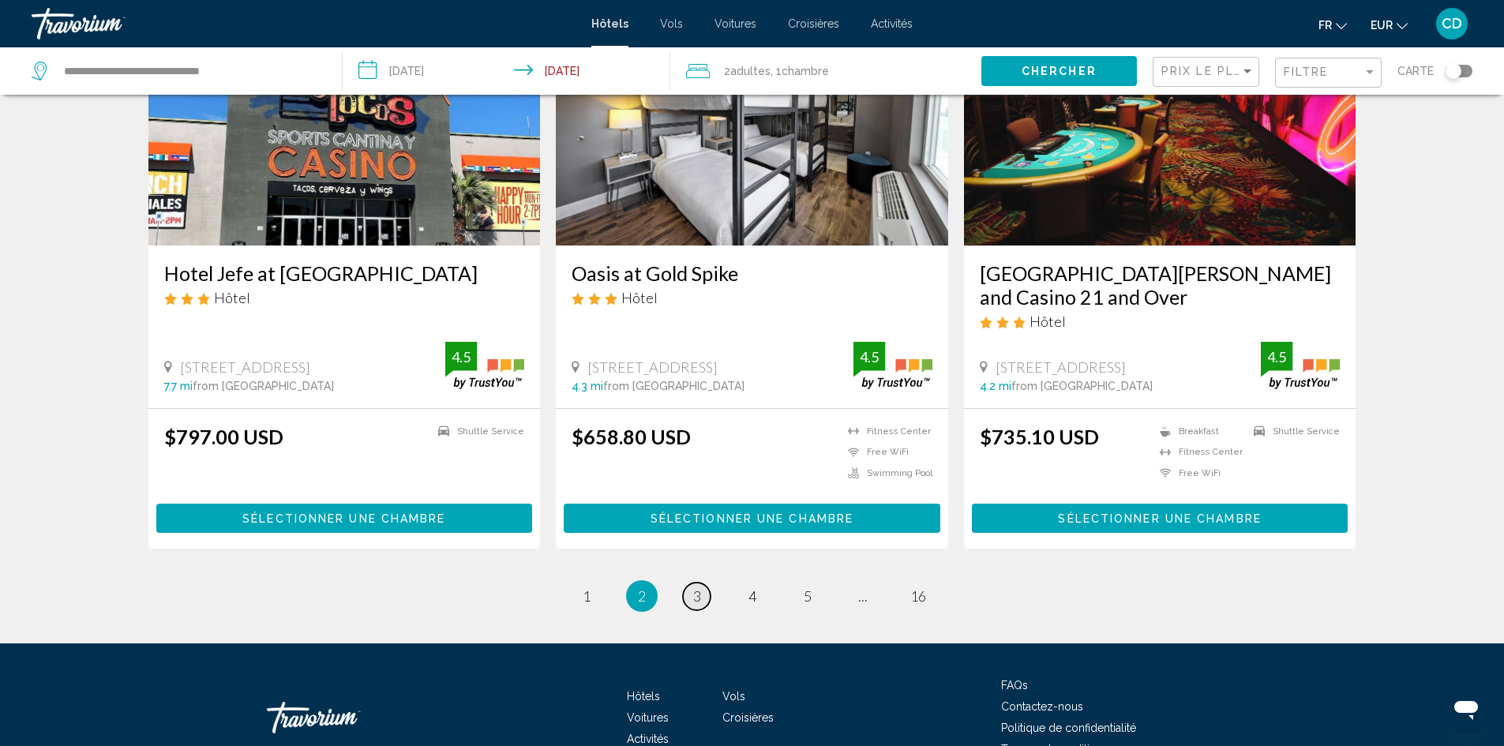
click at [699, 583] on link "page 3" at bounding box center [697, 597] width 28 height 28
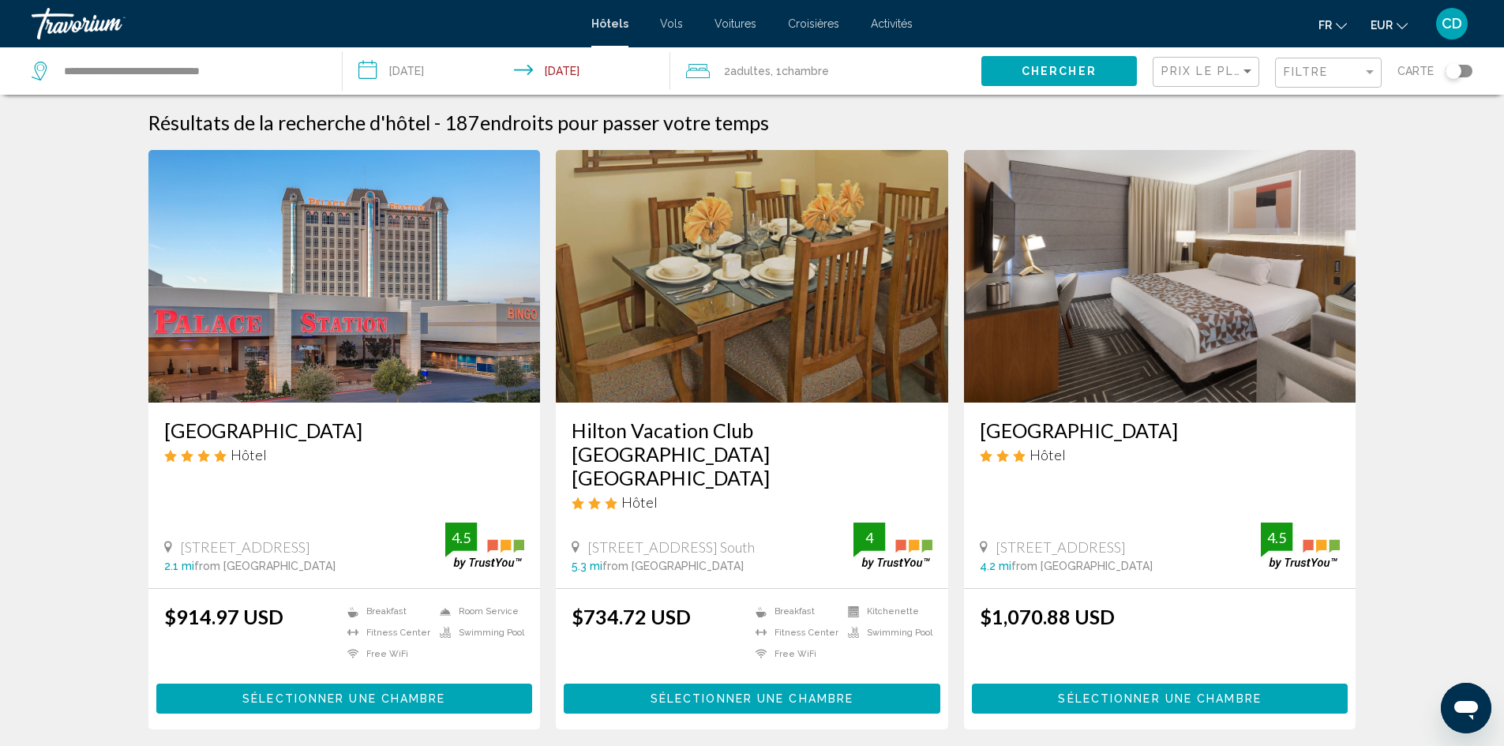
click at [771, 693] on span "Sélectionner une chambre" at bounding box center [752, 699] width 203 height 13
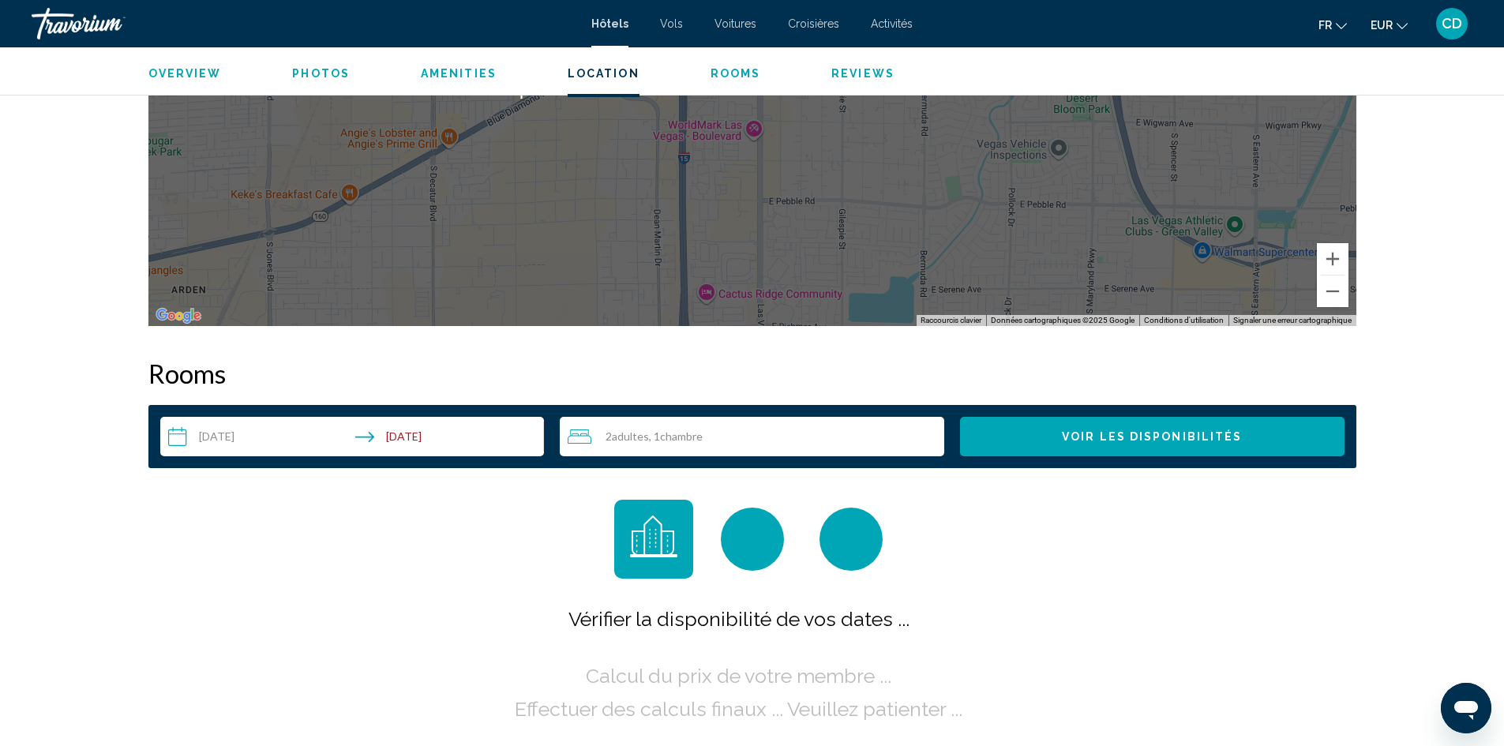
scroll to position [1816, 0]
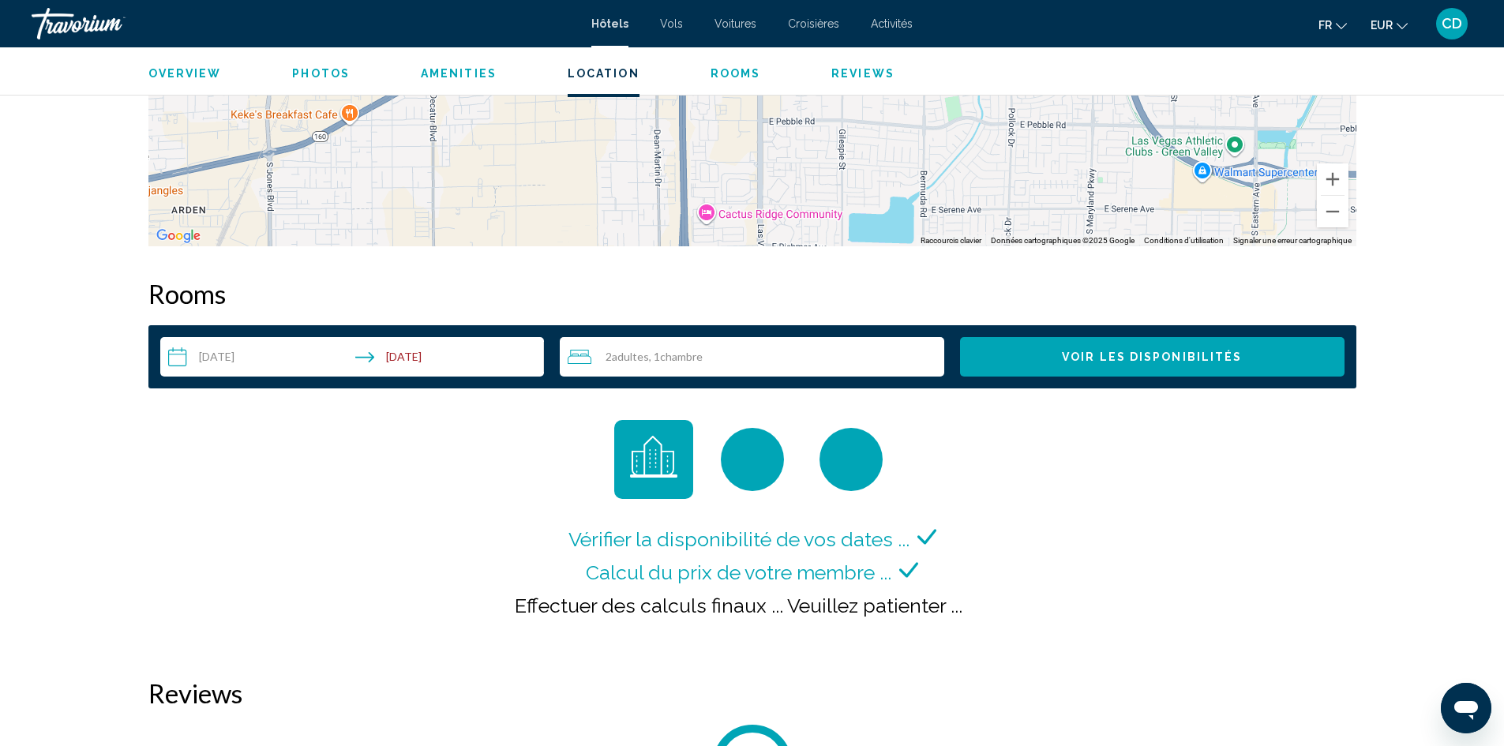
click at [778, 366] on div "2 Adulte Adultes , 1 Chambre pièces" at bounding box center [756, 356] width 377 height 19
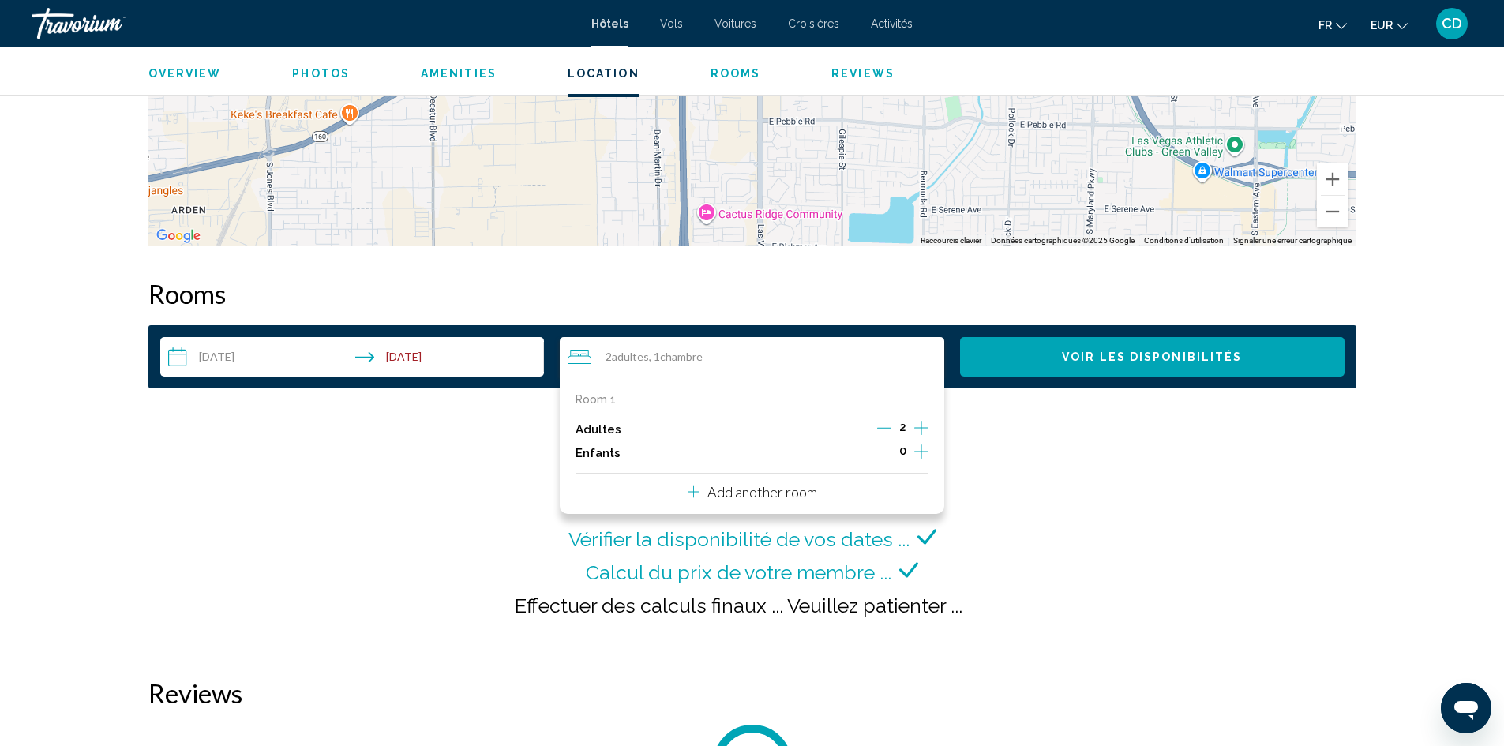
click at [922, 427] on icon "Increment adults" at bounding box center [921, 428] width 14 height 19
click at [1077, 364] on button "Voir les disponibilités" at bounding box center [1152, 356] width 385 height 39
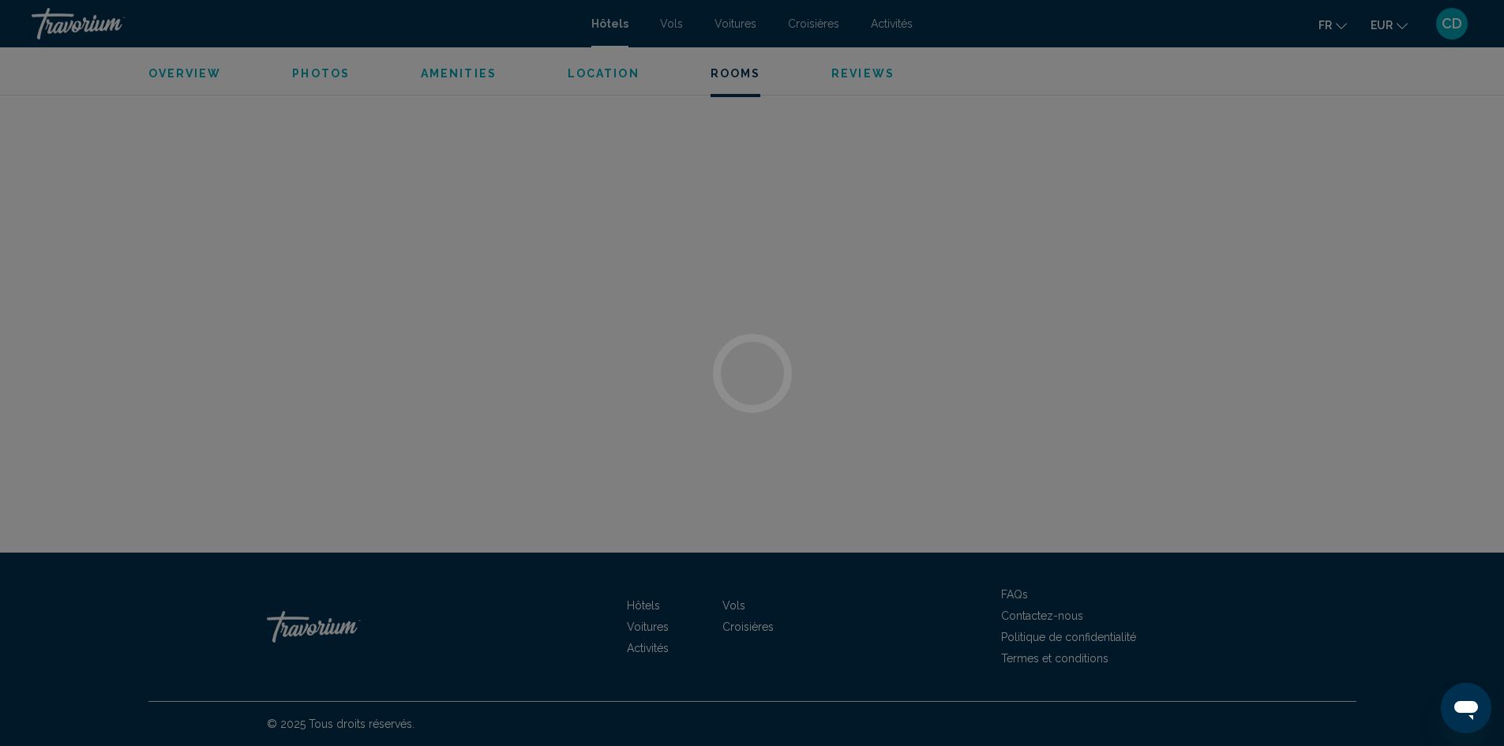
scroll to position [2734, 0]
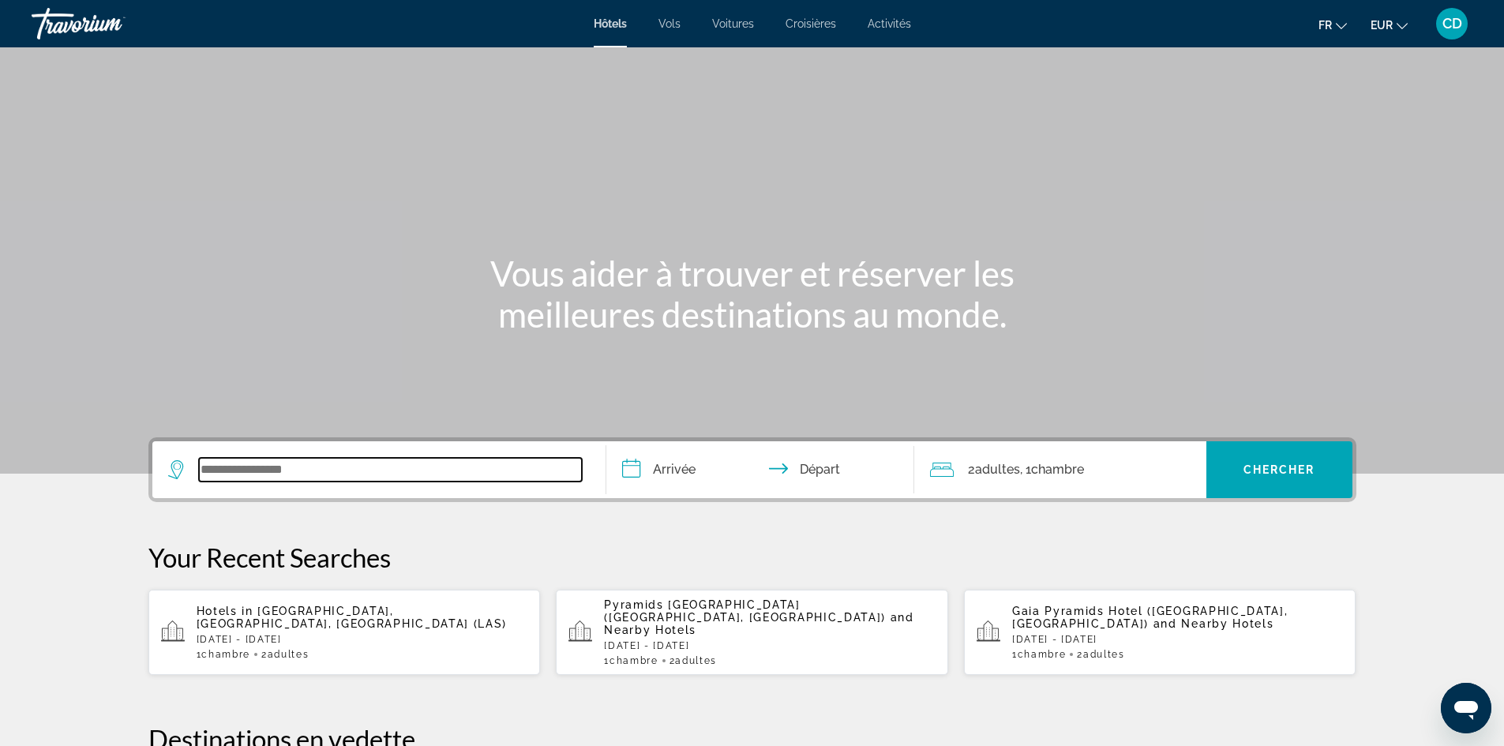
click at [336, 479] on input "Search widget" at bounding box center [390, 470] width 383 height 24
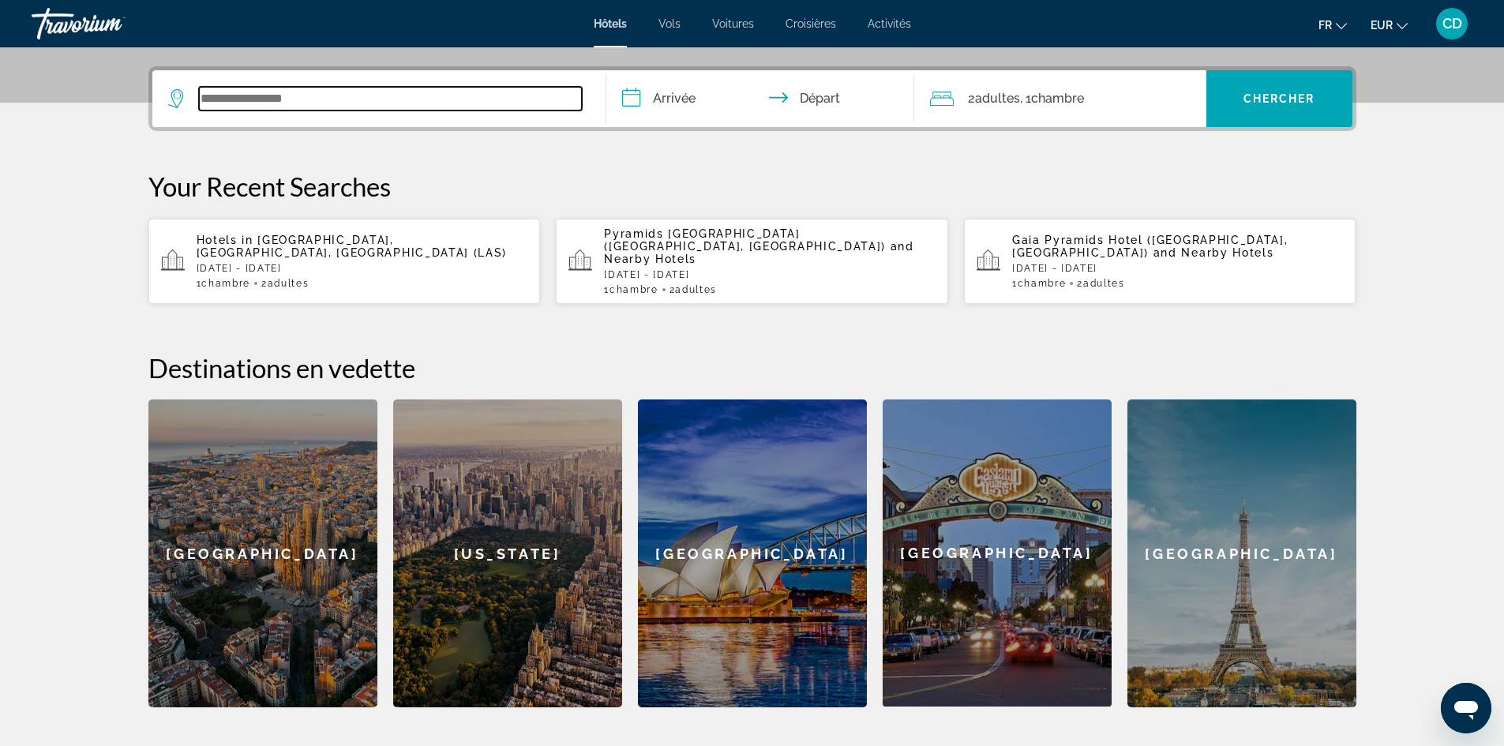
scroll to position [386, 0]
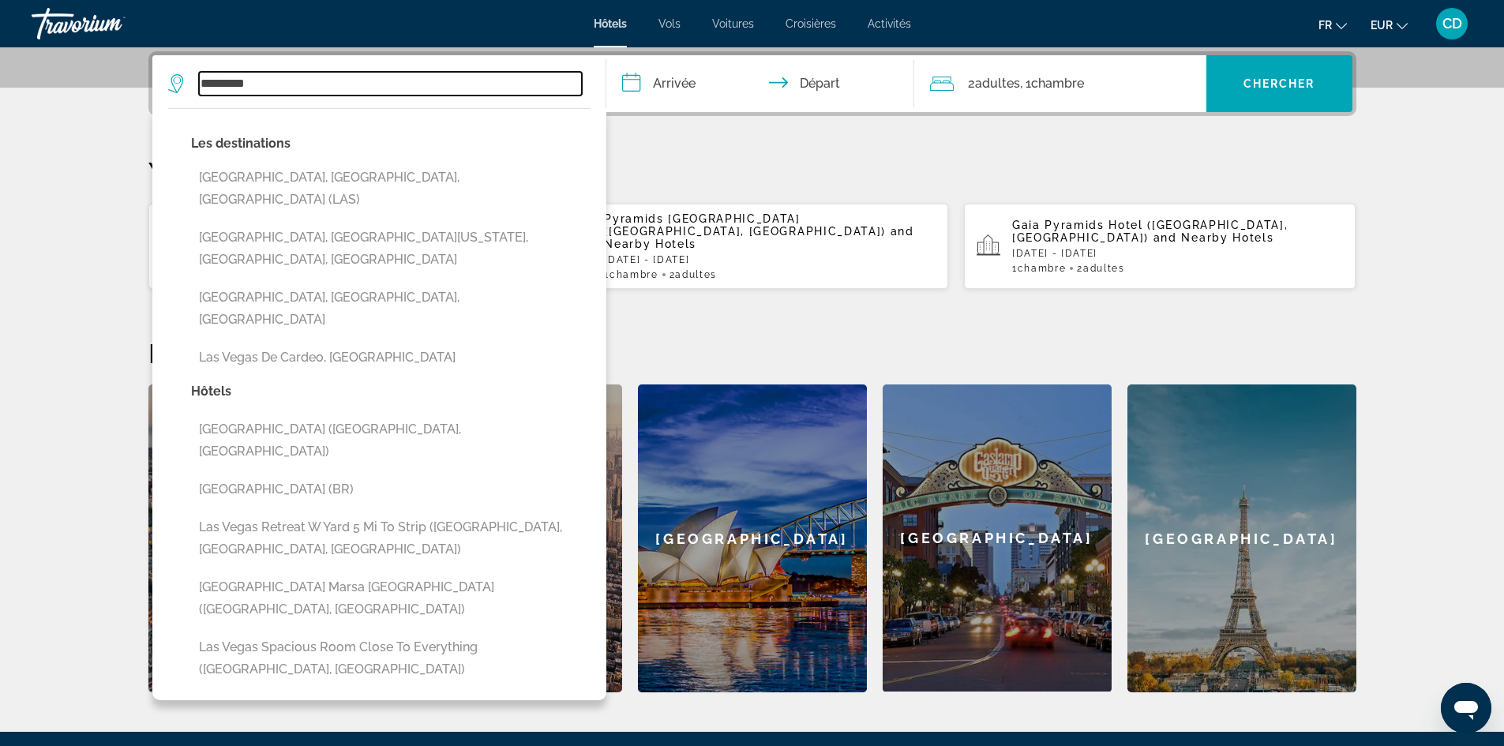
type input "*********"
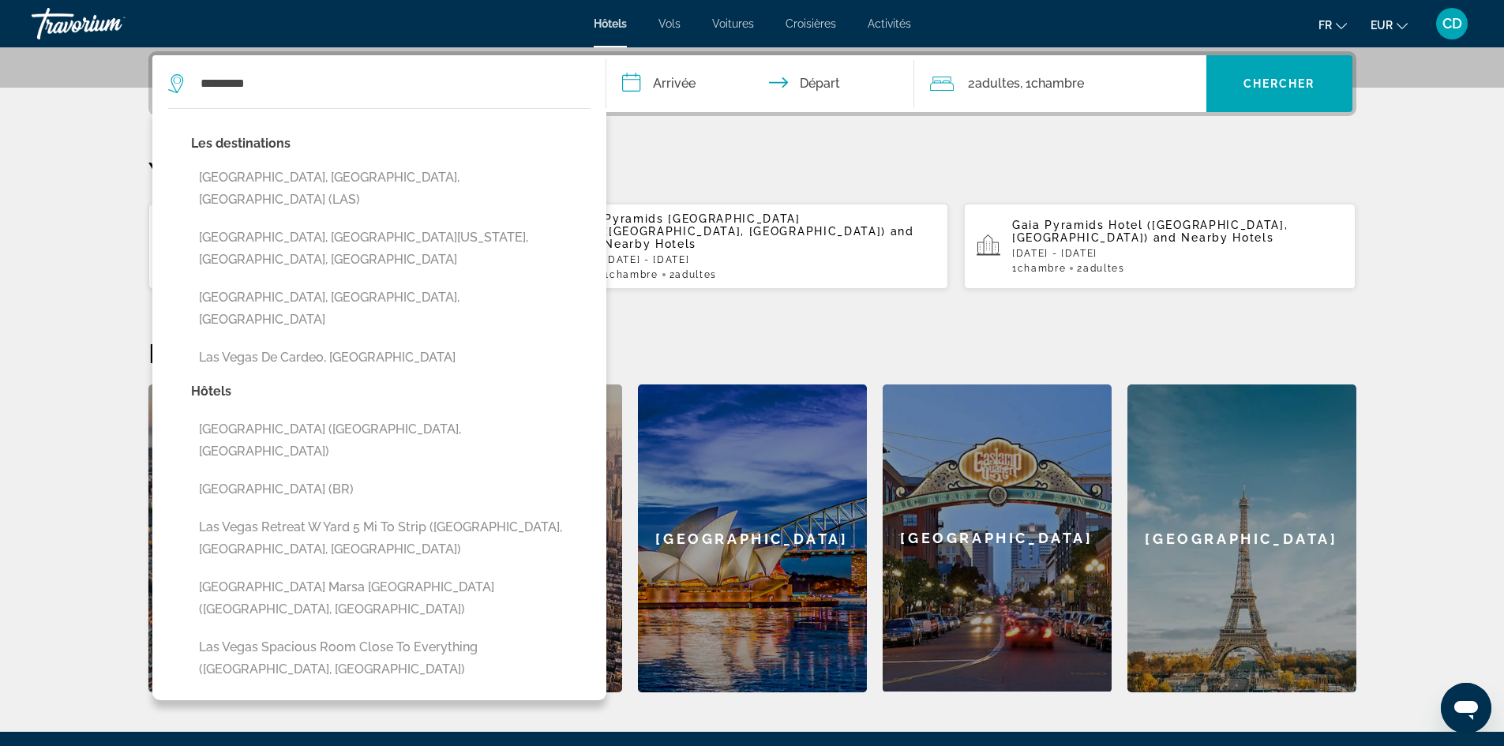
click at [667, 93] on input "**********" at bounding box center [763, 86] width 314 height 62
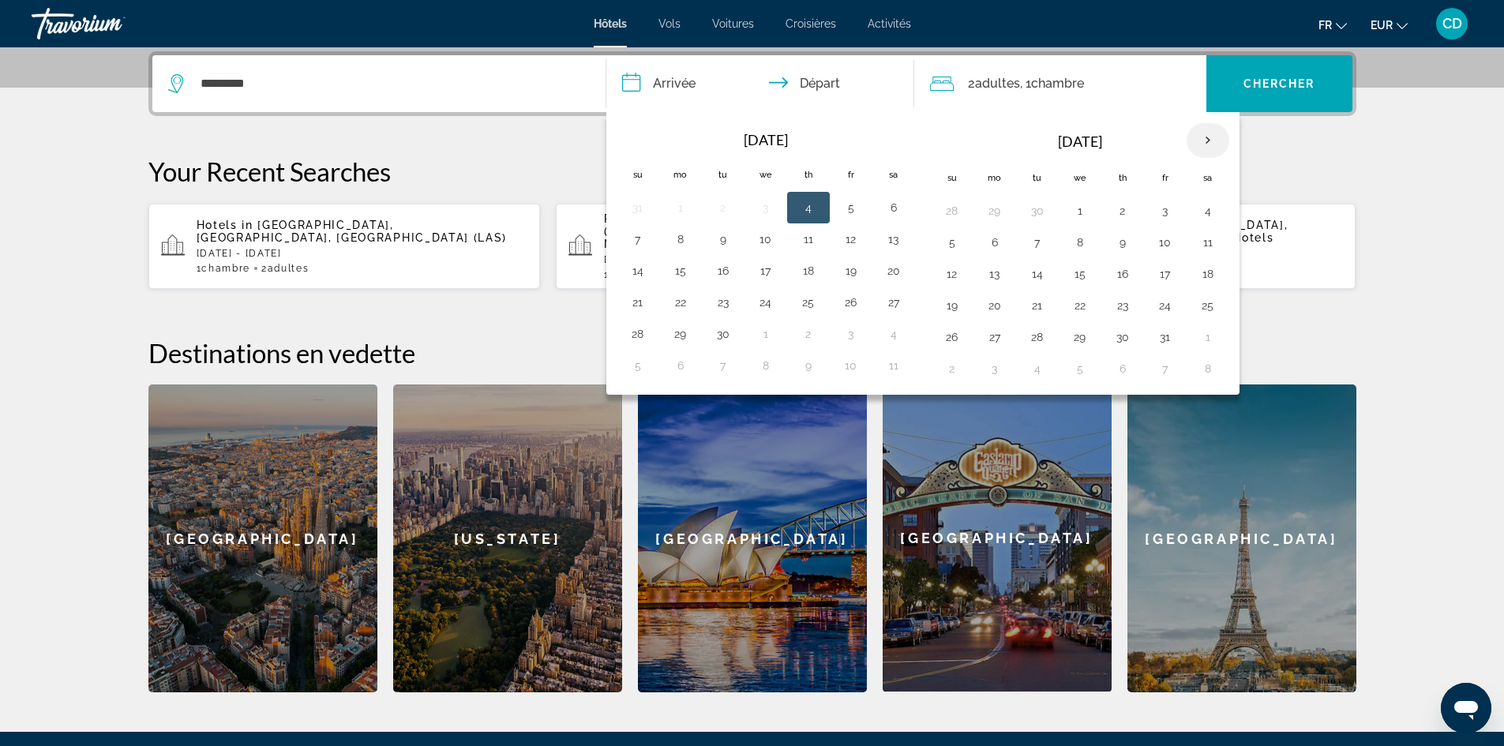
click at [1204, 139] on th "Next month" at bounding box center [1208, 140] width 43 height 35
click at [948, 241] on button "2" at bounding box center [952, 242] width 25 height 22
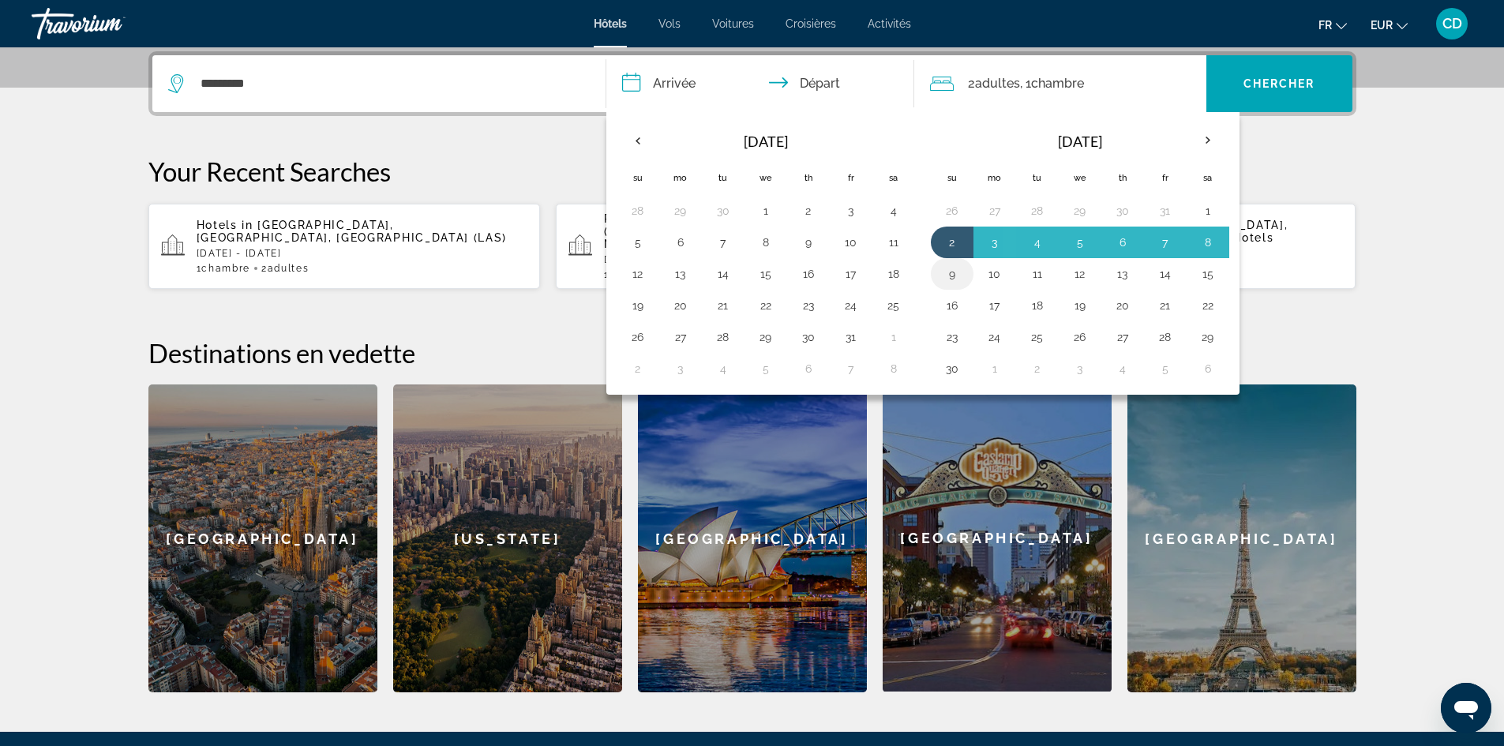
click at [962, 275] on button "9" at bounding box center [952, 274] width 25 height 22
type input "**********"
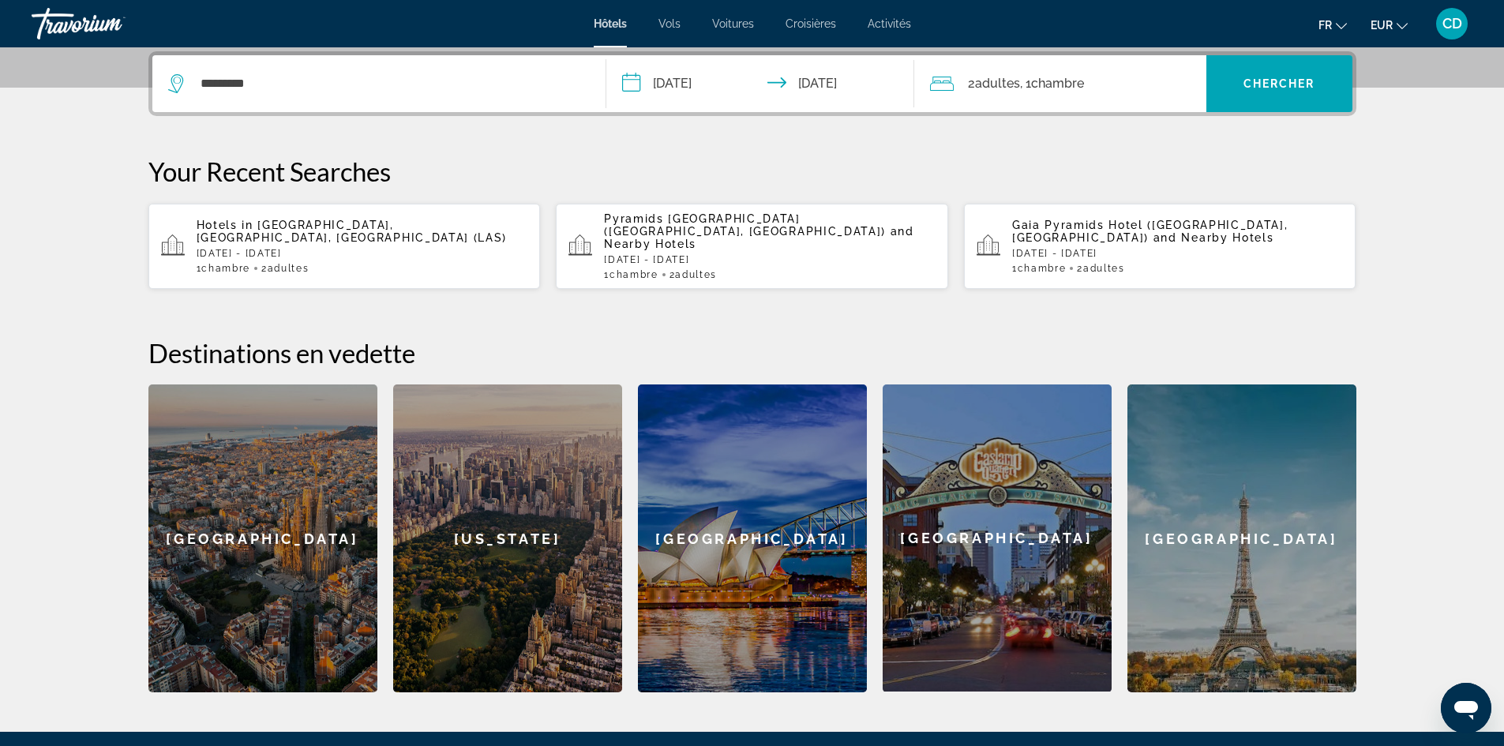
click at [1067, 84] on span "Chambre" at bounding box center [1057, 83] width 53 height 15
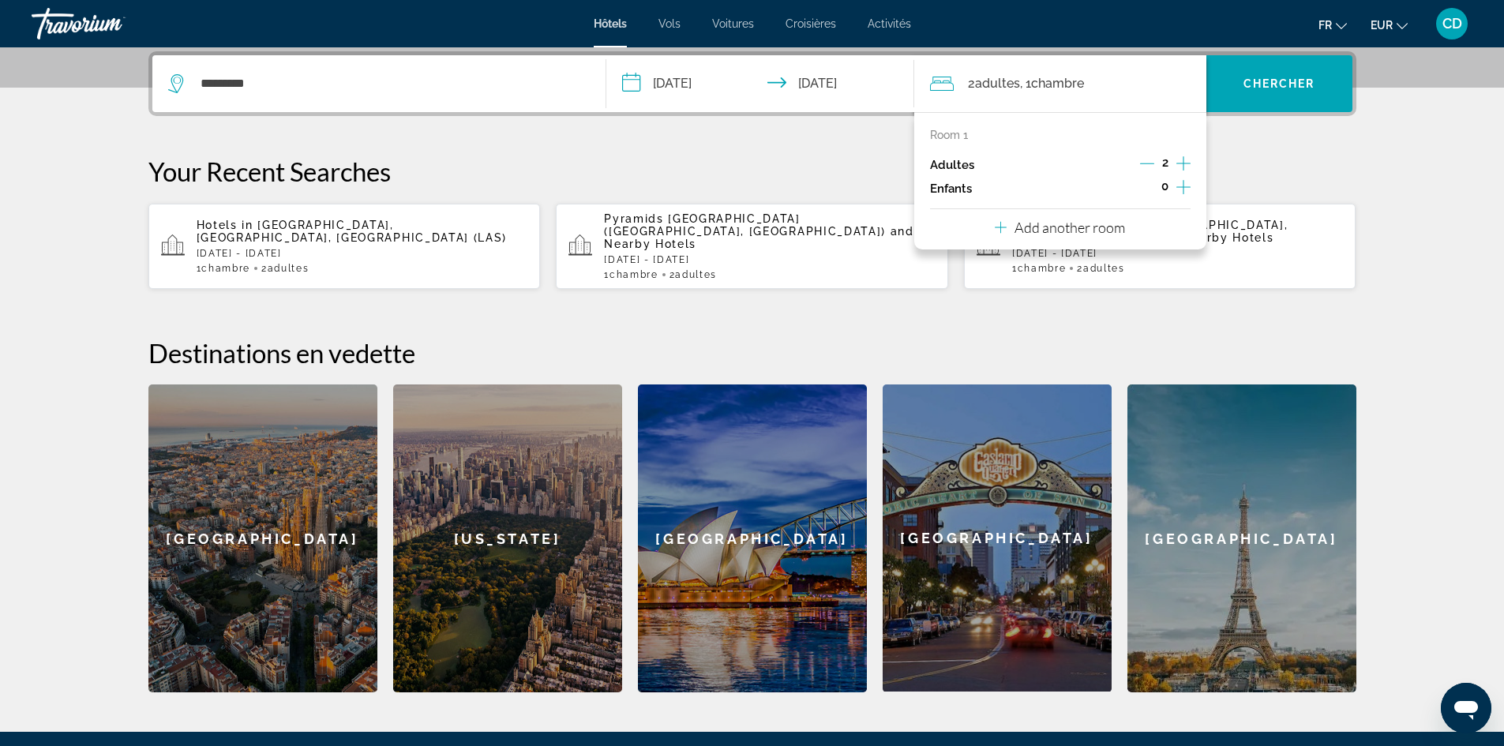
click at [1186, 163] on icon "Increment adults" at bounding box center [1184, 163] width 14 height 14
click at [1231, 88] on span "Search widget" at bounding box center [1280, 84] width 146 height 38
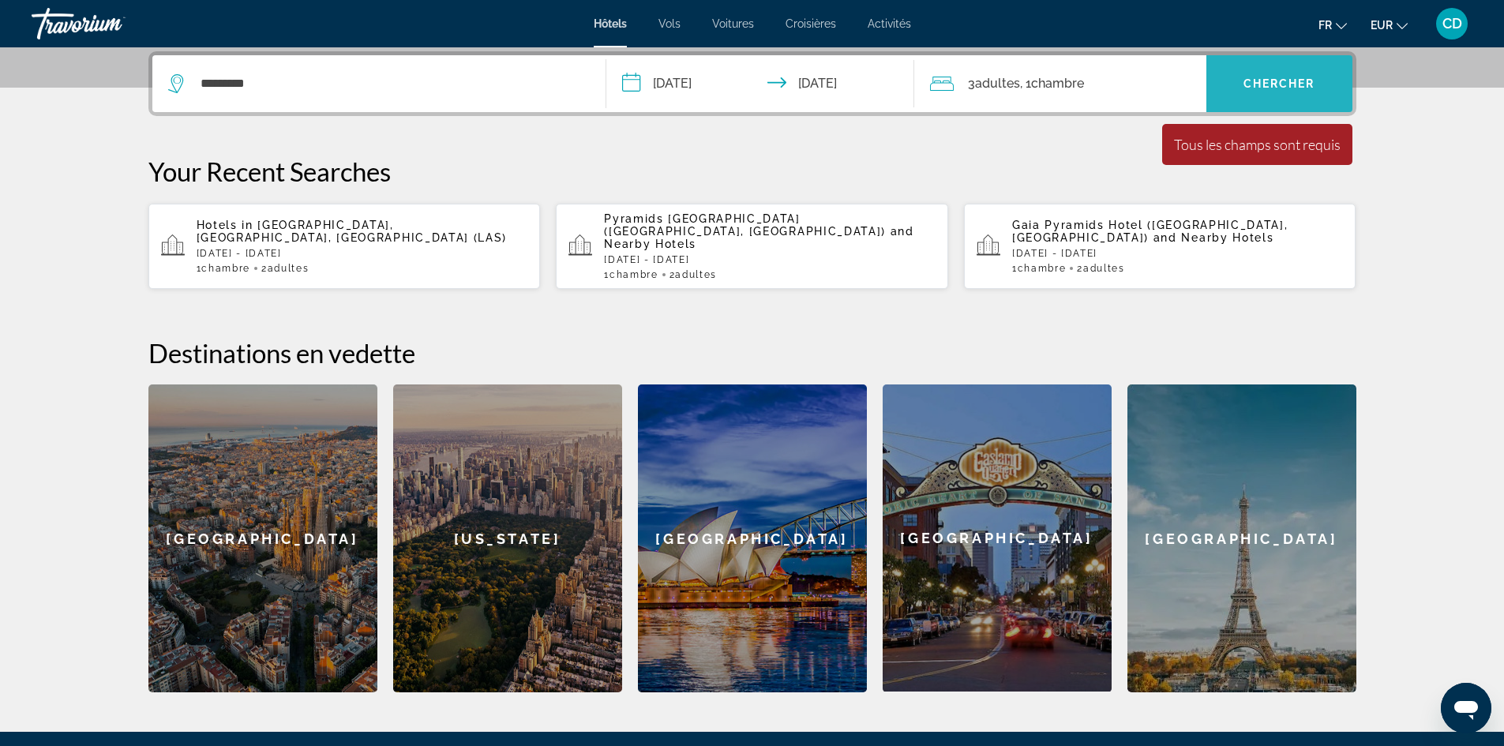
click at [1279, 78] on span "Chercher" at bounding box center [1280, 83] width 72 height 13
click at [1267, 156] on div "La durée minimum du séjour est de 1 jours Tous les champs sont requis Children …" at bounding box center [1257, 144] width 190 height 41
click at [393, 223] on span "[GEOGRAPHIC_DATA], [GEOGRAPHIC_DATA], [GEOGRAPHIC_DATA] (LAS)" at bounding box center [352, 231] width 311 height 25
